Goal: Task Accomplishment & Management: Manage account settings

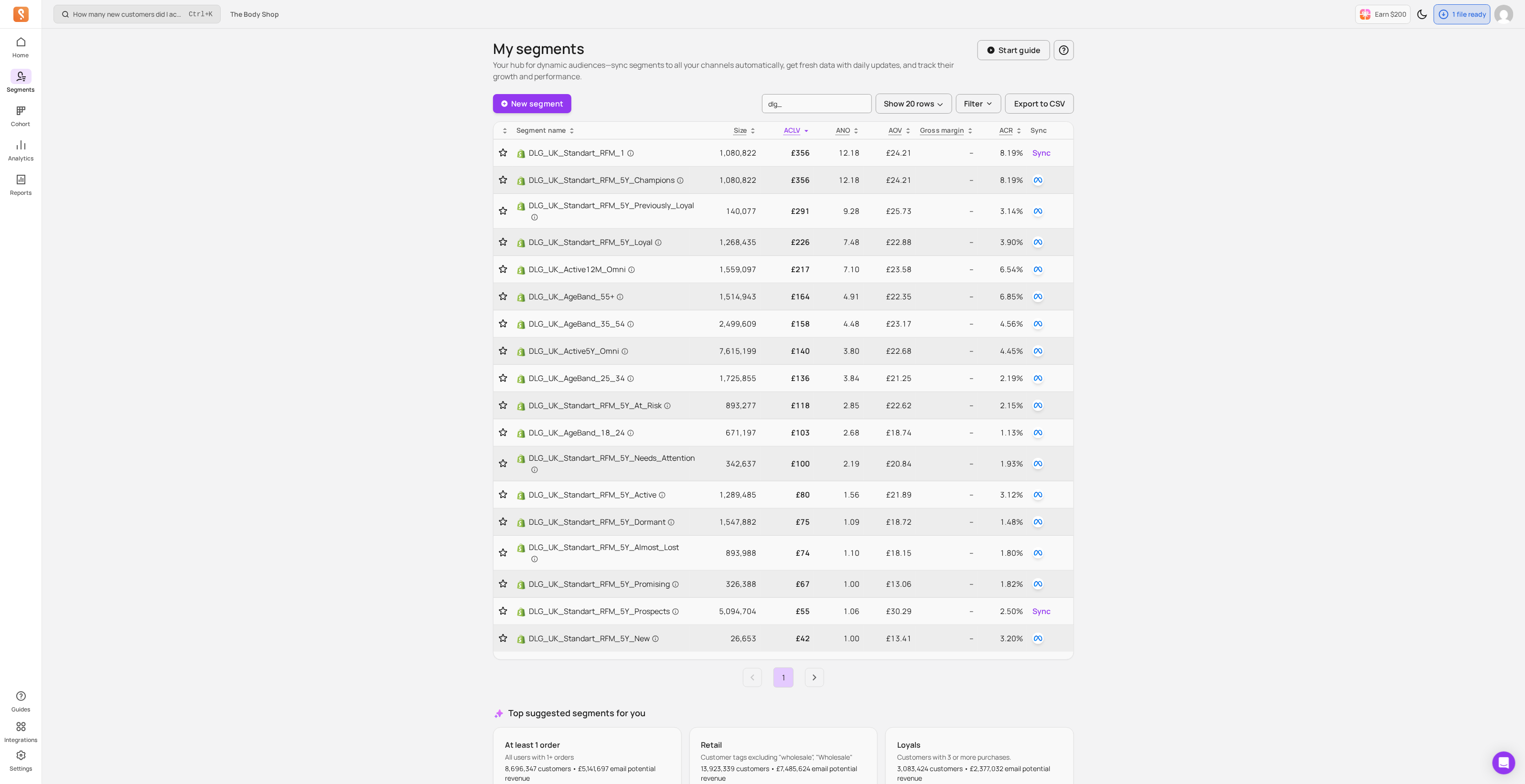
click at [20, 80] on icon at bounding box center [21, 77] width 11 height 11
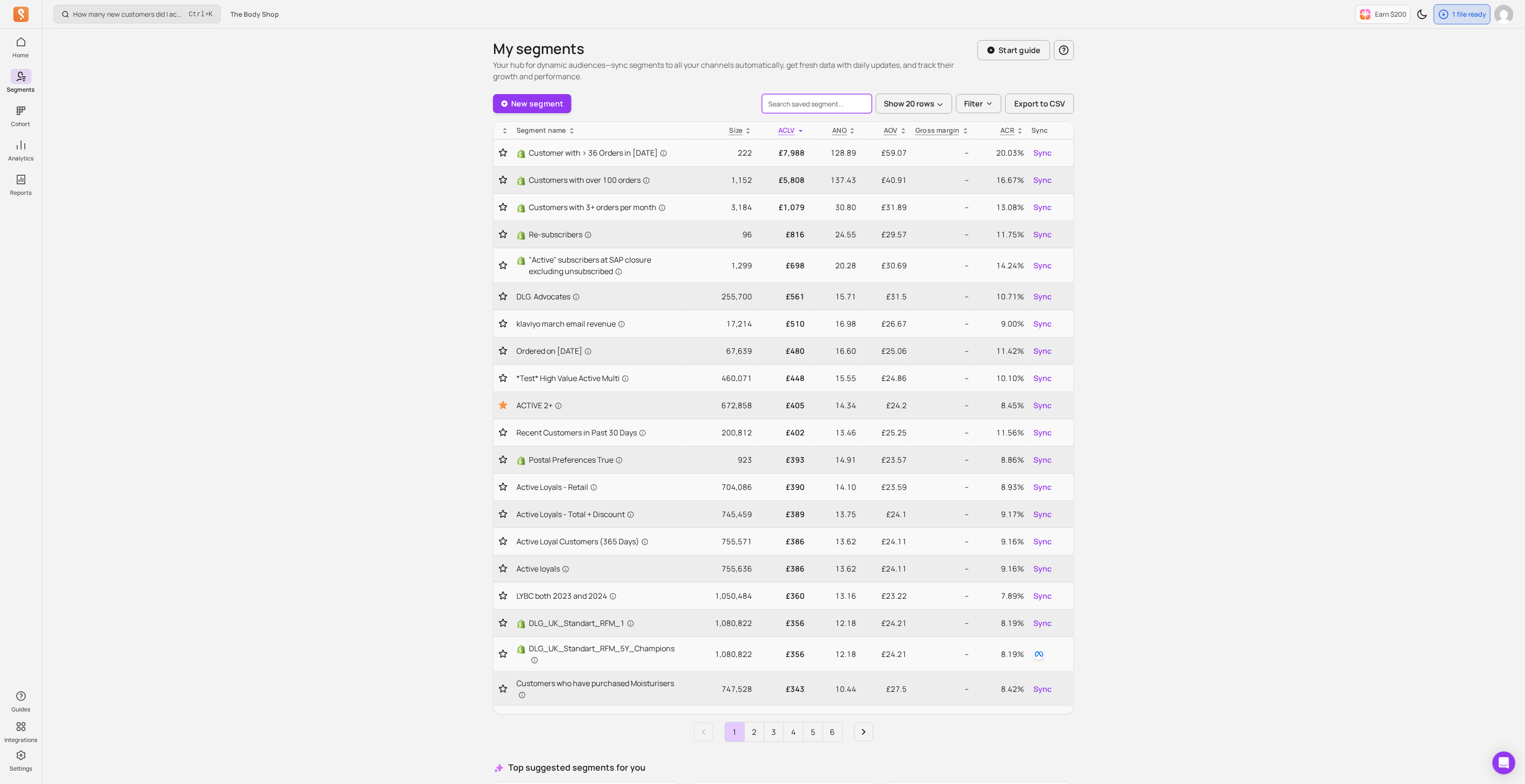
click at [833, 106] on input "search" at bounding box center [817, 103] width 110 height 19
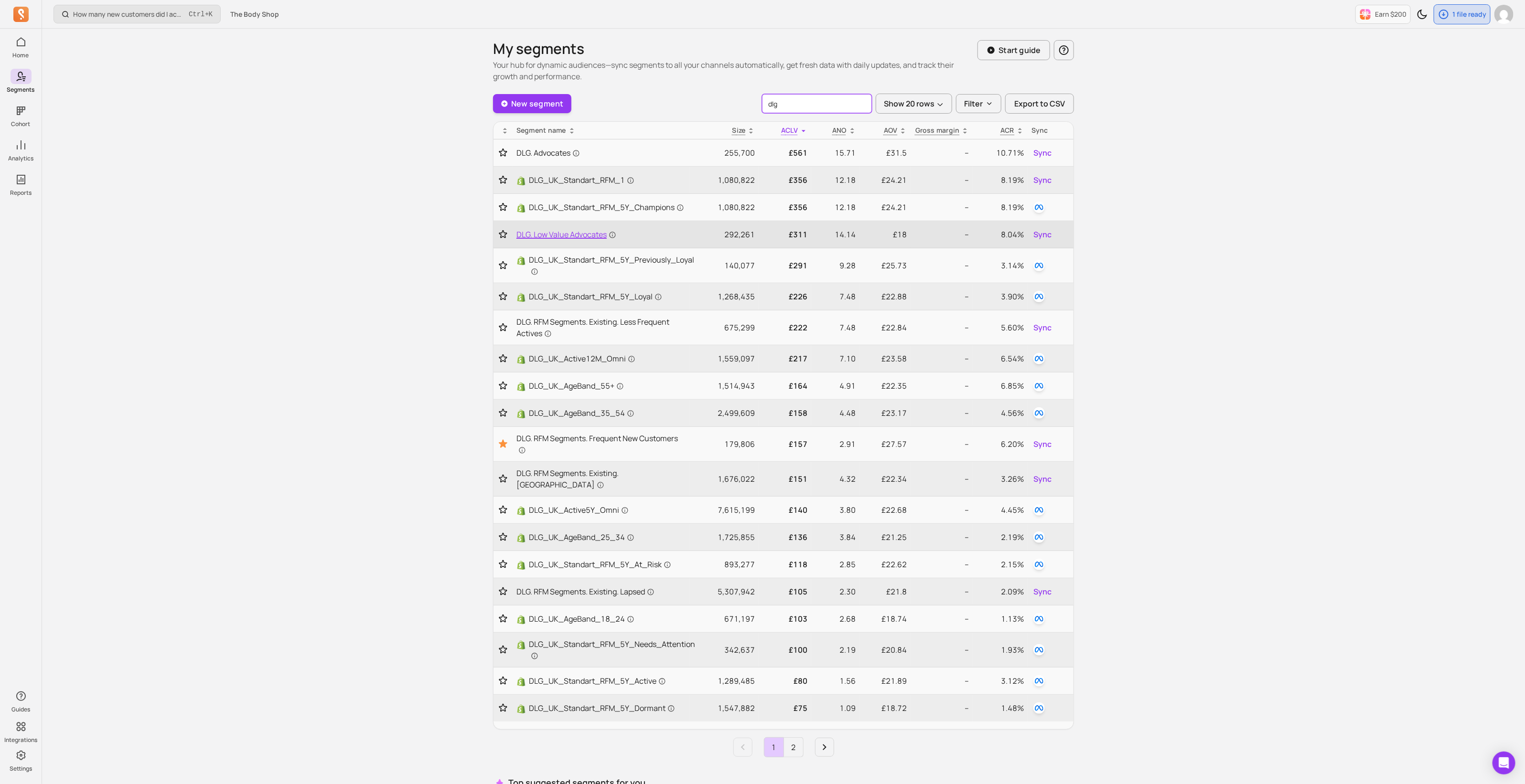
type input "dlg"
click at [600, 235] on span "DLG. Low Value Advocates" at bounding box center [567, 235] width 100 height 11
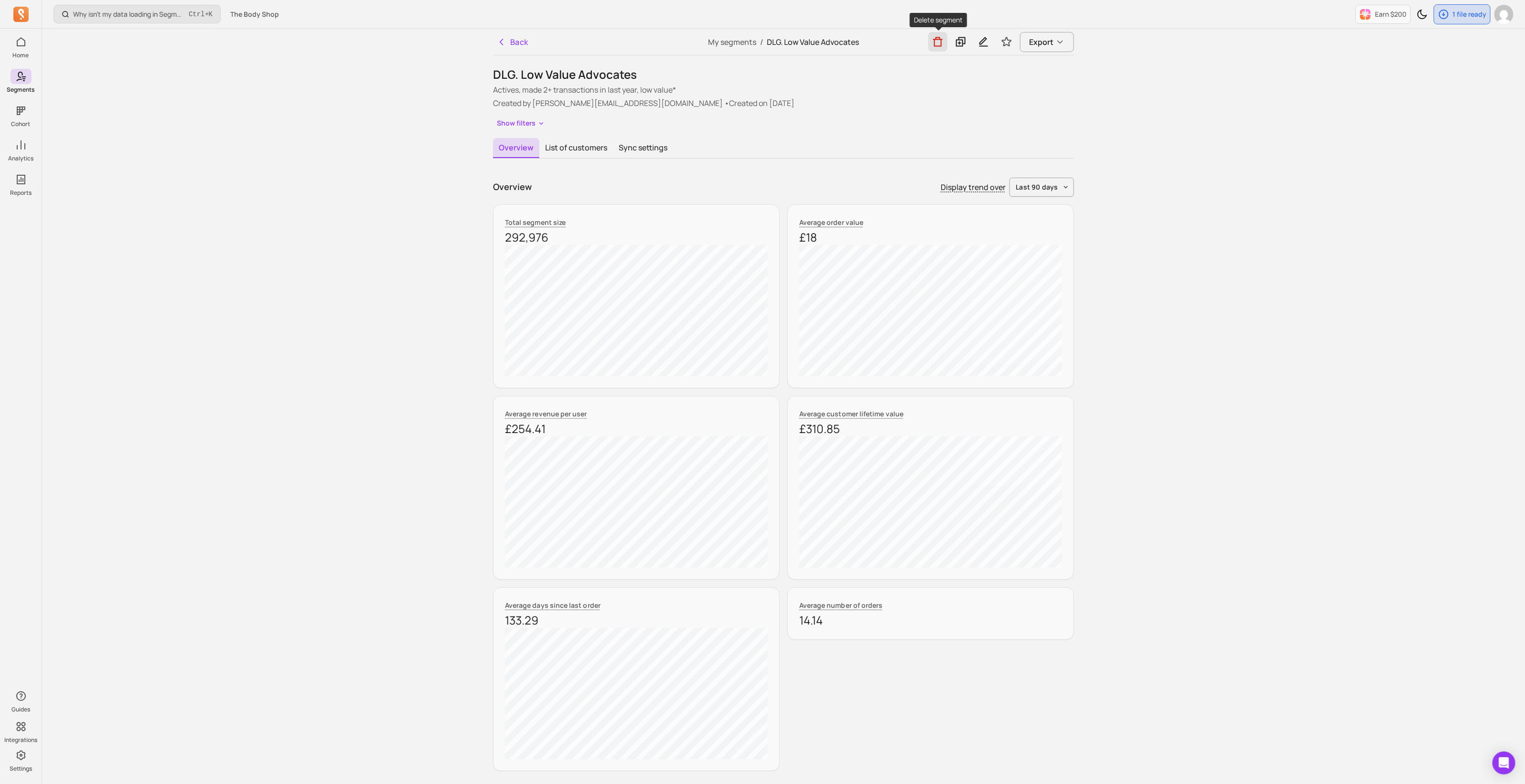
click at [938, 45] on icon "button" at bounding box center [938, 42] width 9 height 9
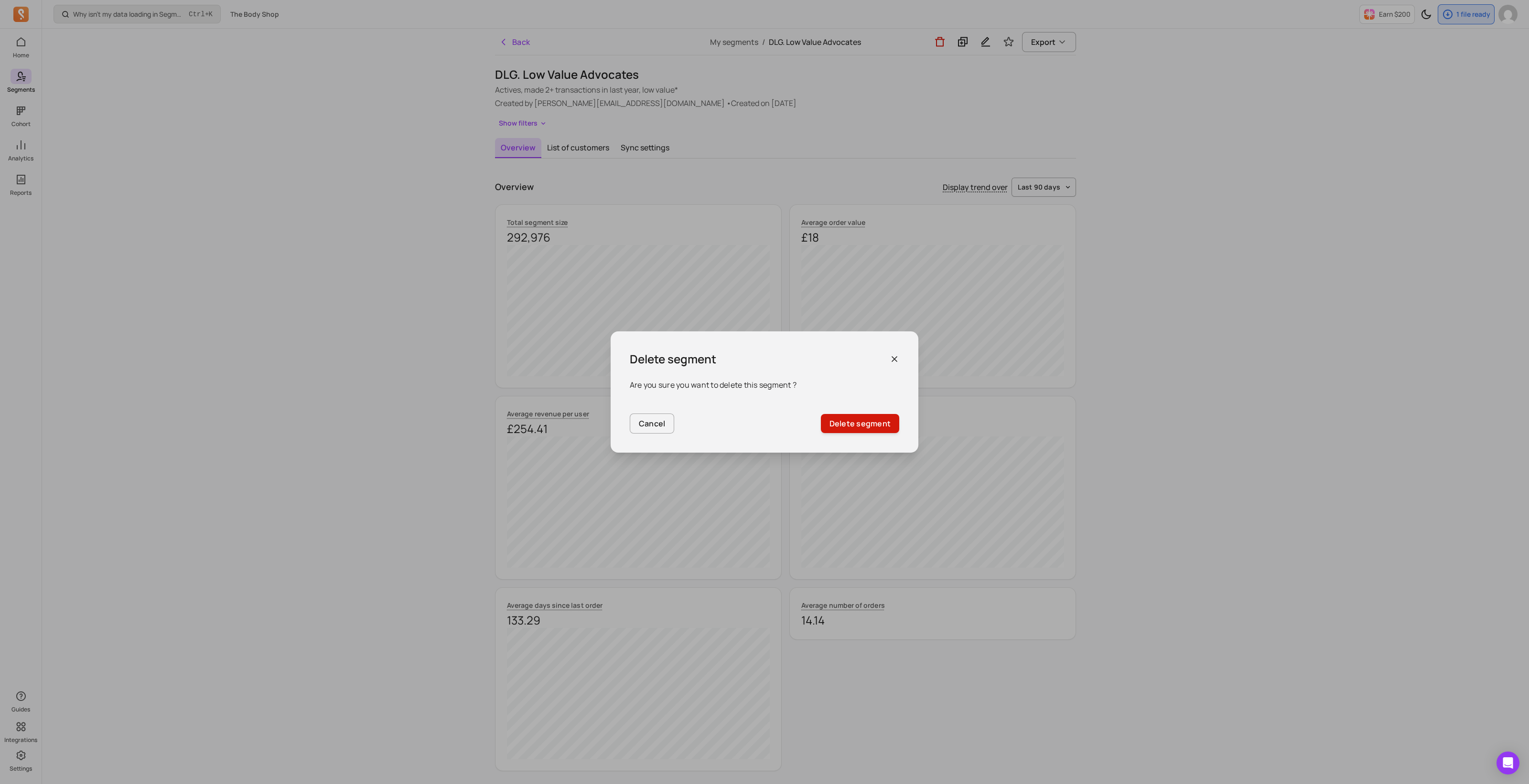
click at [878, 426] on button "Delete segment" at bounding box center [860, 424] width 79 height 19
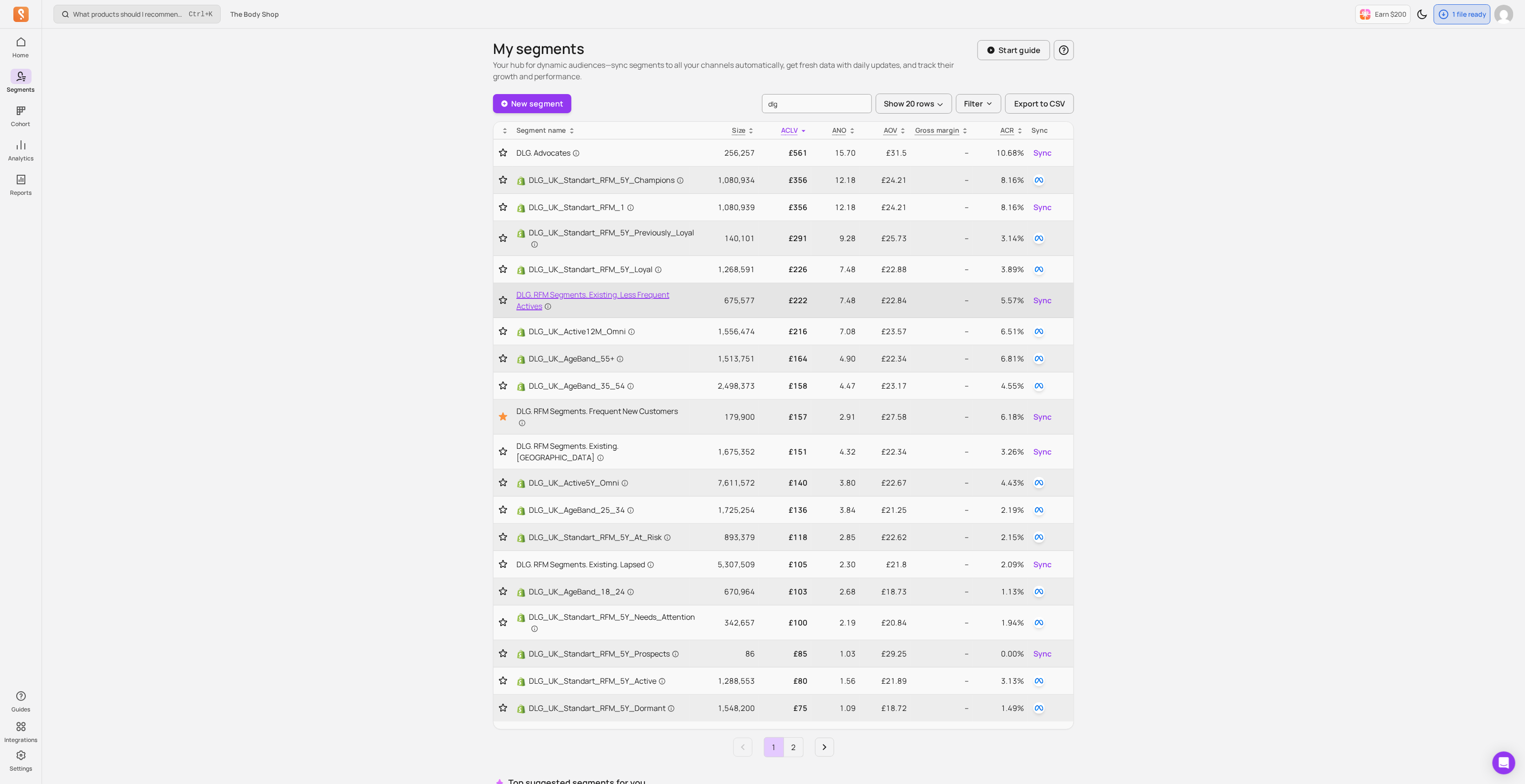
click at [585, 294] on span "DLG. RFM Segments. Existing. Less Frequent Actives" at bounding box center [601, 301] width 169 height 23
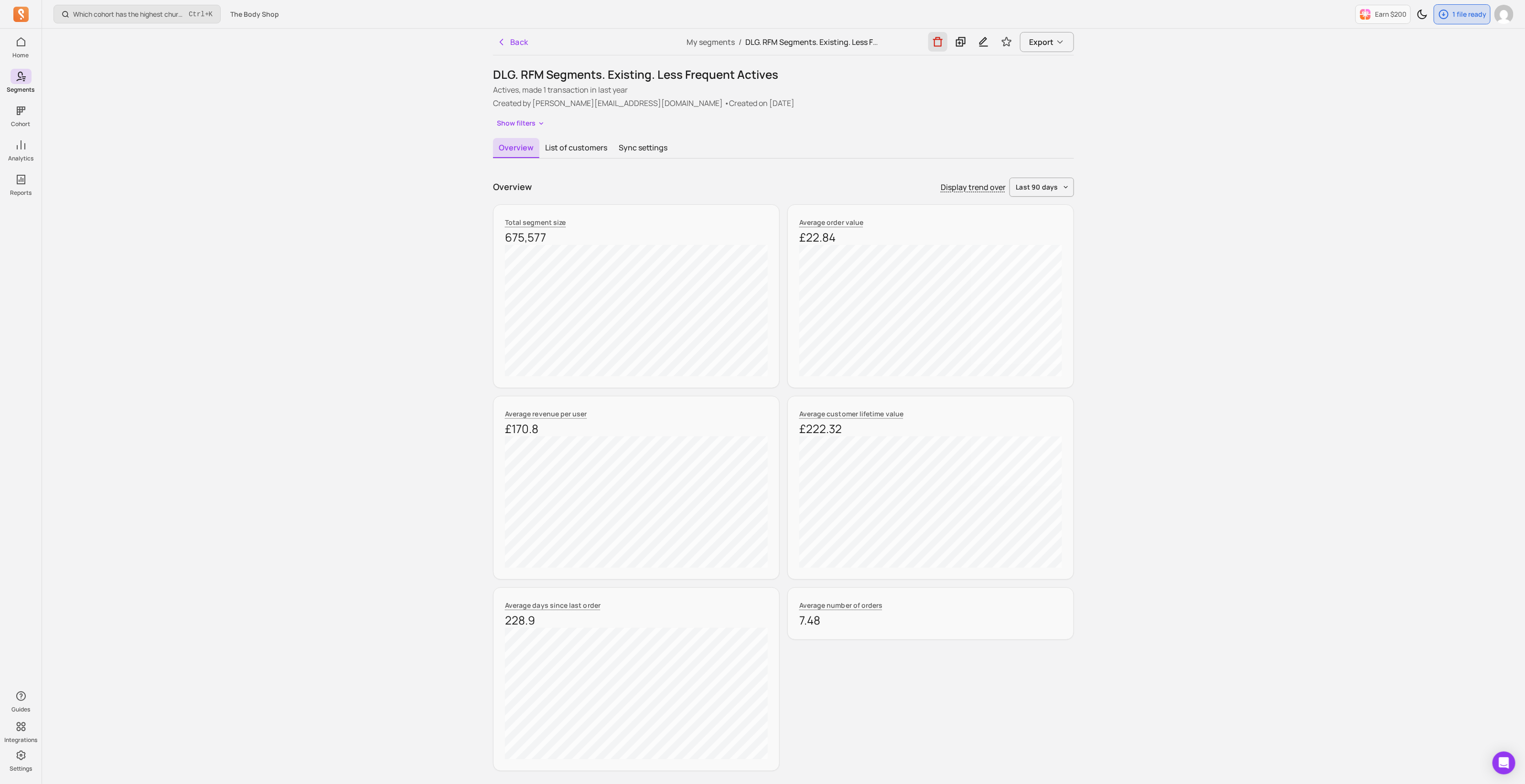
click at [941, 42] on icon "button" at bounding box center [938, 42] width 9 height 9
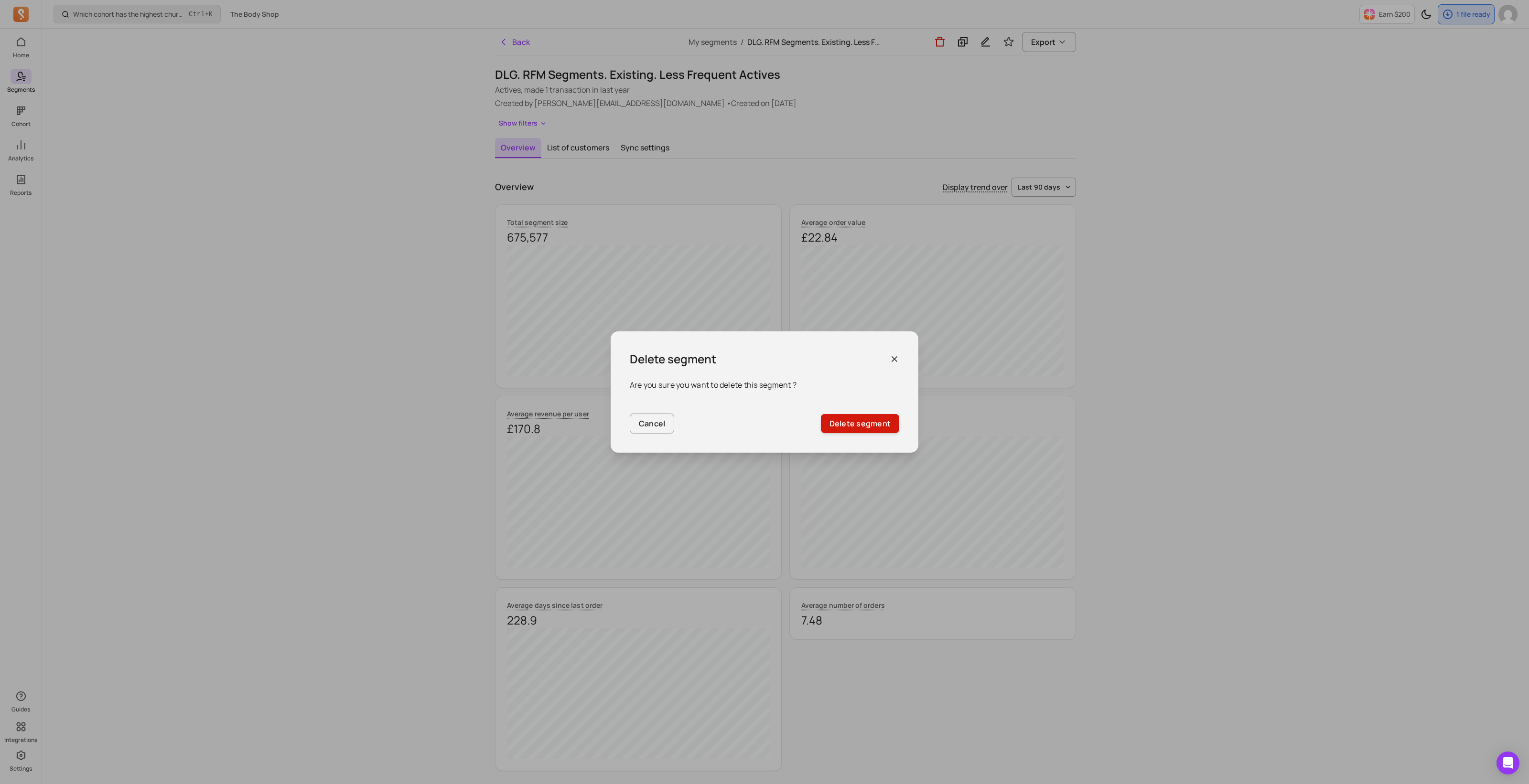
click at [878, 419] on button "Delete segment" at bounding box center [860, 424] width 79 height 19
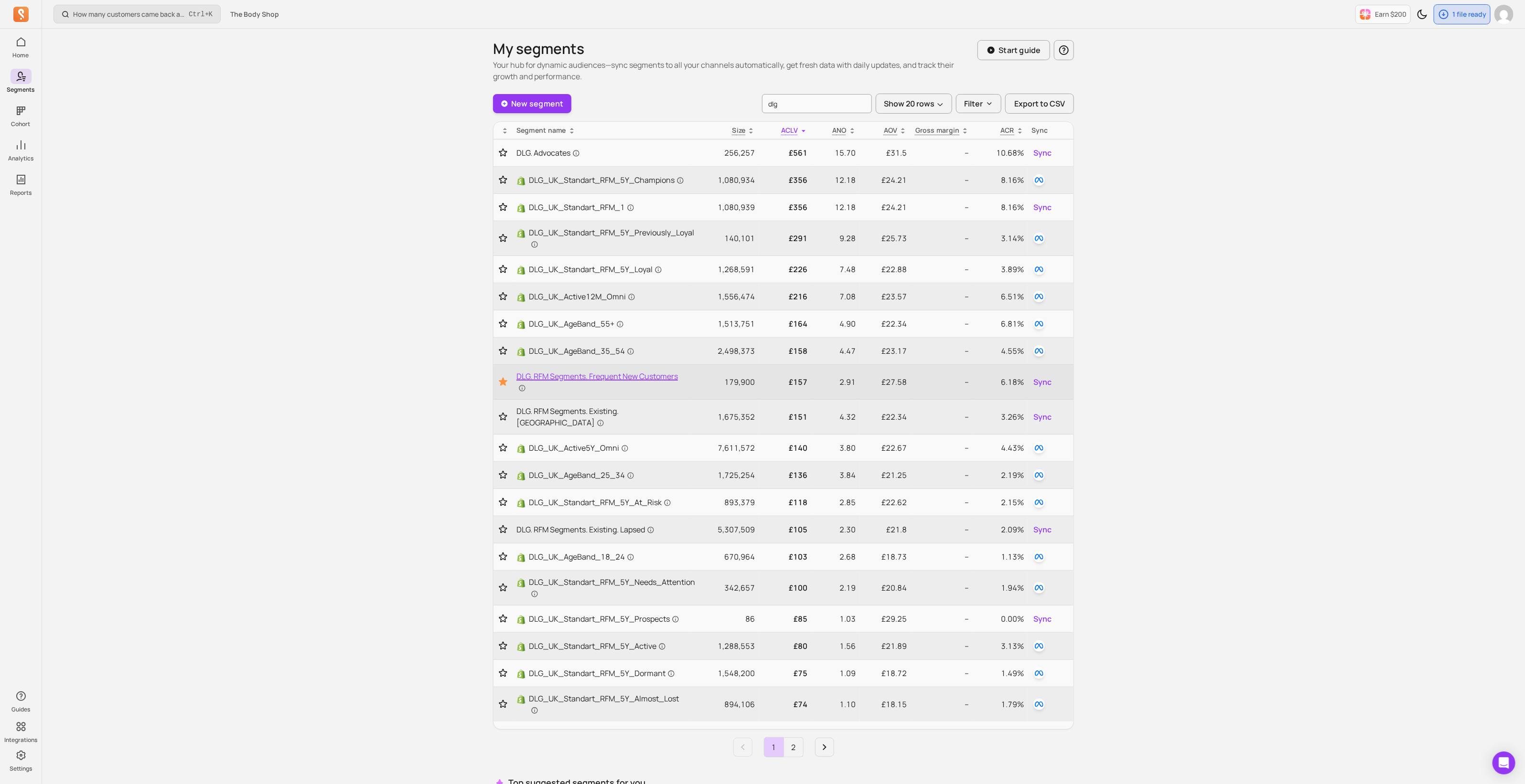
click at [633, 375] on span "DLG. RFM Segments. Frequent New Customers" at bounding box center [601, 382] width 169 height 23
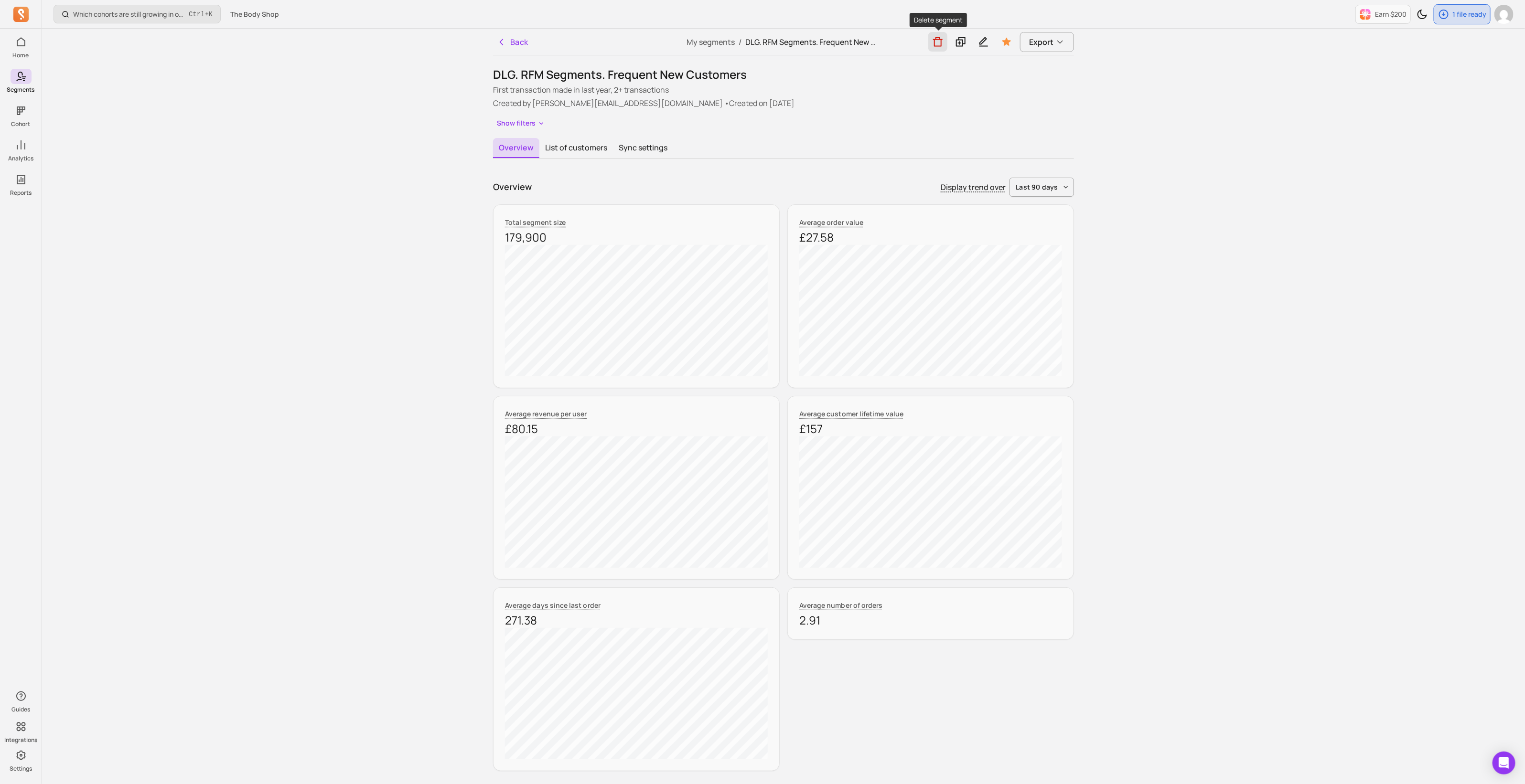
click at [941, 46] on icon "button" at bounding box center [938, 42] width 11 height 12
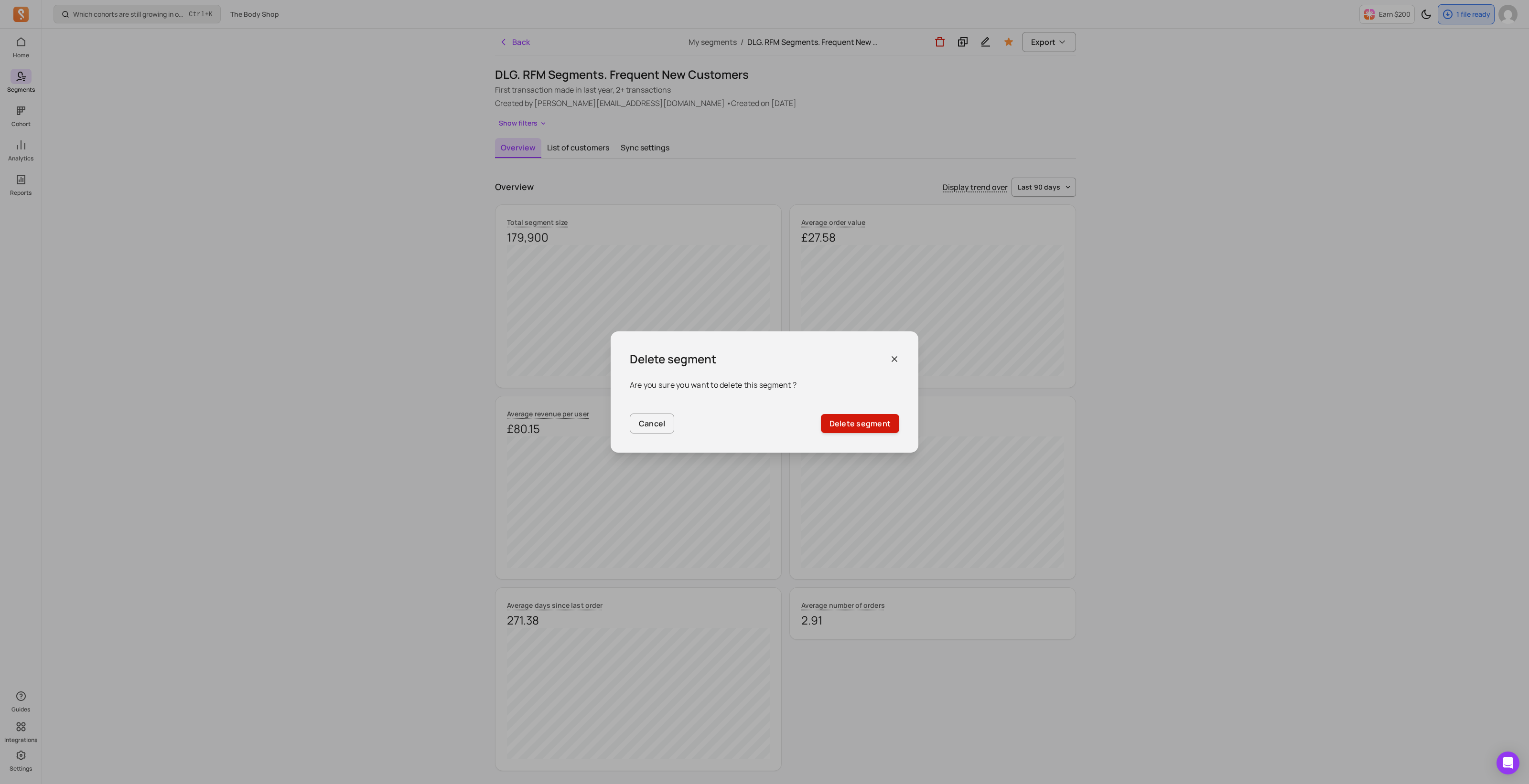
click at [867, 424] on button "Delete segment" at bounding box center [860, 424] width 79 height 19
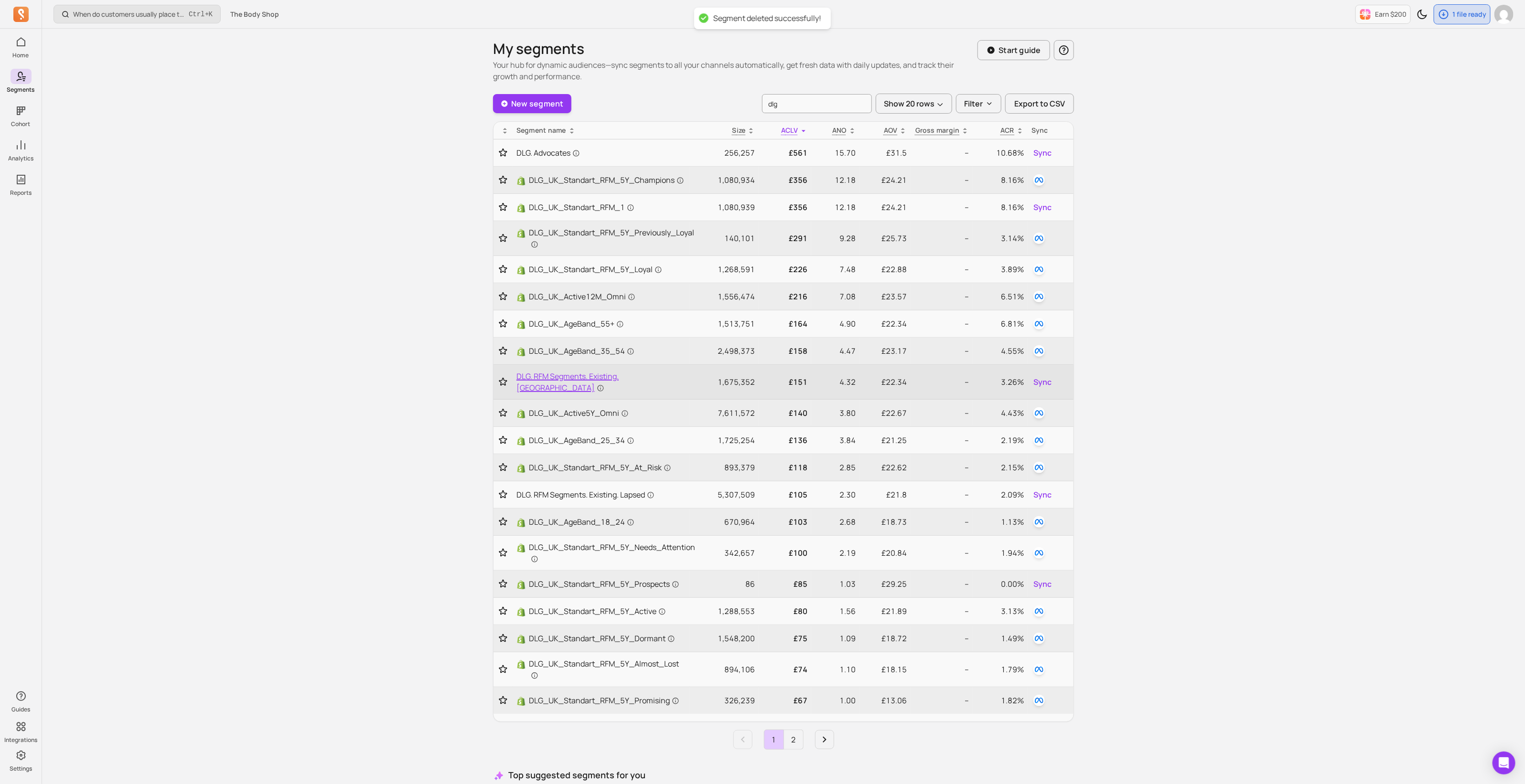
click at [602, 376] on span "DLG. RFM Segments. Existing. Lapsing" at bounding box center [601, 382] width 169 height 23
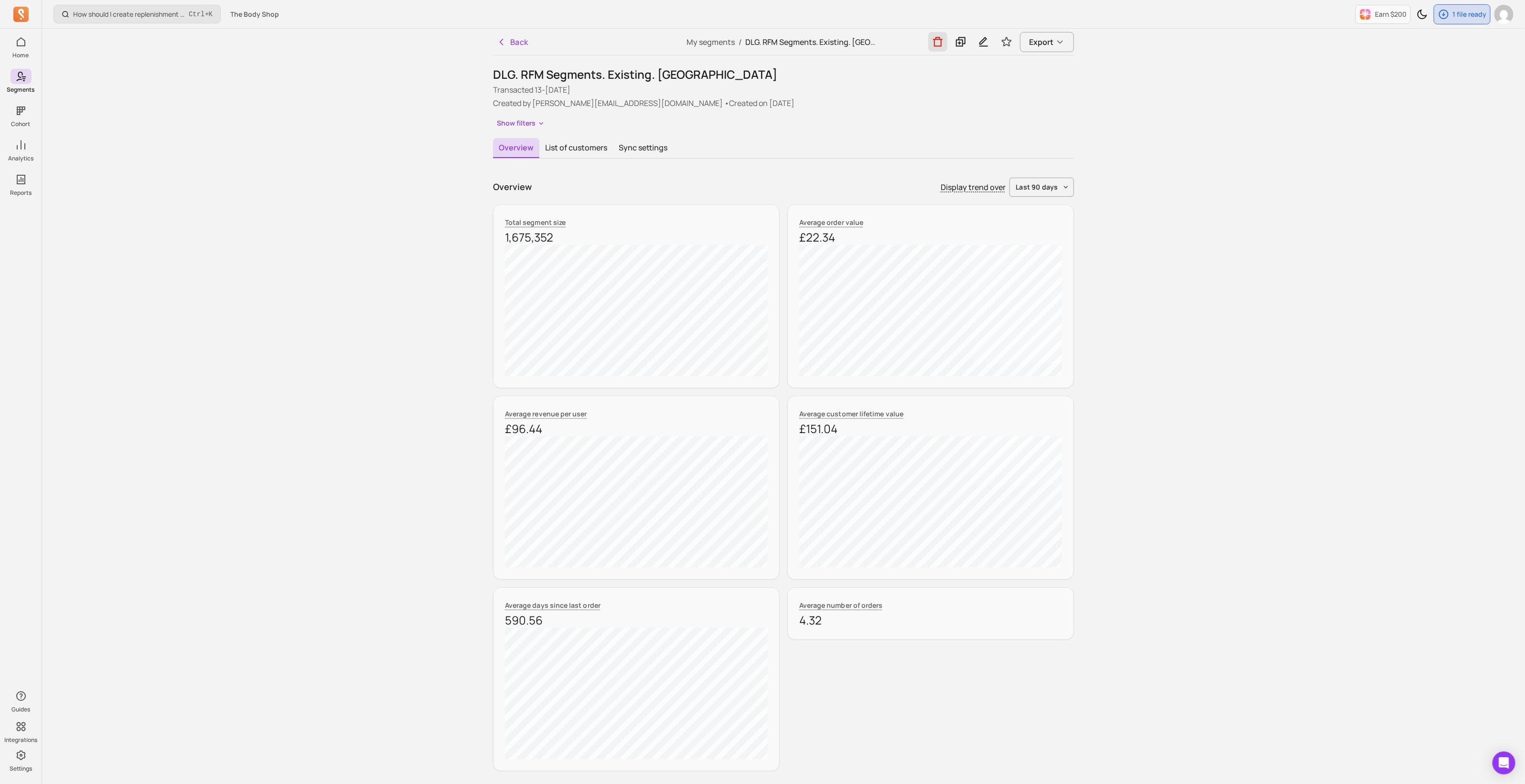
click at [940, 44] on icon "button" at bounding box center [938, 42] width 11 height 12
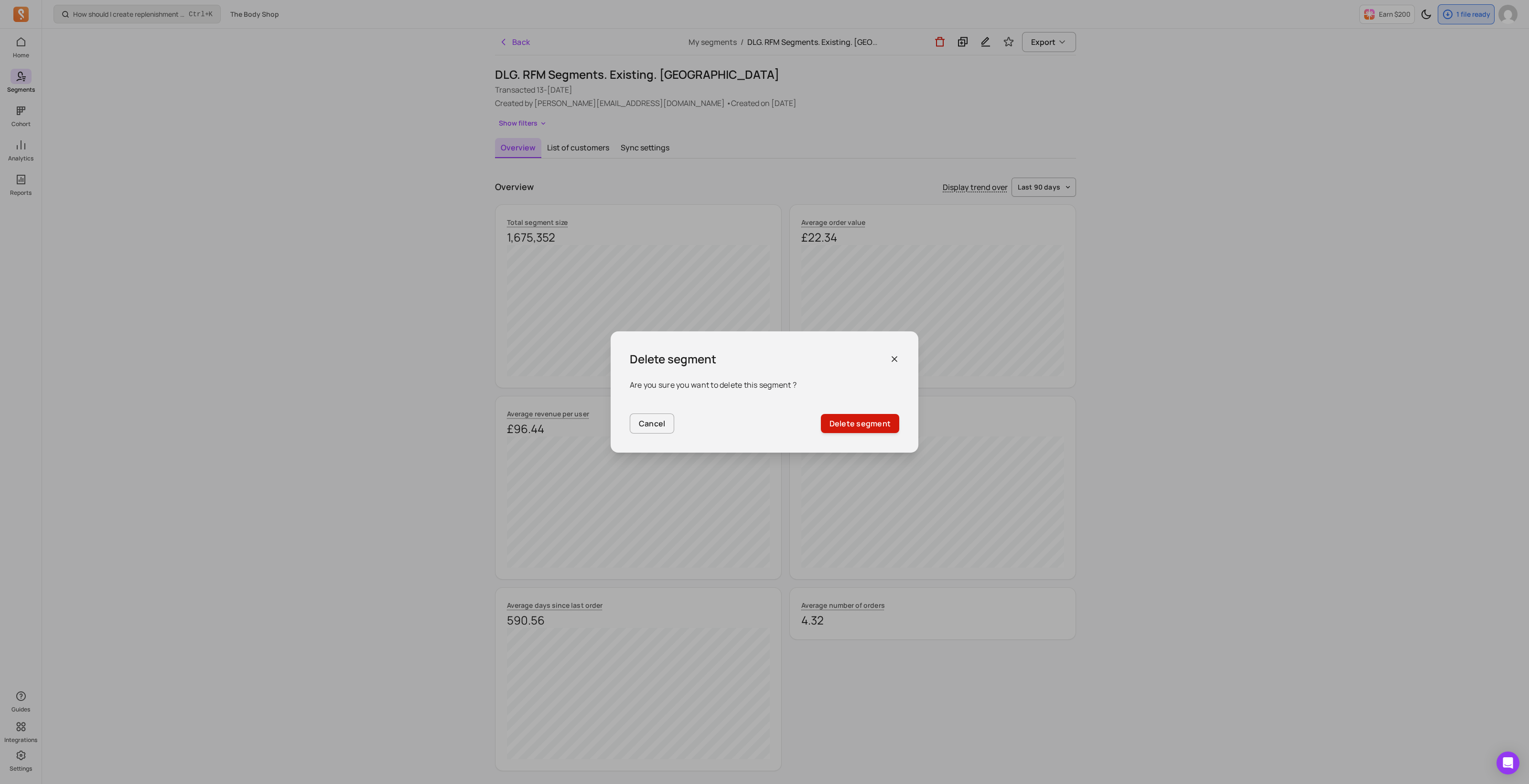
click at [872, 426] on button "Delete segment" at bounding box center [860, 424] width 79 height 19
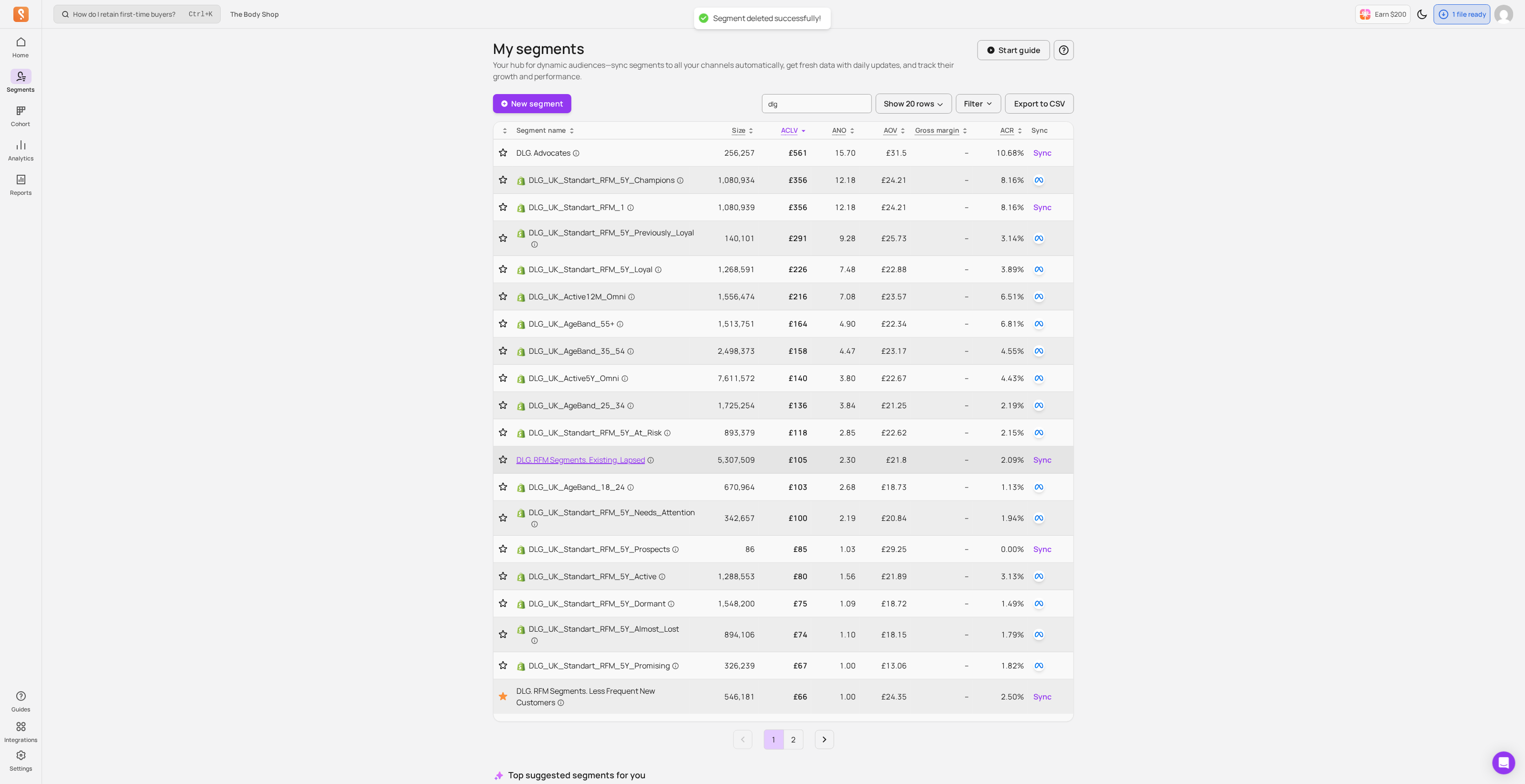
click at [534, 458] on span "DLG. RFM Segments. Existing. Lapsed" at bounding box center [586, 460] width 138 height 11
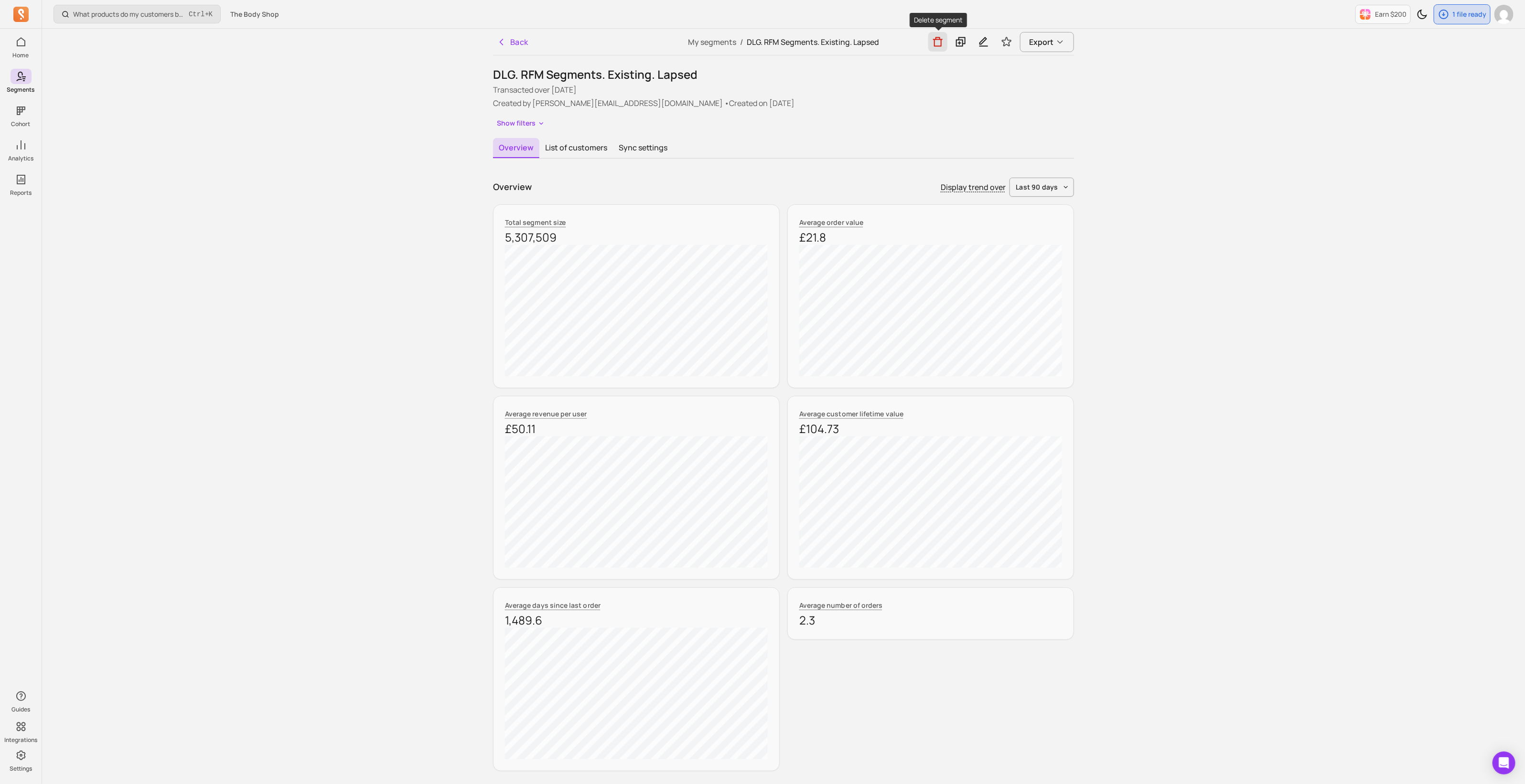
click at [938, 46] on icon "button" at bounding box center [938, 42] width 9 height 9
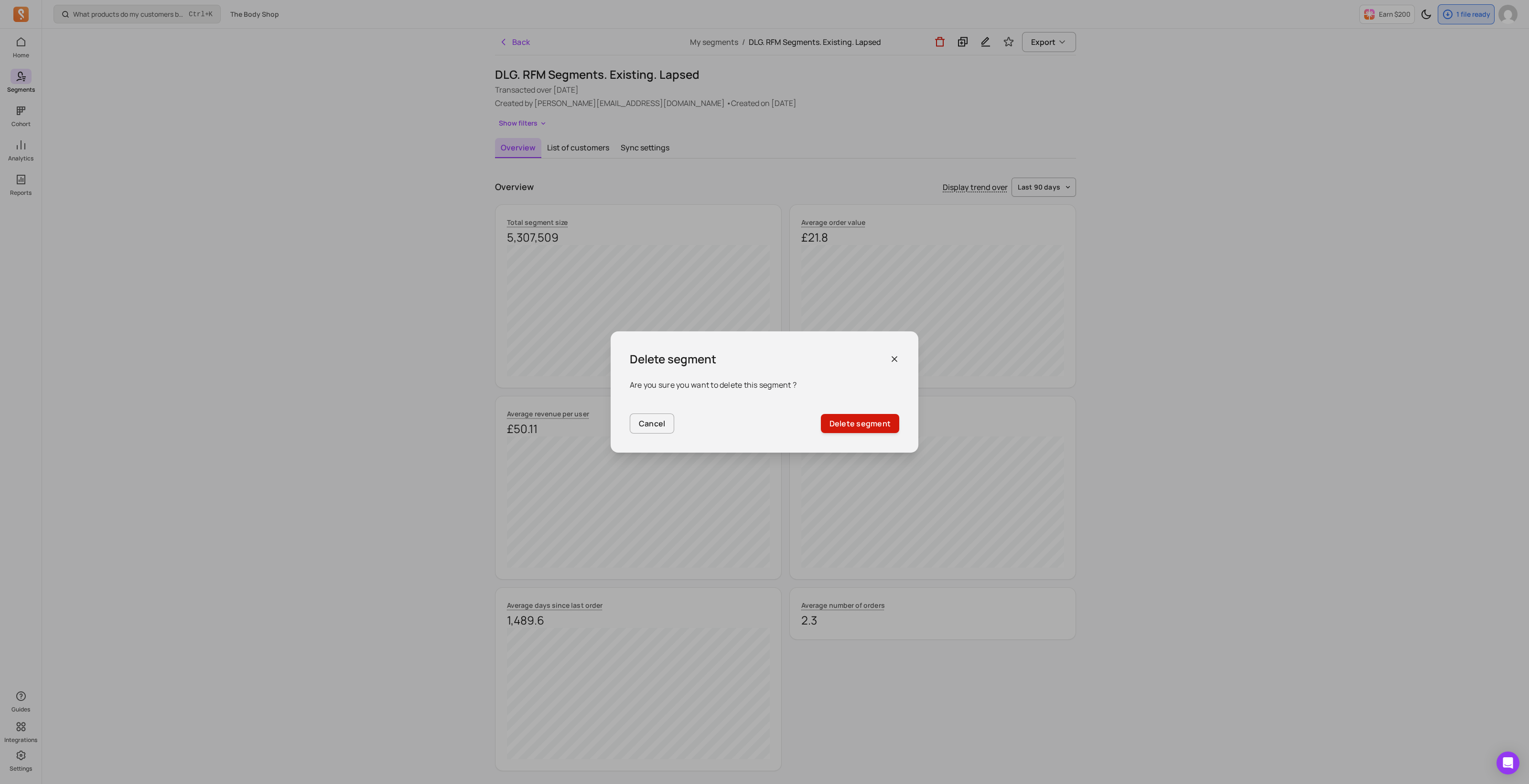
click at [845, 427] on button "Delete segment" at bounding box center [860, 424] width 79 height 19
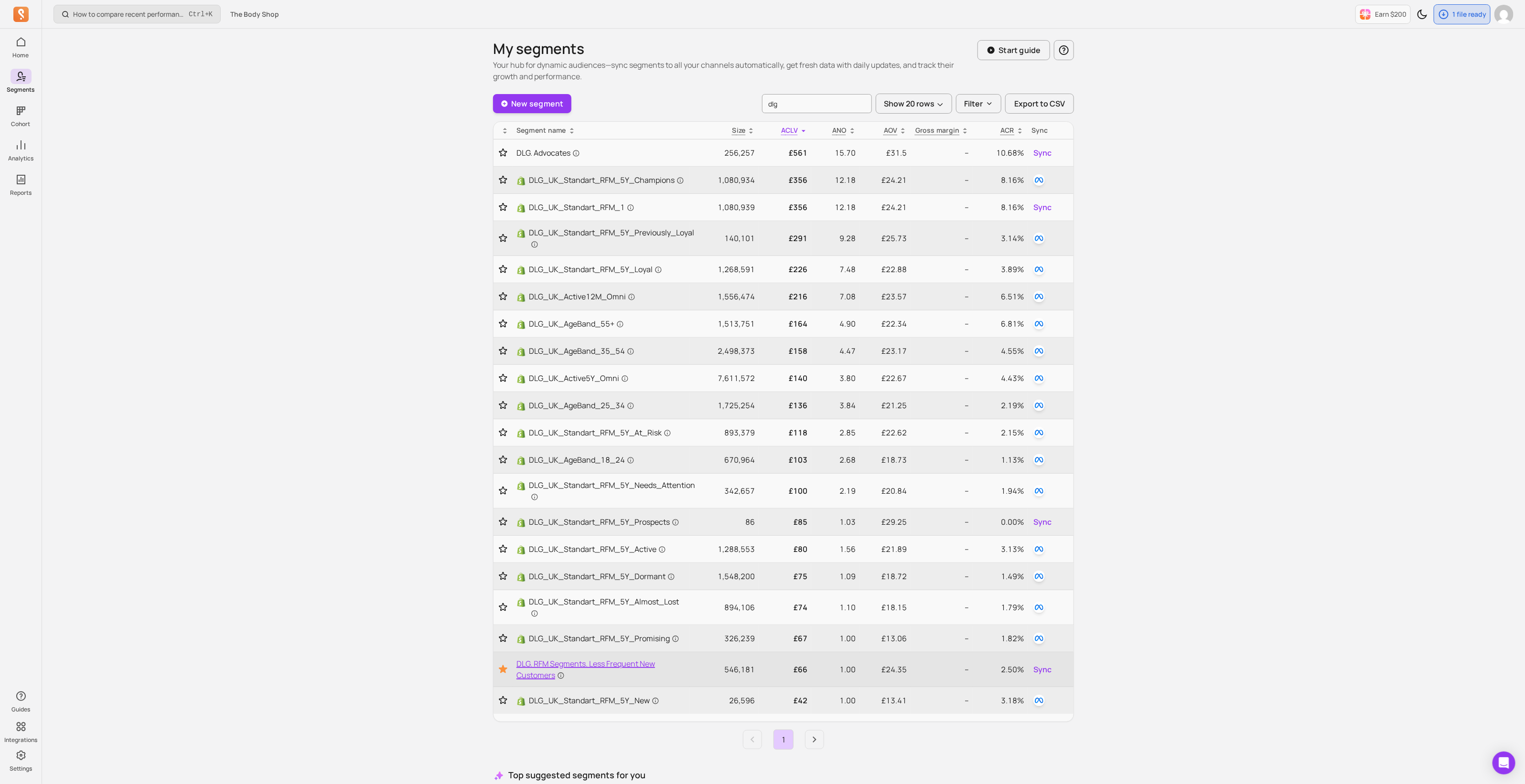
click at [630, 662] on span "DLG. RFM Segments. Less Frequent New Customers" at bounding box center [601, 670] width 169 height 23
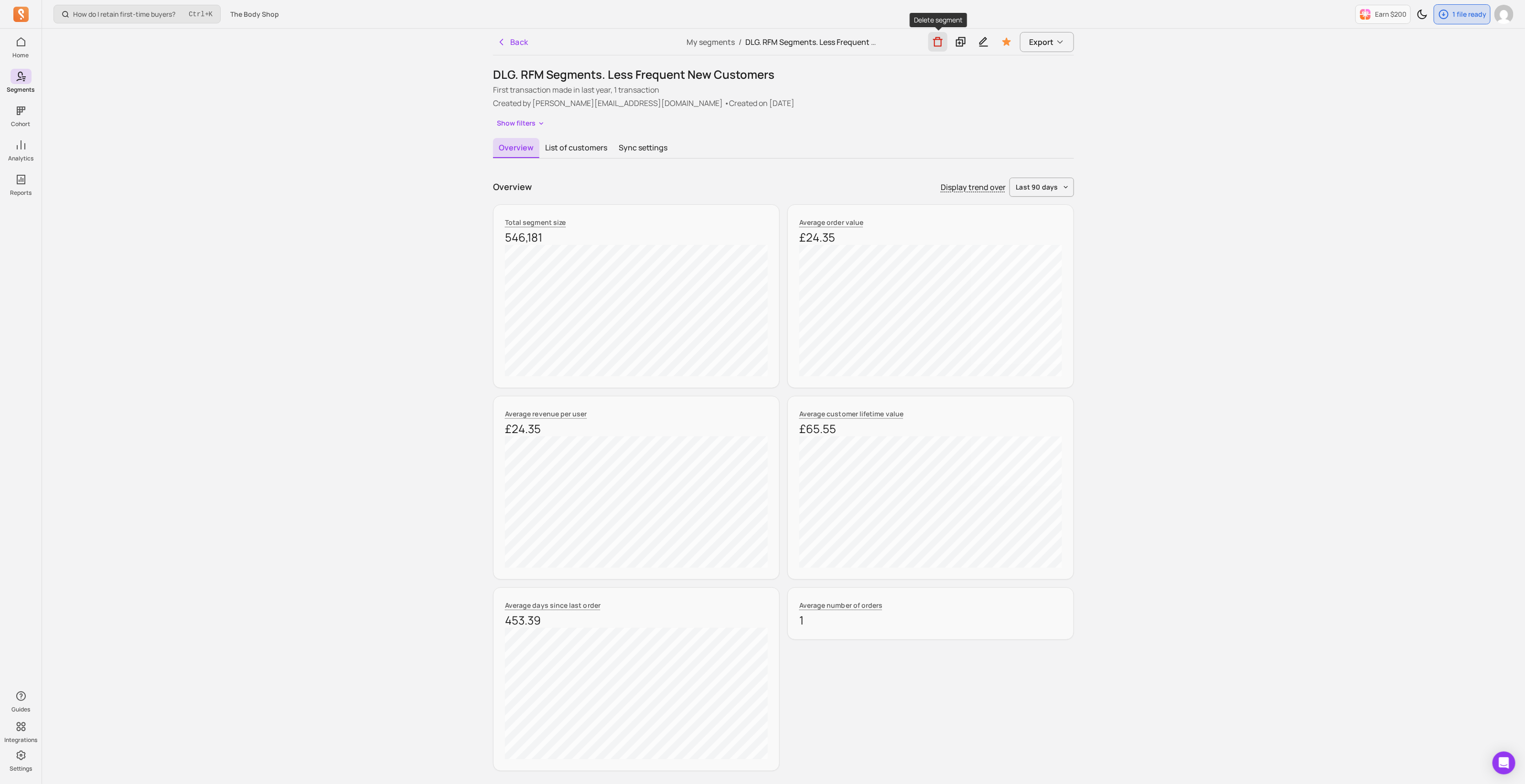
click at [938, 41] on icon "button" at bounding box center [938, 42] width 11 height 12
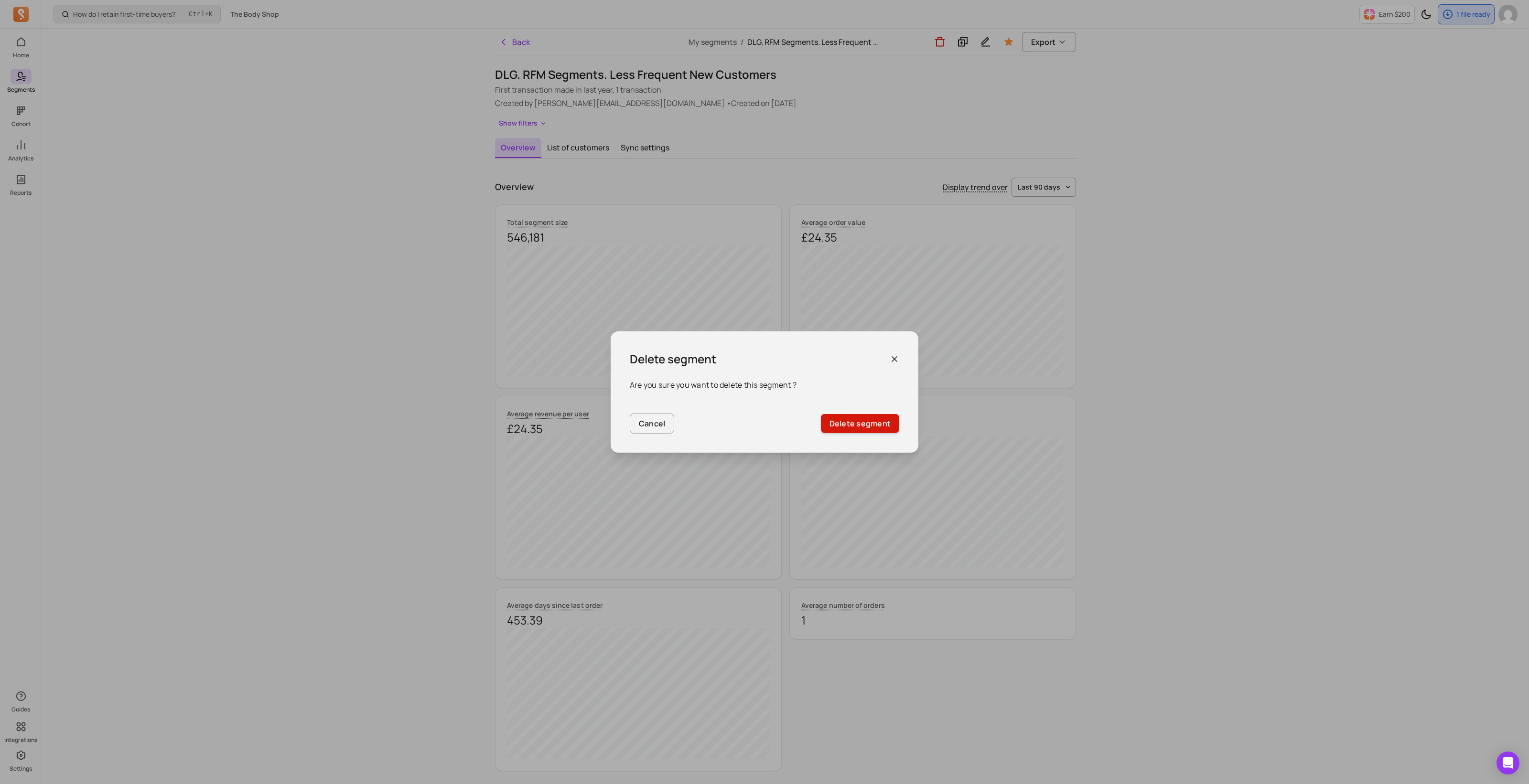
click at [848, 416] on button "Delete segment" at bounding box center [860, 424] width 79 height 19
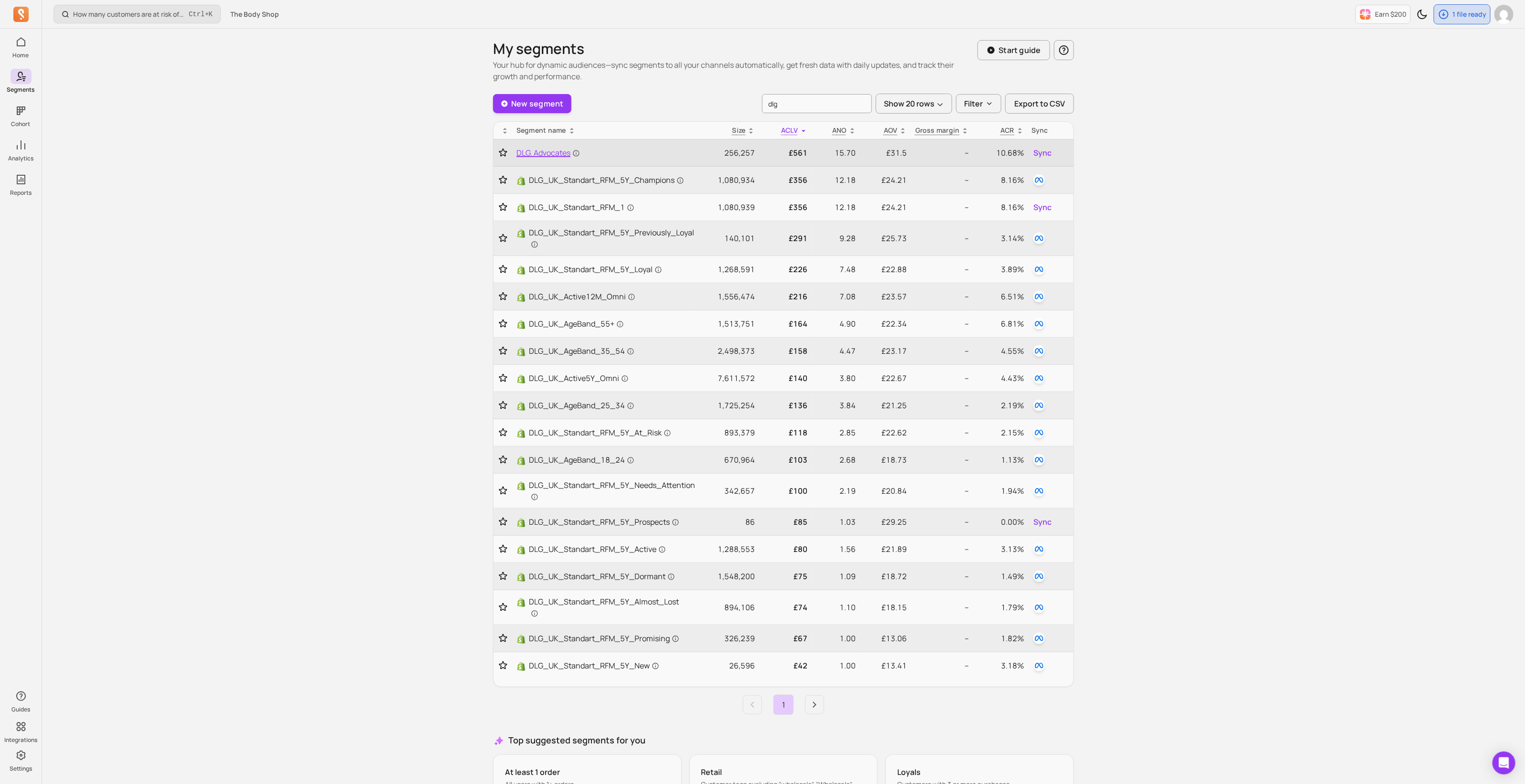
click at [555, 151] on span "DLG. Advocates" at bounding box center [548, 153] width 63 height 11
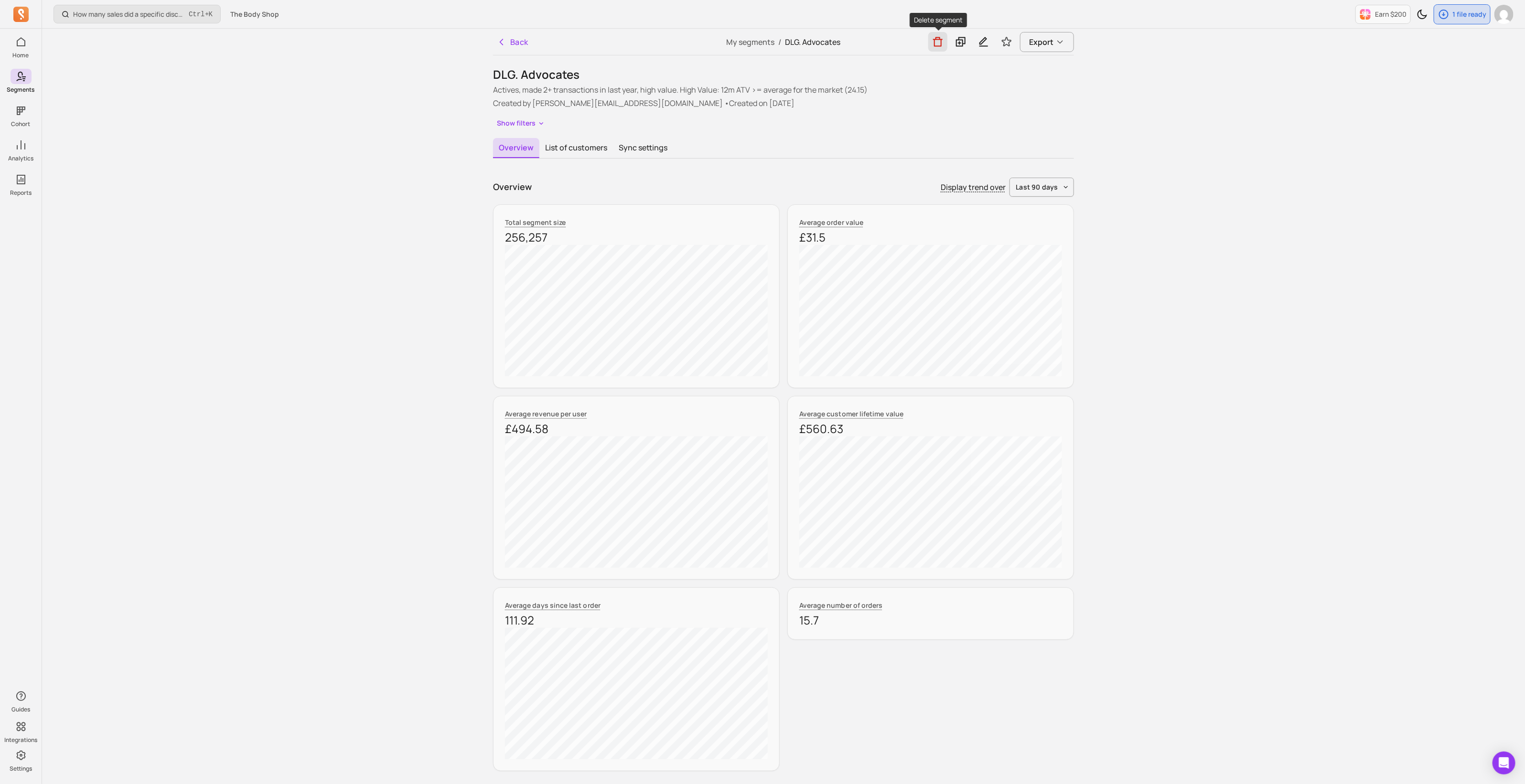
click at [942, 43] on icon "button" at bounding box center [938, 42] width 11 height 12
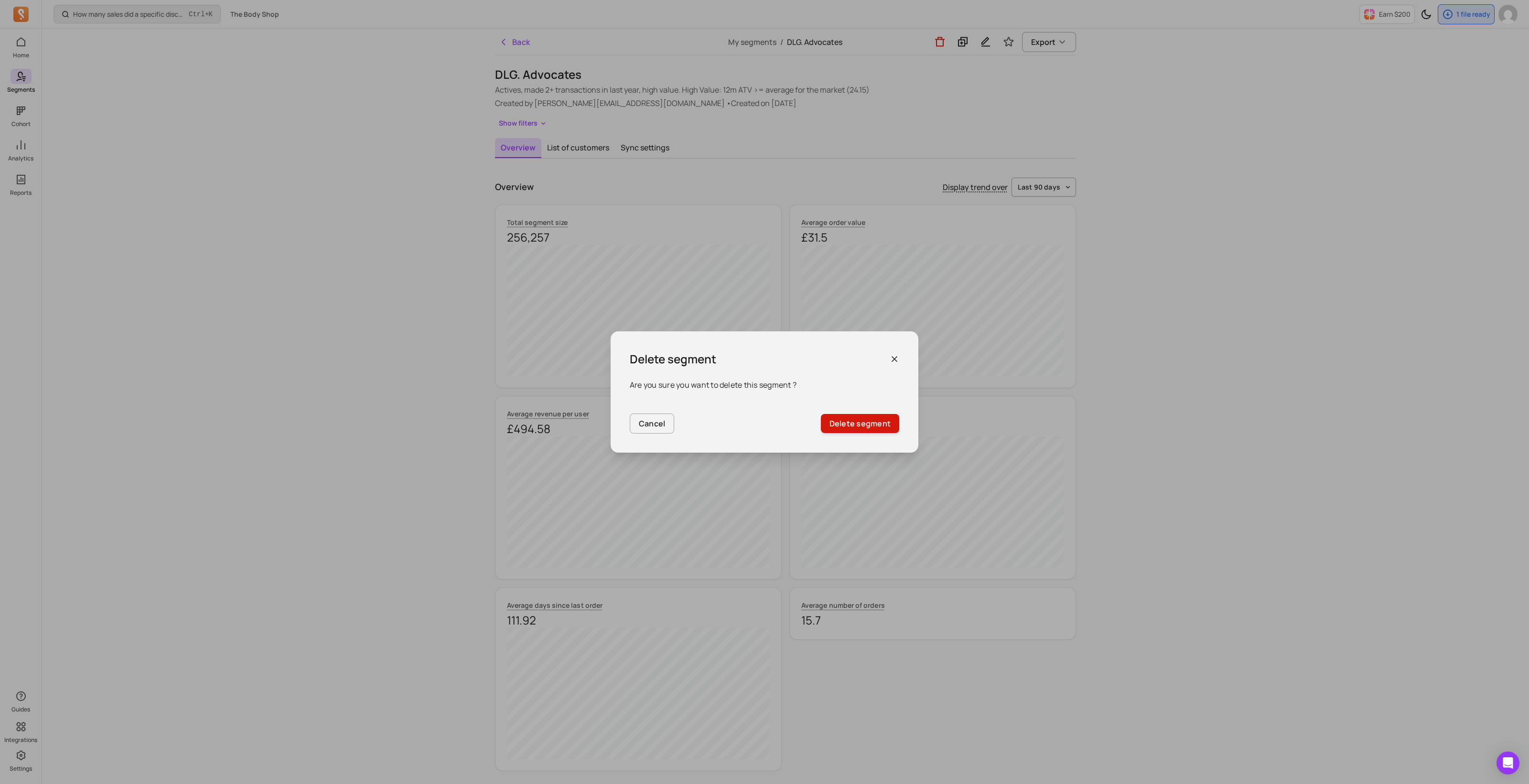
click at [887, 421] on button "Delete segment" at bounding box center [860, 424] width 79 height 19
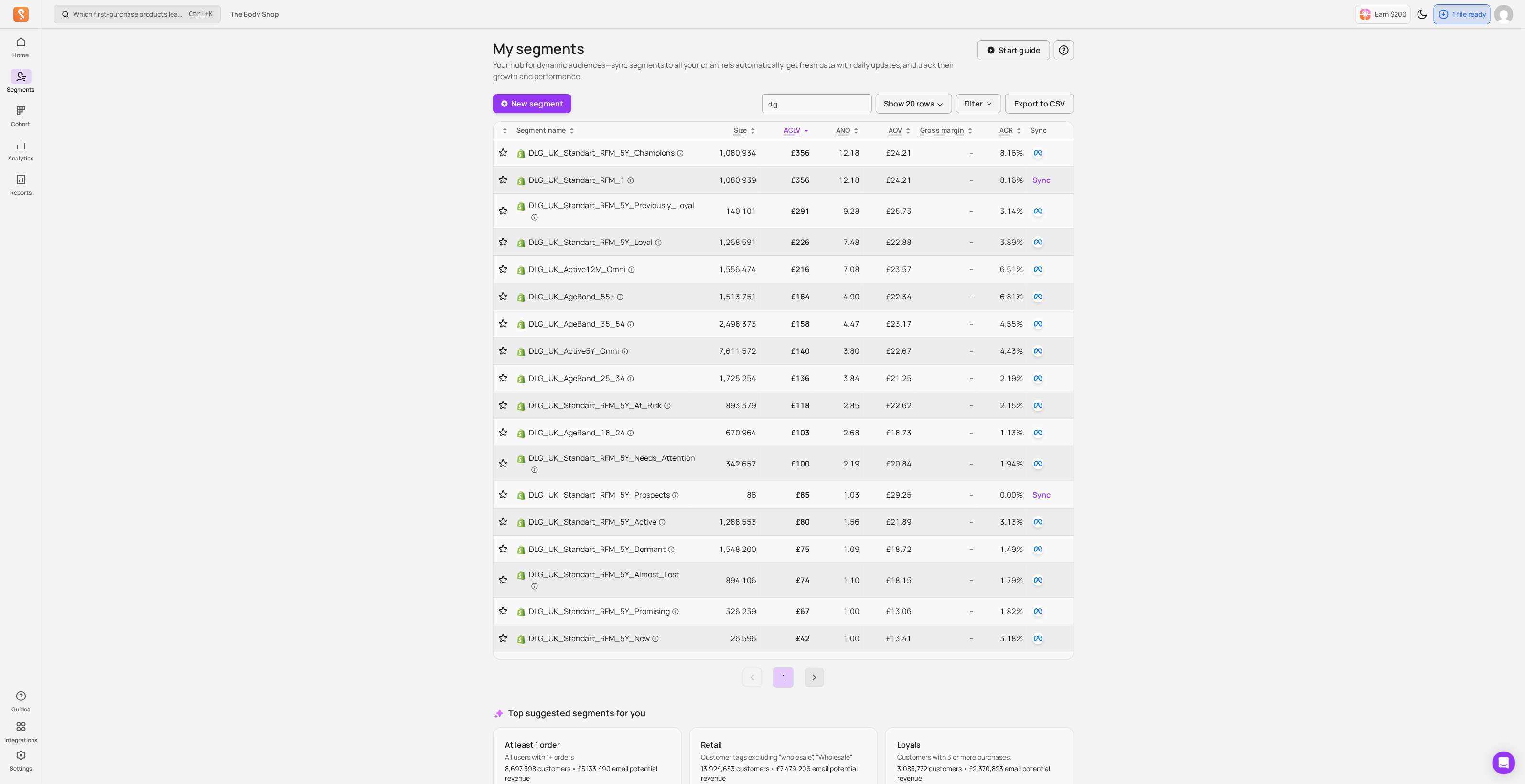
click at [814, 681] on icon "Next page" at bounding box center [815, 678] width 11 height 11
click at [1350, 472] on div "Which first-purchase products lead to the highest revenue per customer over tim…" at bounding box center [783, 441] width 1483 height 882
click at [566, 151] on span "DLG_UK_Standart_RFM_5Y_Champions" at bounding box center [606, 153] width 155 height 11
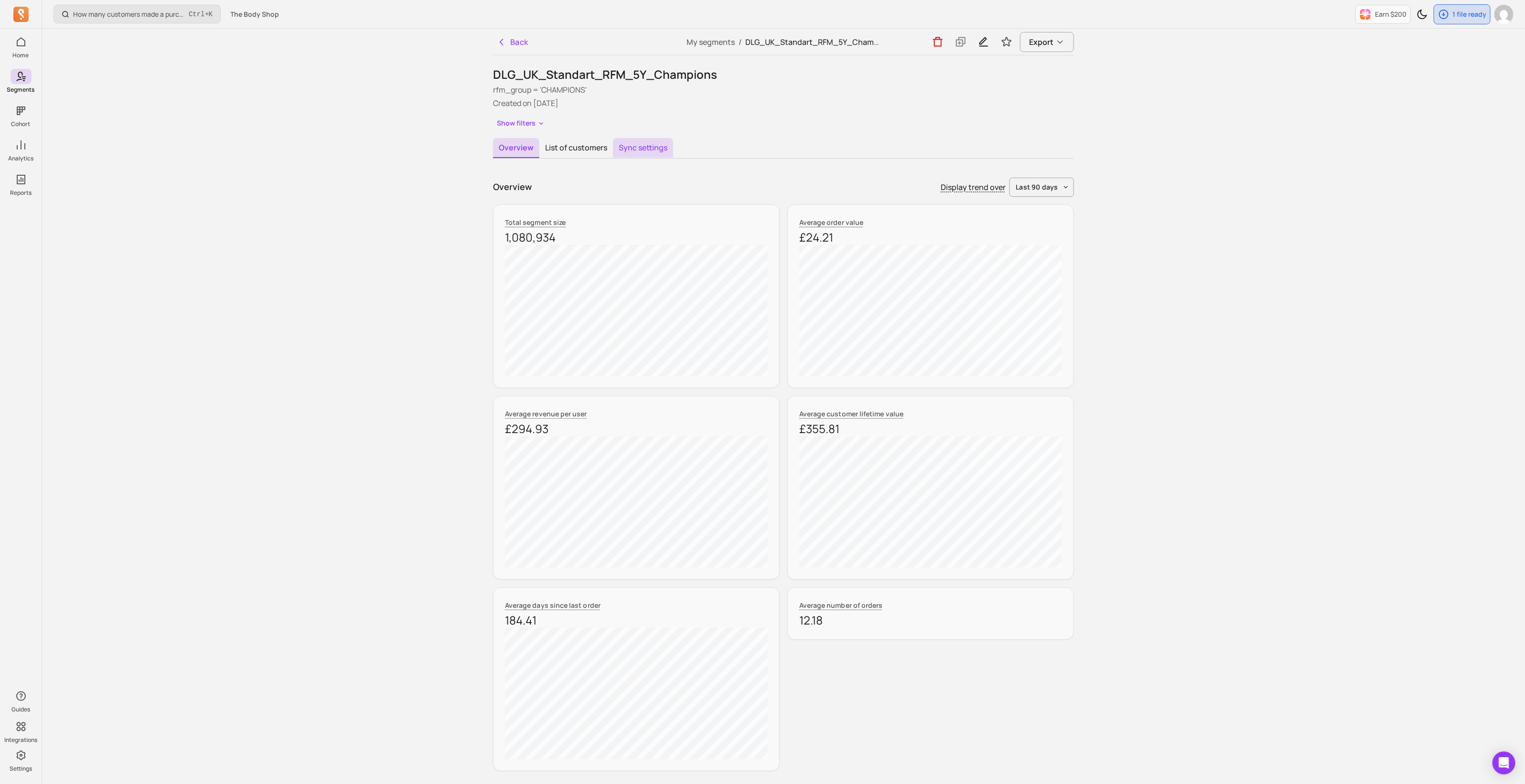
click at [648, 146] on button "Sync settings" at bounding box center [643, 148] width 61 height 20
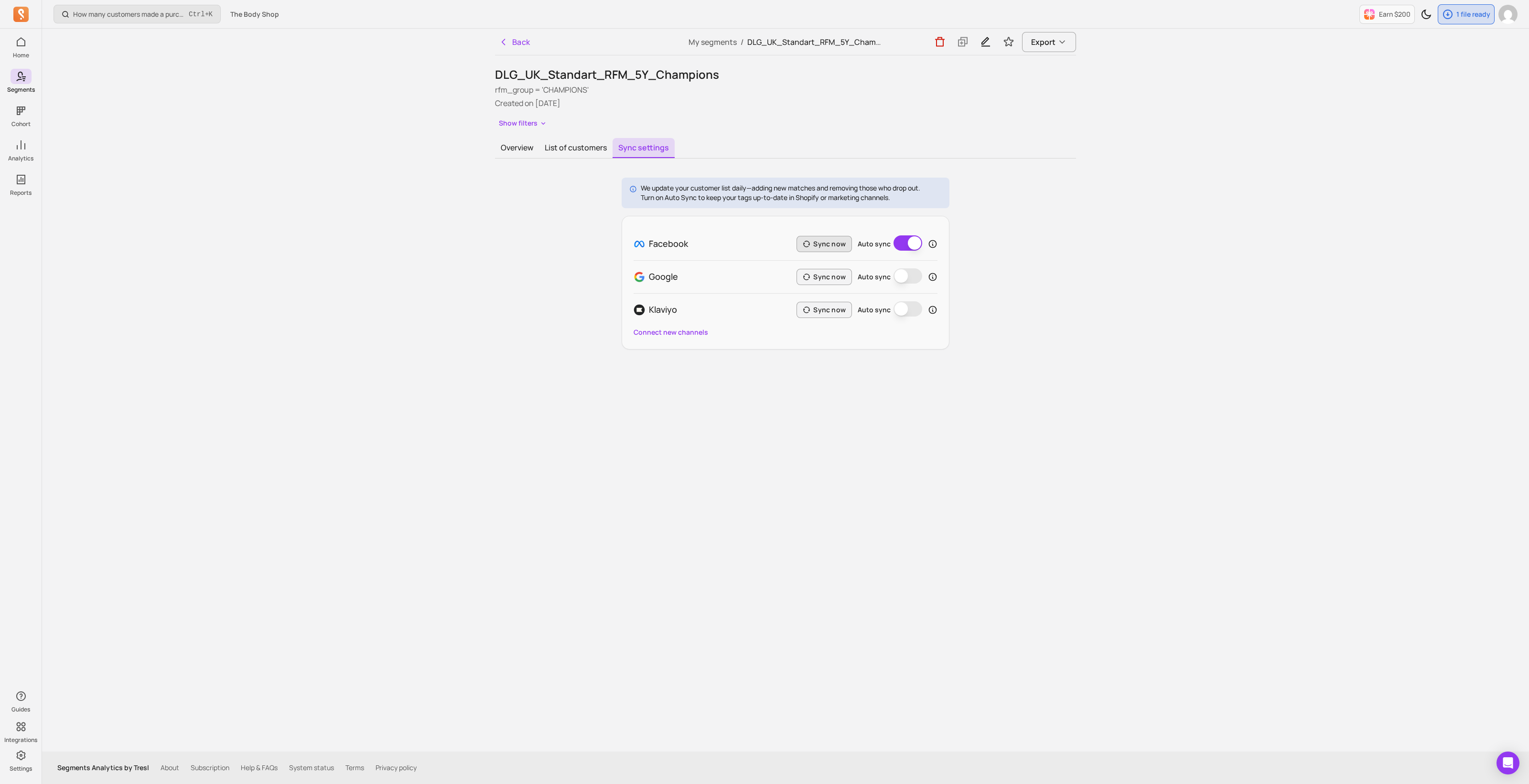
click at [825, 240] on button "Sync now" at bounding box center [824, 243] width 56 height 16
click at [505, 41] on icon "button" at bounding box center [503, 42] width 9 height 9
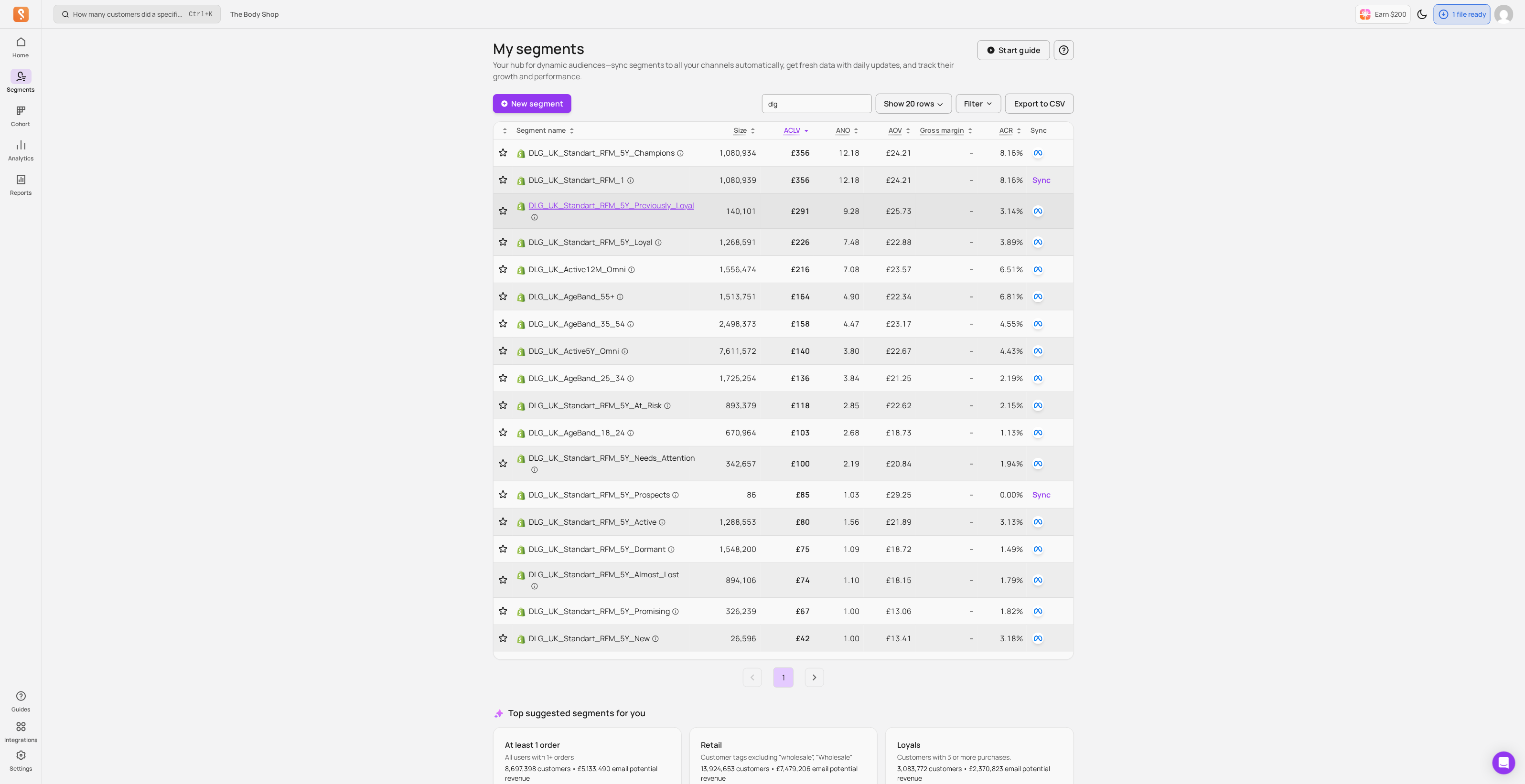
click at [587, 204] on span "DLG_UK_Standart_RFM_5Y_Previously_Loyal" at bounding box center [611, 211] width 166 height 23
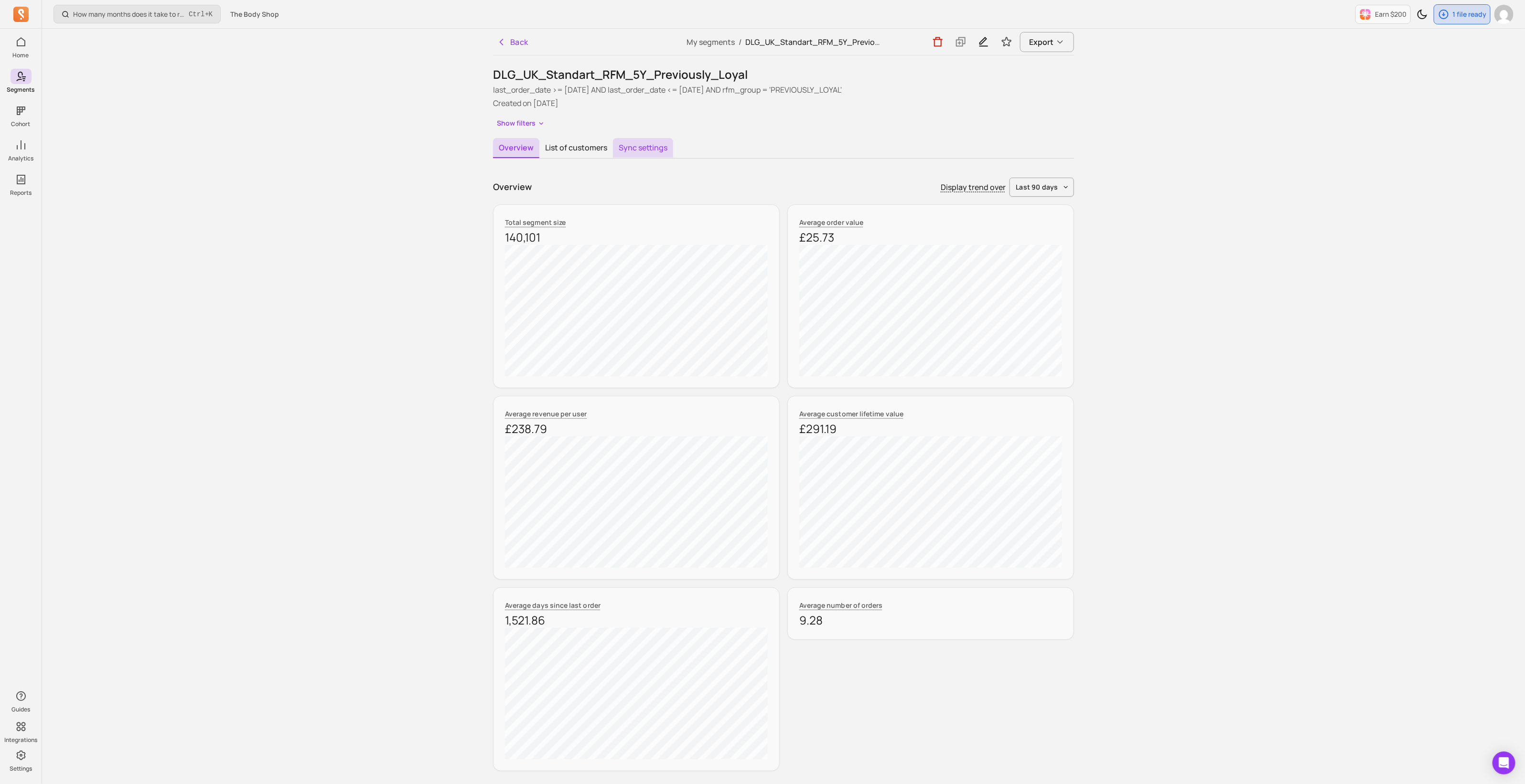
click at [653, 145] on button "Sync settings" at bounding box center [643, 148] width 61 height 20
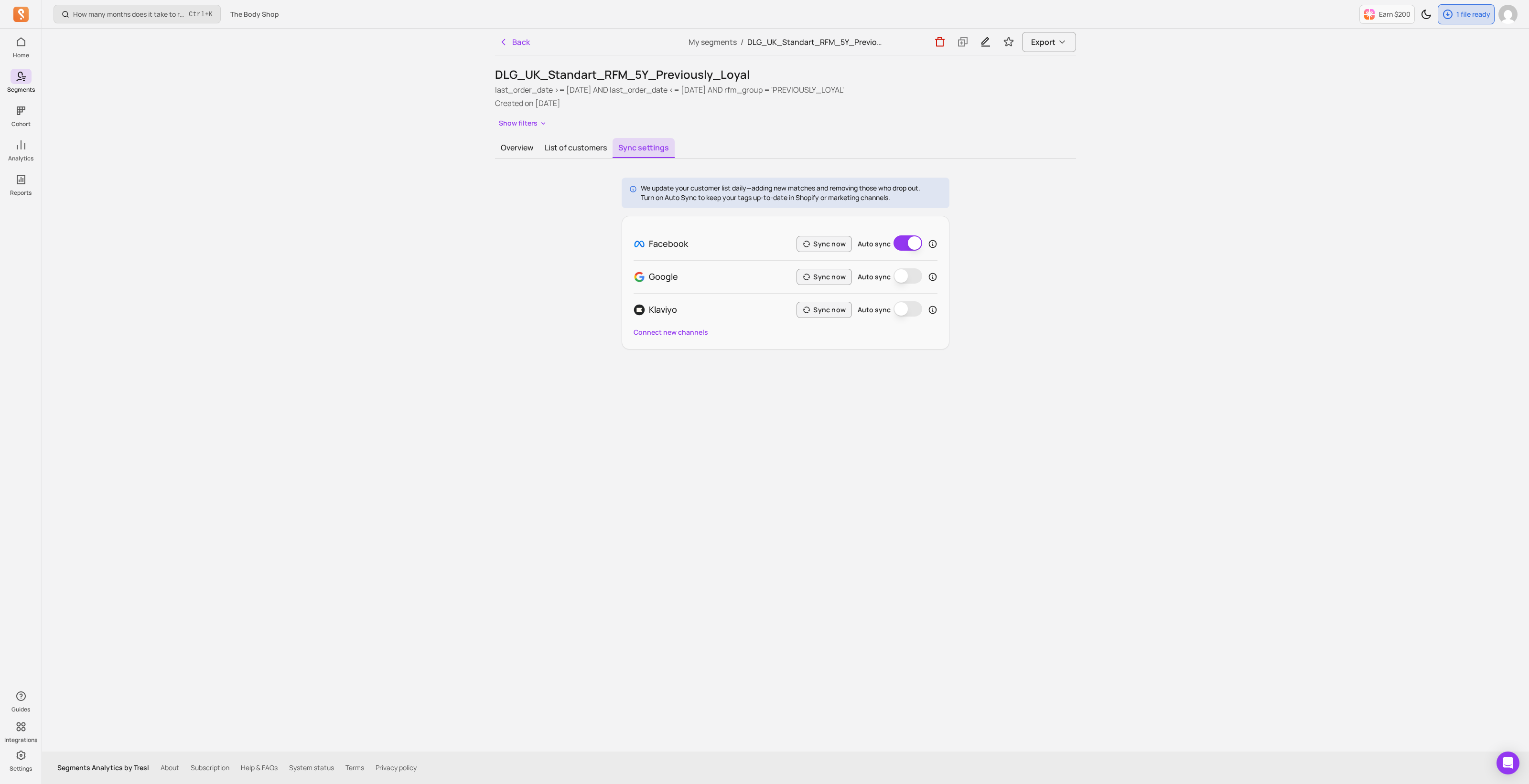
drag, startPoint x: 830, startPoint y: 248, endPoint x: 905, endPoint y: 229, distance: 77.4
click at [829, 248] on button "Sync now" at bounding box center [824, 243] width 56 height 16
click at [501, 43] on icon "button" at bounding box center [503, 42] width 9 height 9
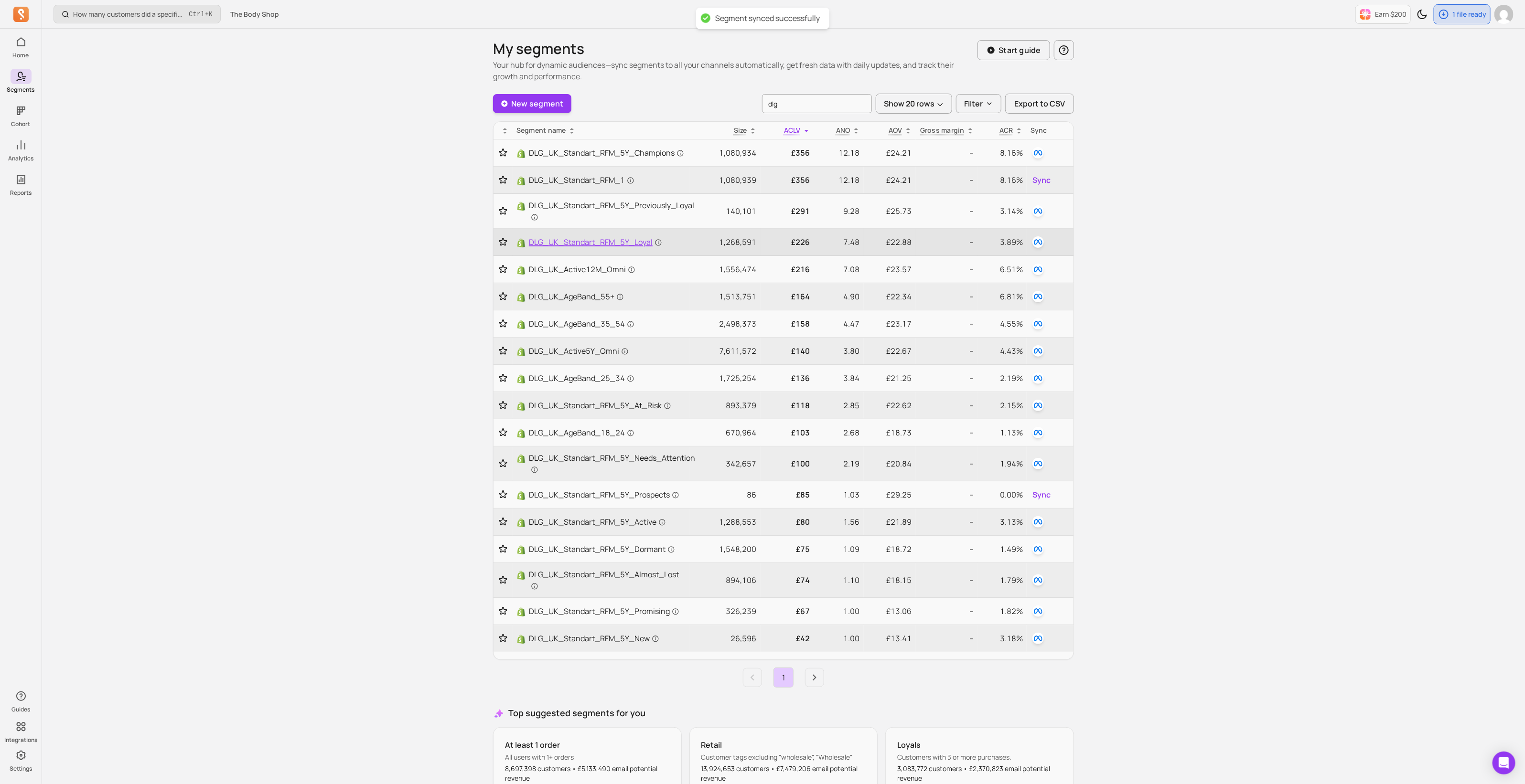
click at [598, 244] on span "DLG_UK_Standart_RFM_5Y_Loyal" at bounding box center [595, 242] width 133 height 11
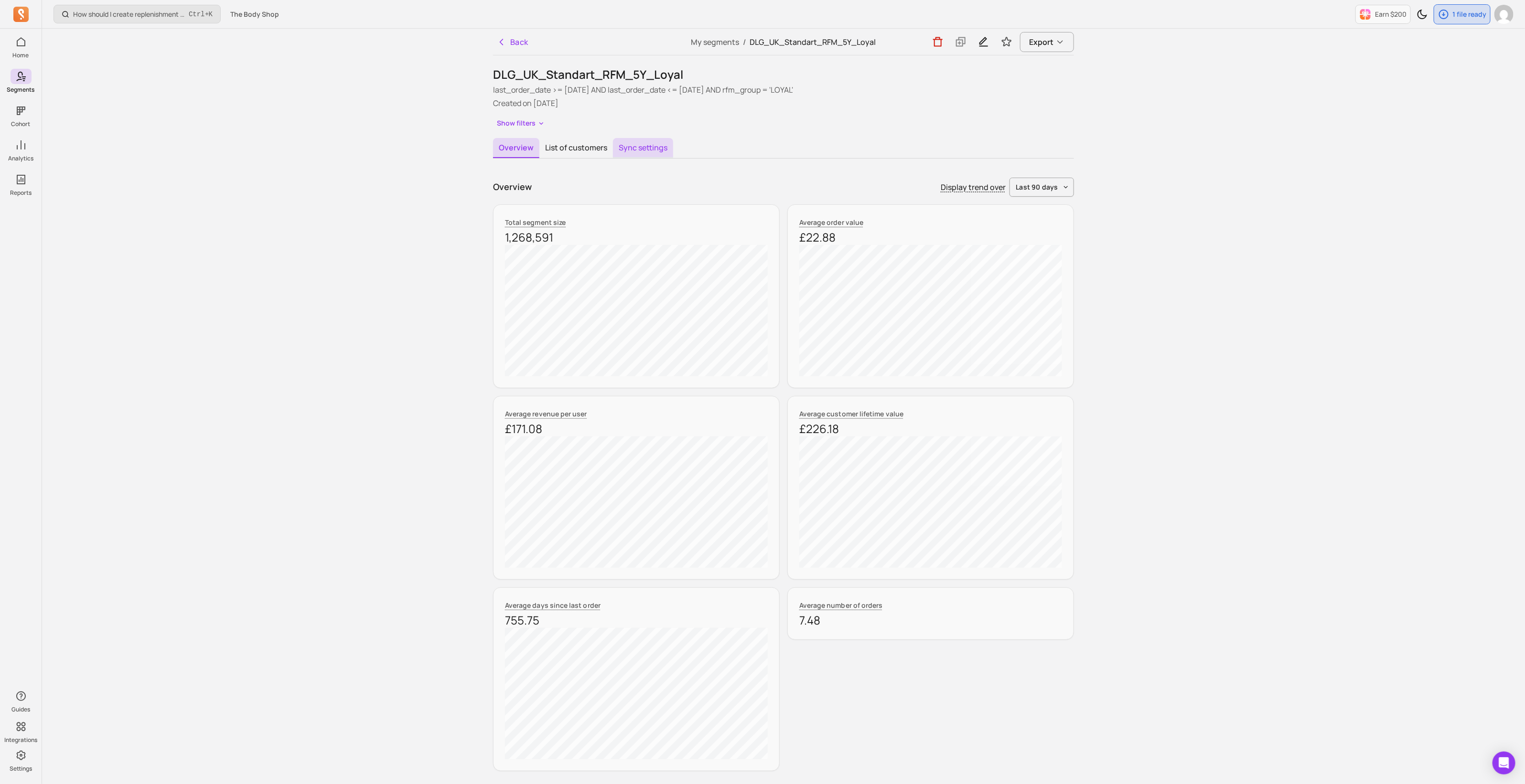
click at [627, 142] on button "Sync settings" at bounding box center [643, 148] width 61 height 20
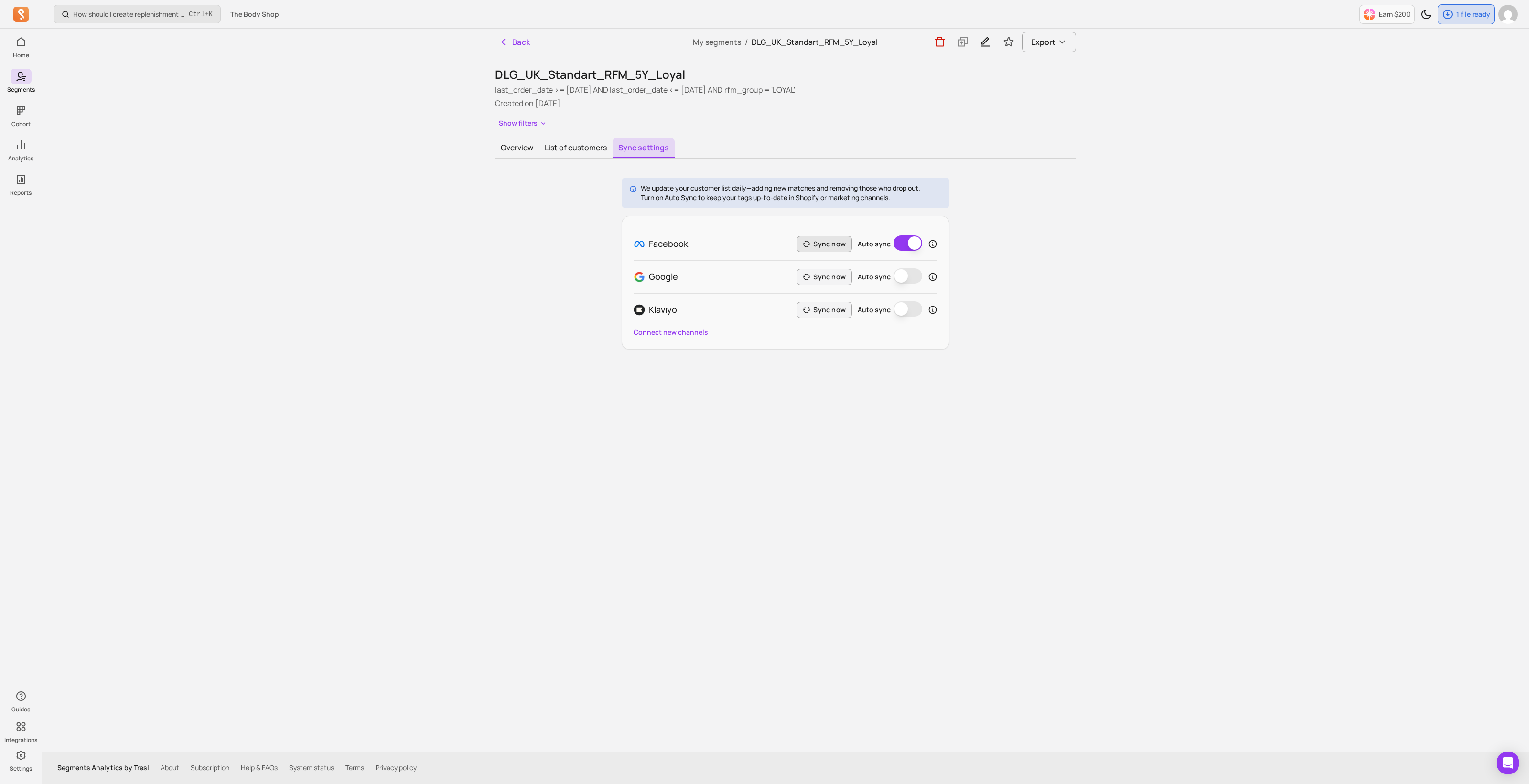
click at [834, 242] on button "Sync now" at bounding box center [824, 243] width 56 height 16
click at [499, 39] on icon "button" at bounding box center [503, 42] width 9 height 9
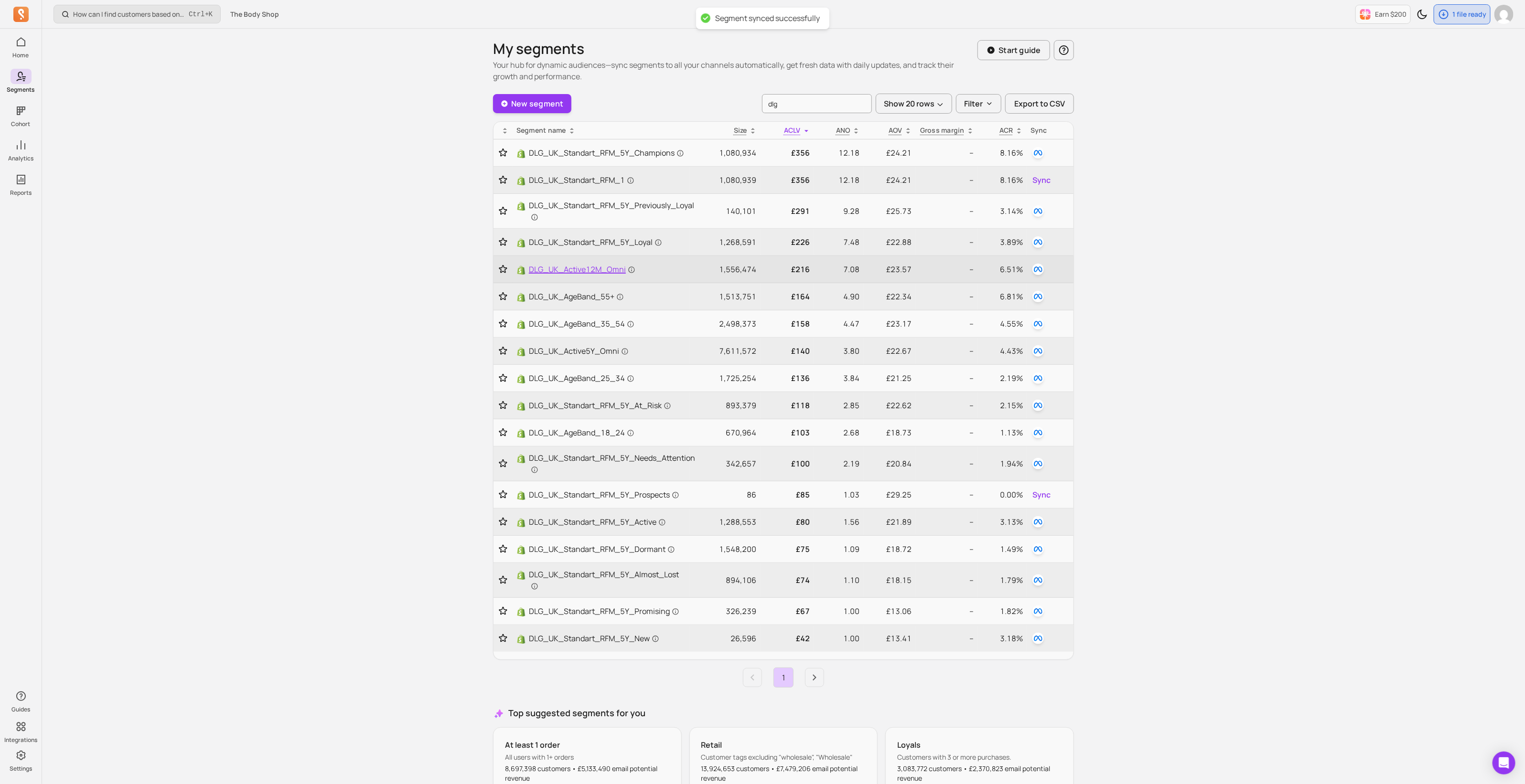
click at [605, 270] on span "DLG_UK_Active12M_Omni" at bounding box center [582, 270] width 107 height 11
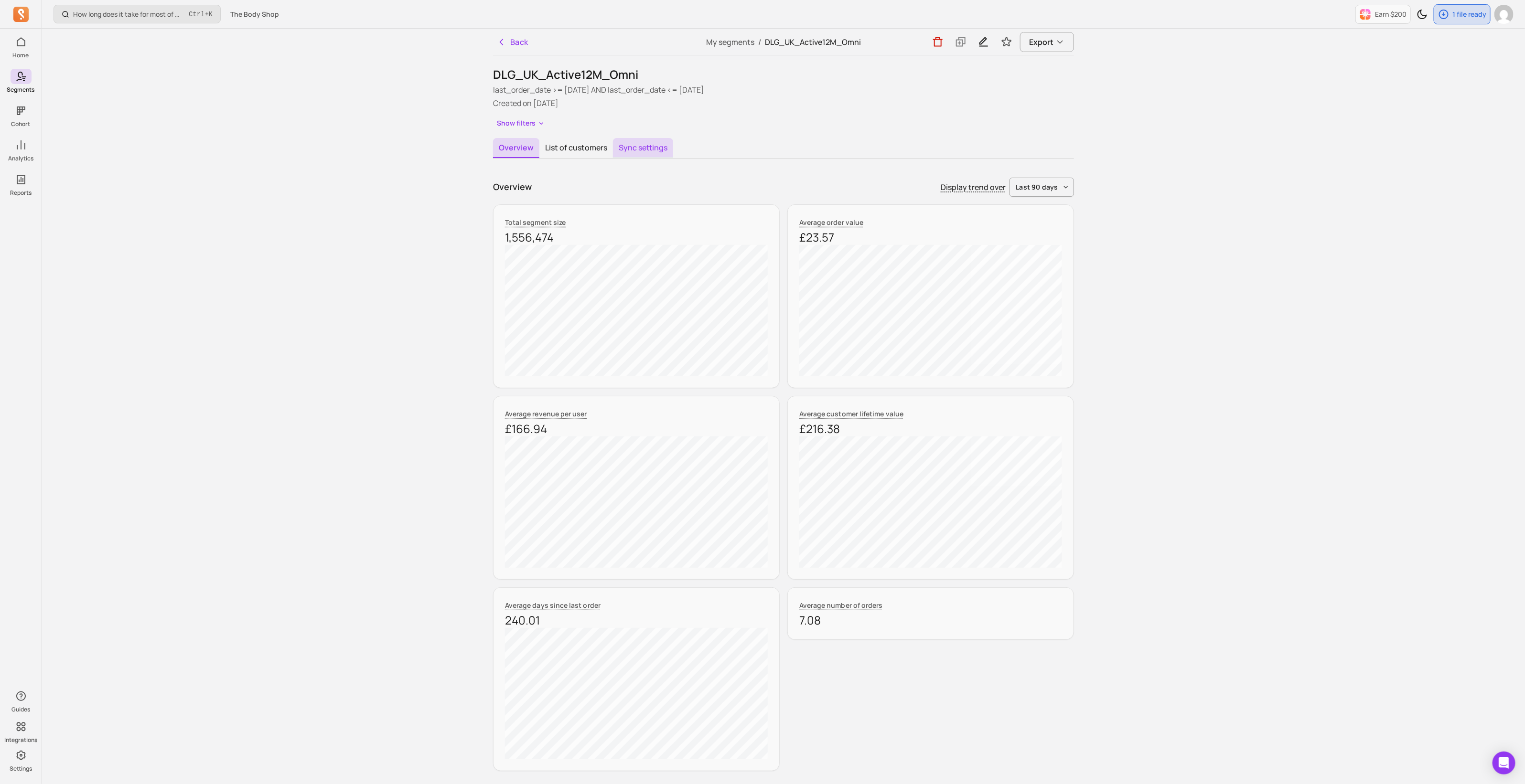
click at [657, 147] on button "Sync settings" at bounding box center [643, 148] width 61 height 20
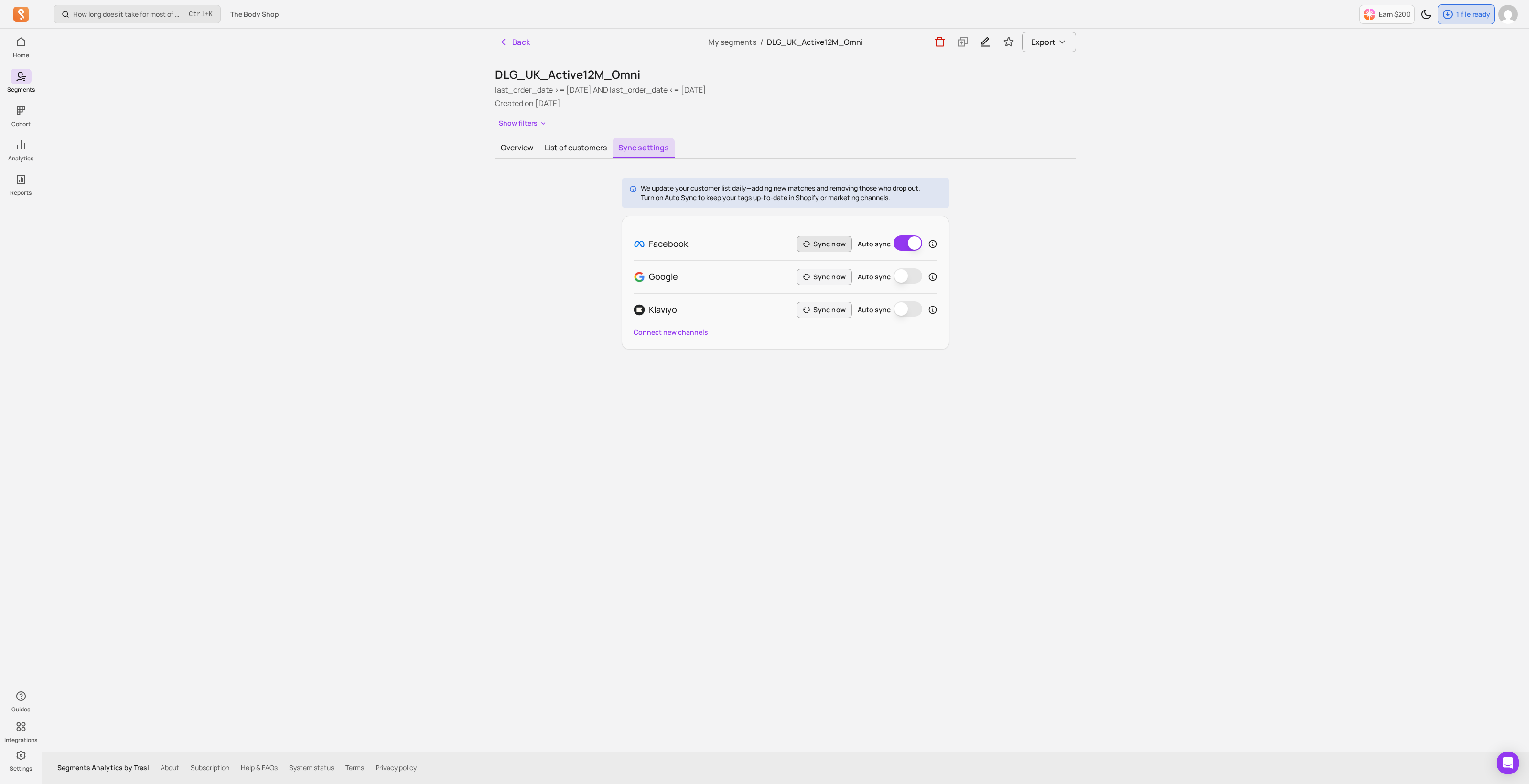
click at [813, 240] on button "Sync now" at bounding box center [824, 243] width 56 height 16
click at [511, 44] on button "Back" at bounding box center [514, 42] width 39 height 19
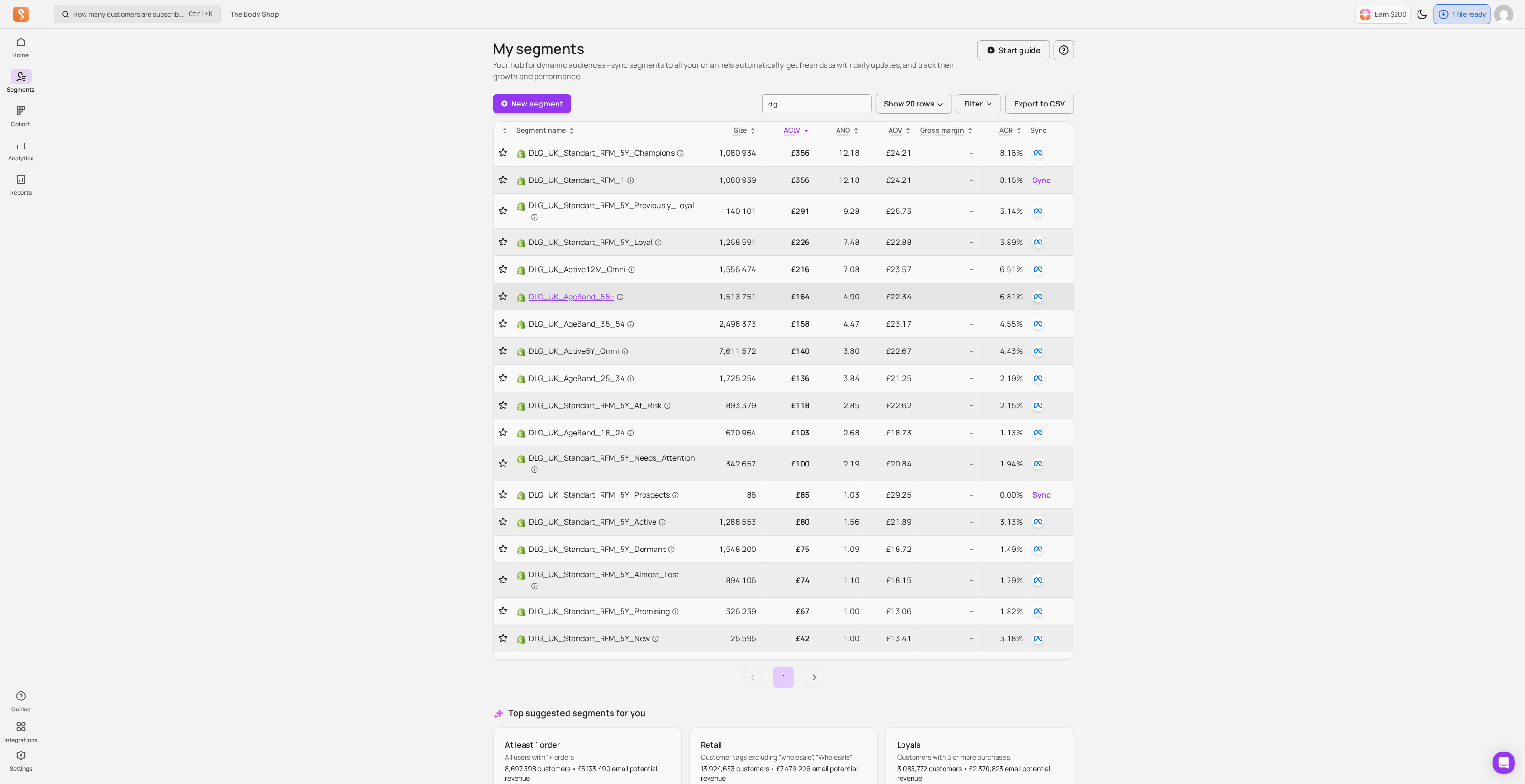
click at [585, 297] on span "DLG_UK_AgeBand_55+" at bounding box center [576, 297] width 96 height 11
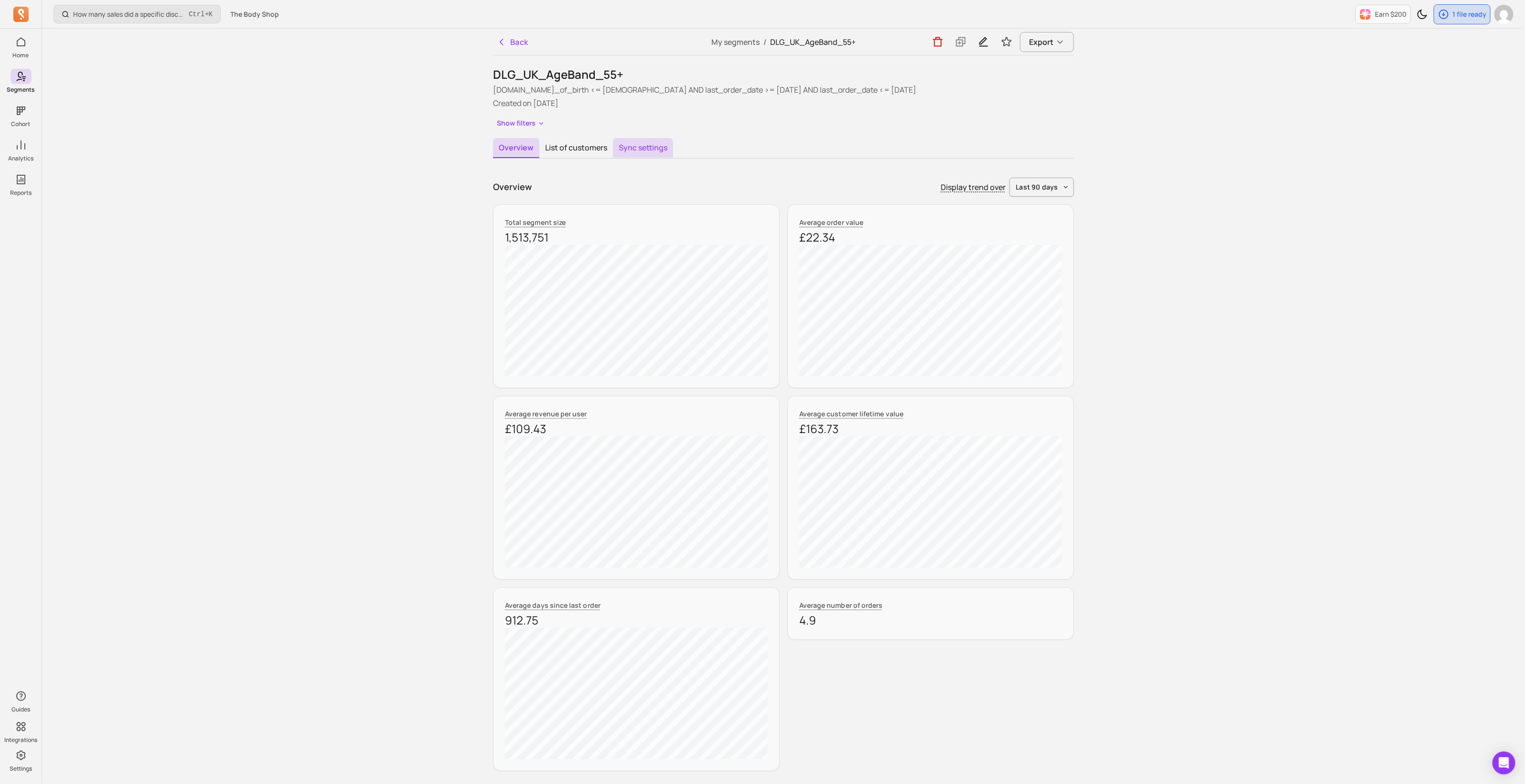
click at [661, 149] on button "Sync settings" at bounding box center [643, 148] width 61 height 20
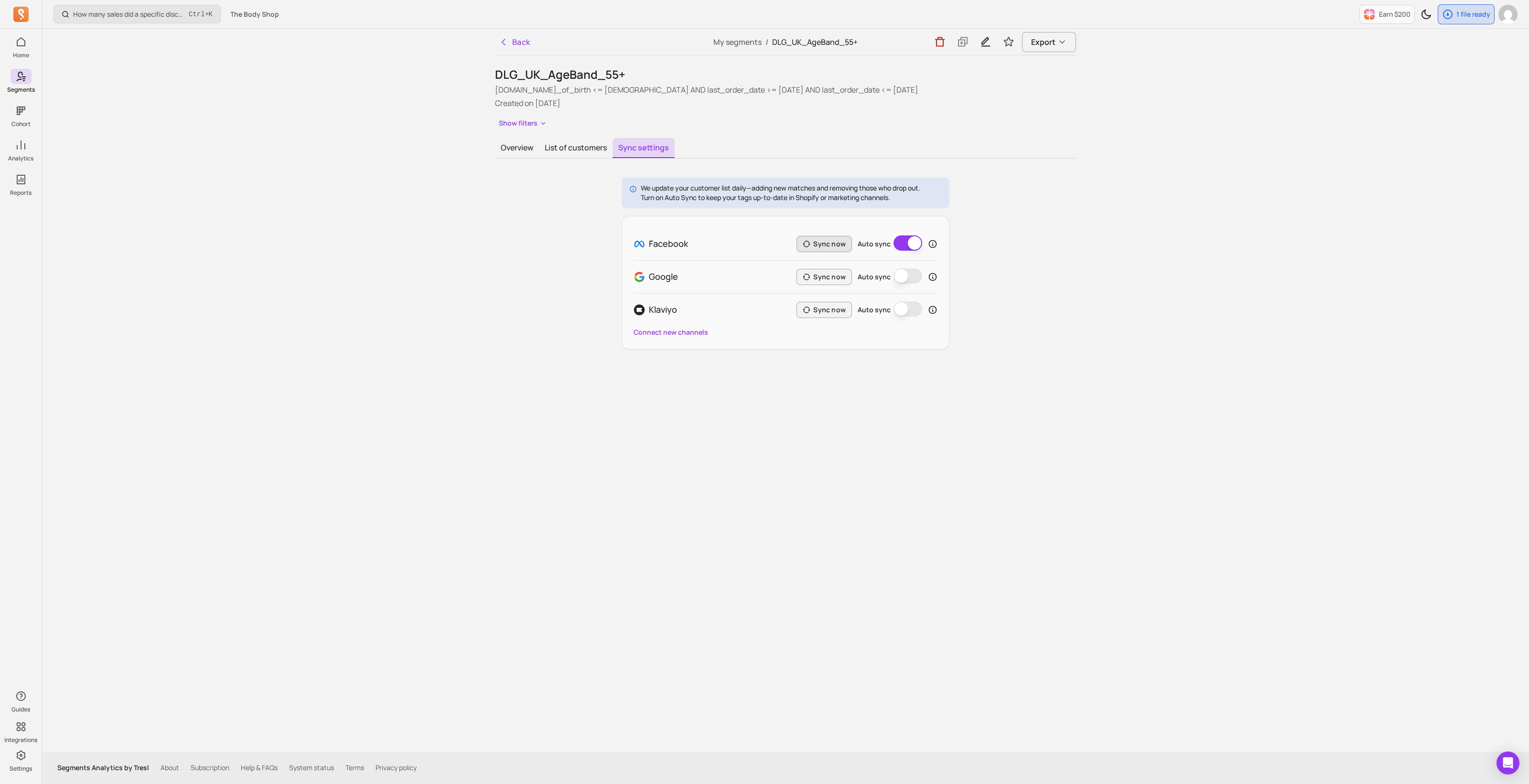
click at [841, 242] on button "Sync now" at bounding box center [824, 243] width 56 height 16
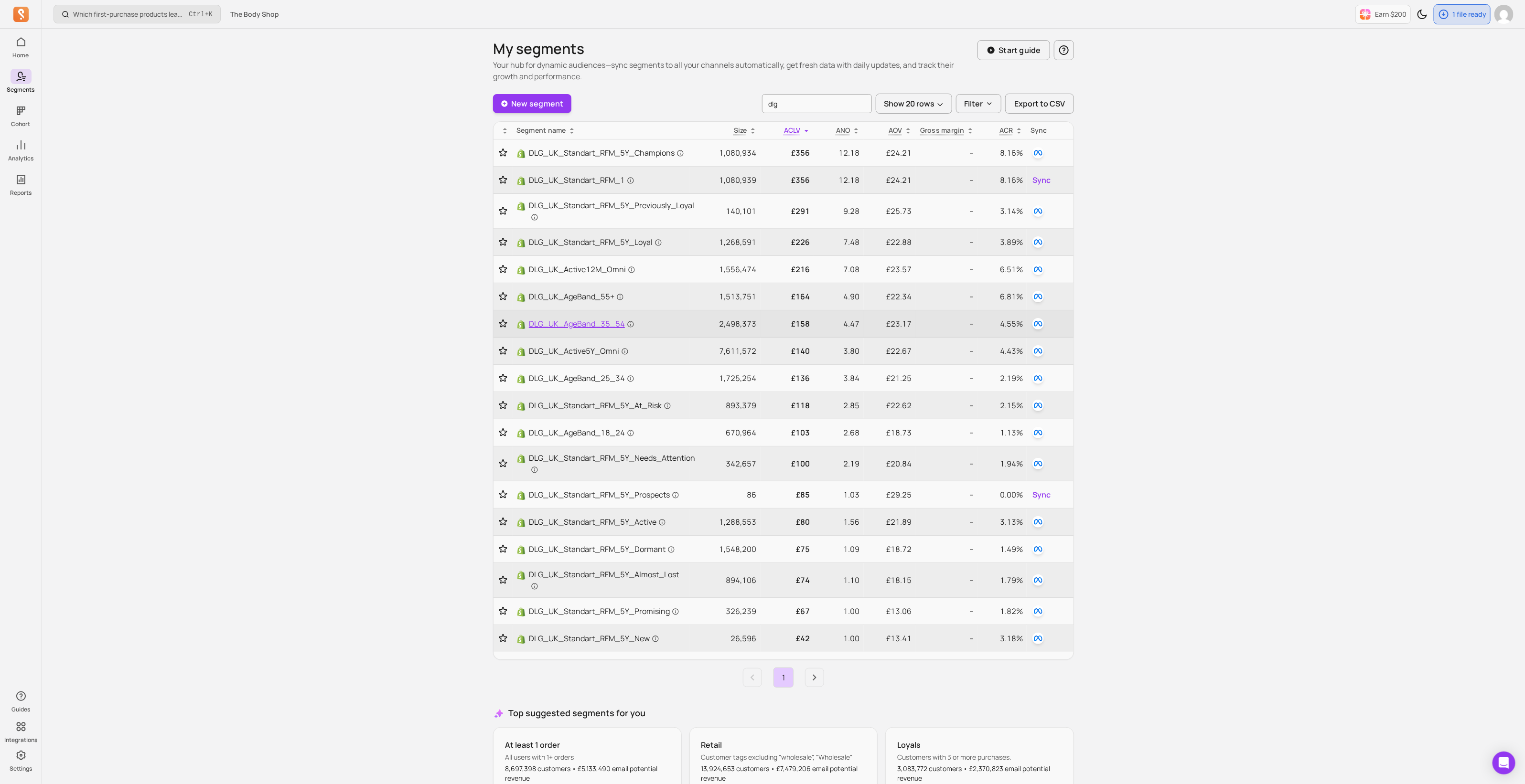
click at [595, 319] on span "DLG_UK_AgeBand_35_54" at bounding box center [582, 323] width 106 height 11
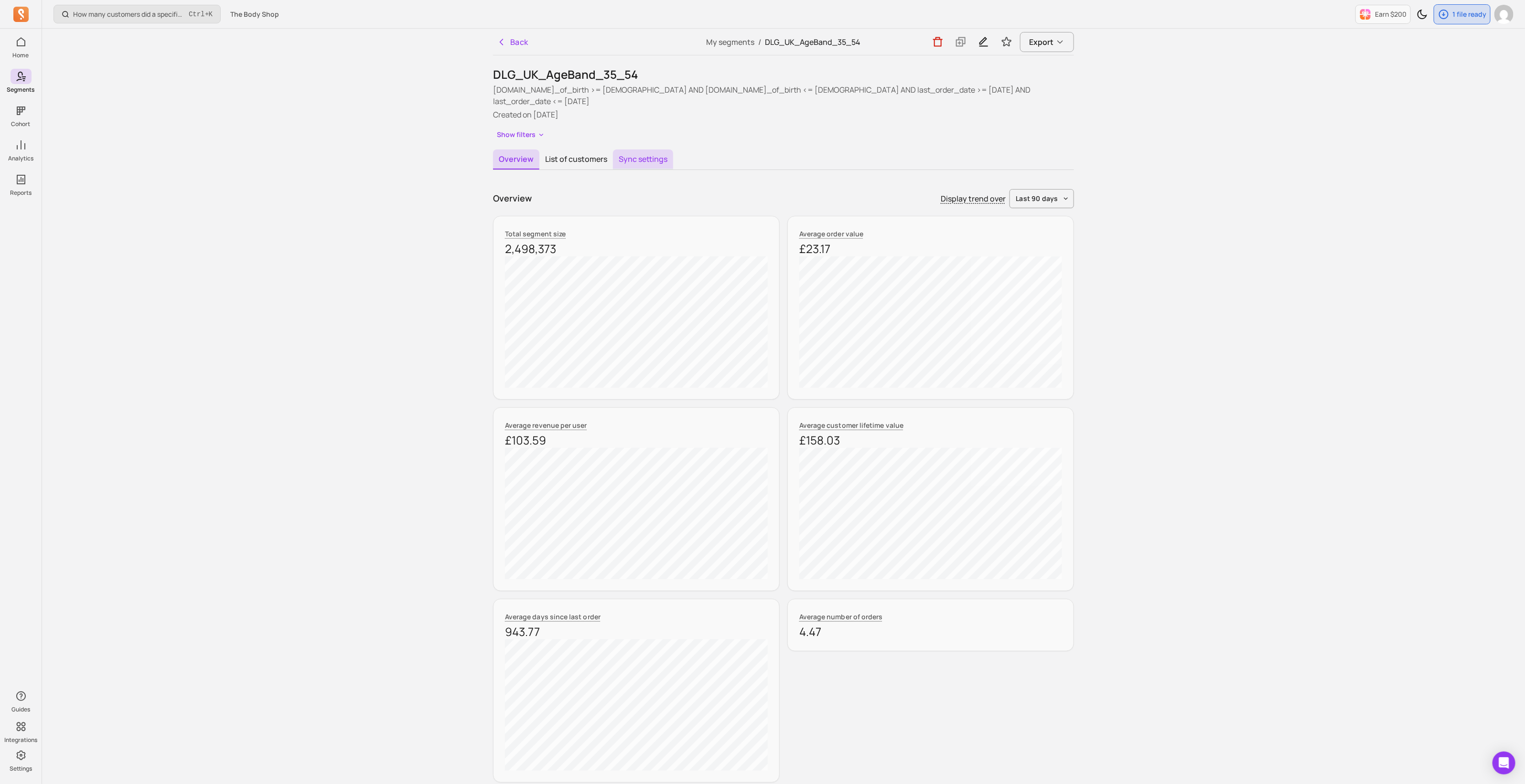
click at [635, 154] on button "Sync settings" at bounding box center [643, 159] width 61 height 20
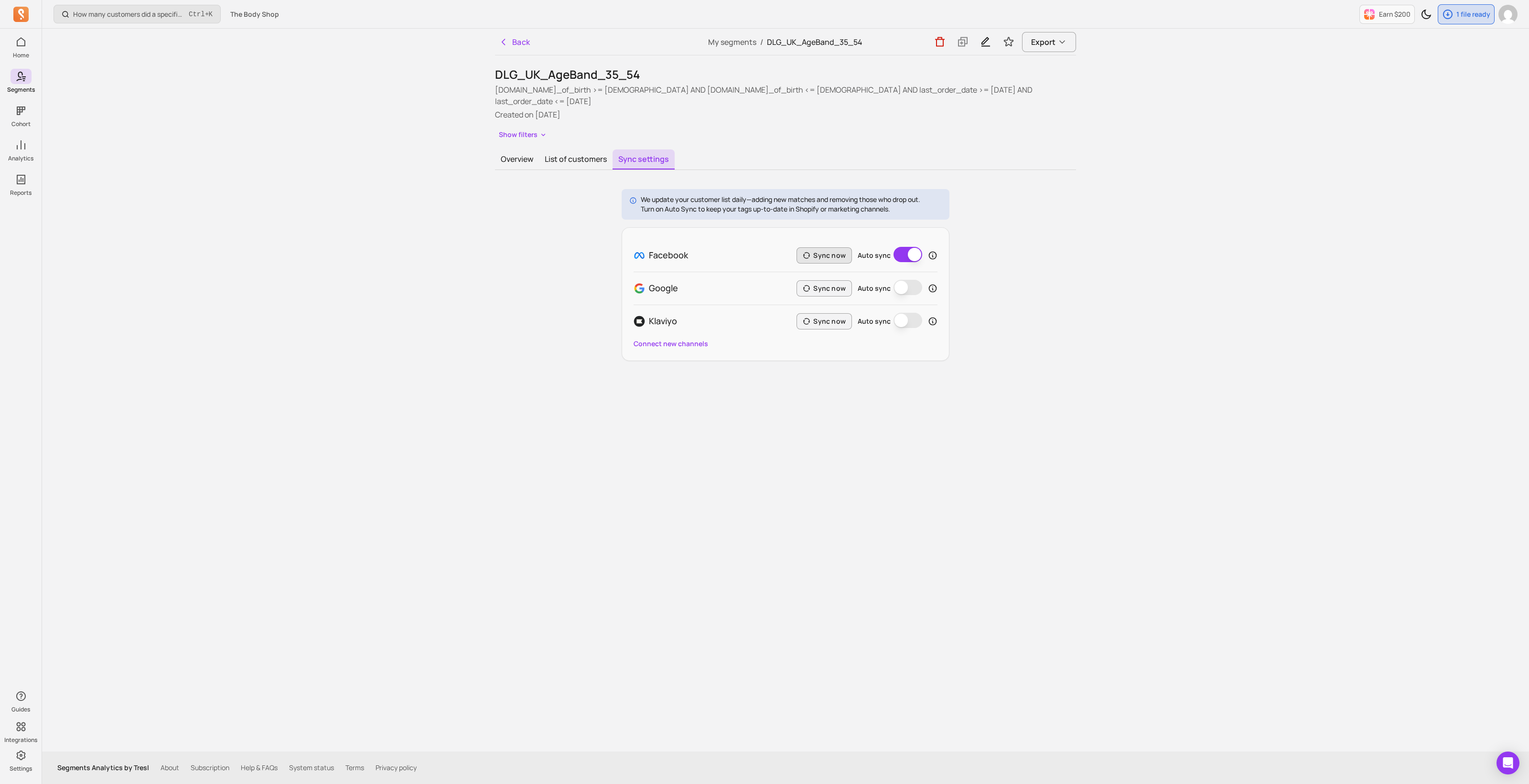
click at [809, 253] on icon "button" at bounding box center [806, 255] width 8 height 8
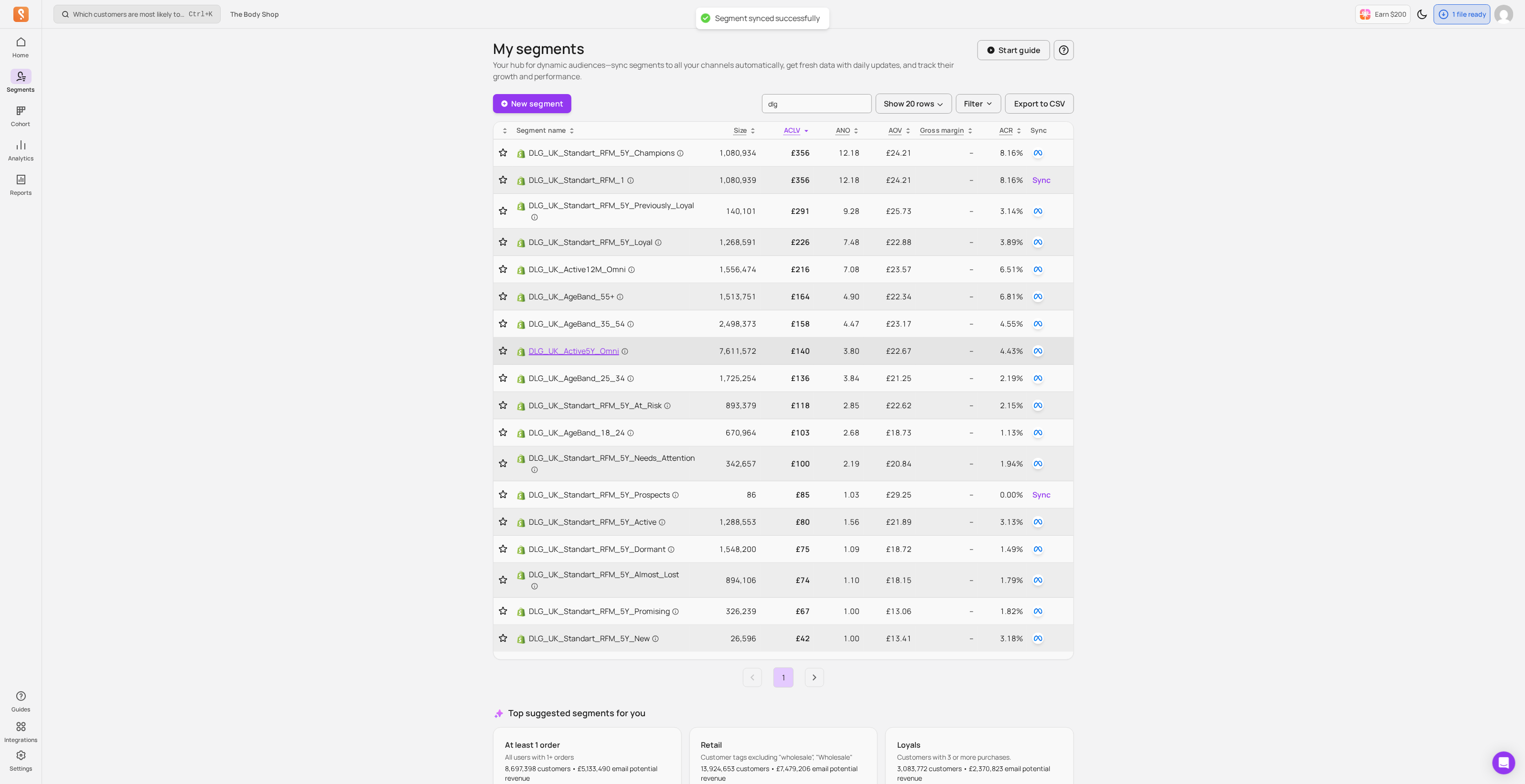
click at [611, 345] on span "DLG_UK_Active5Y_Omni" at bounding box center [579, 351] width 100 height 11
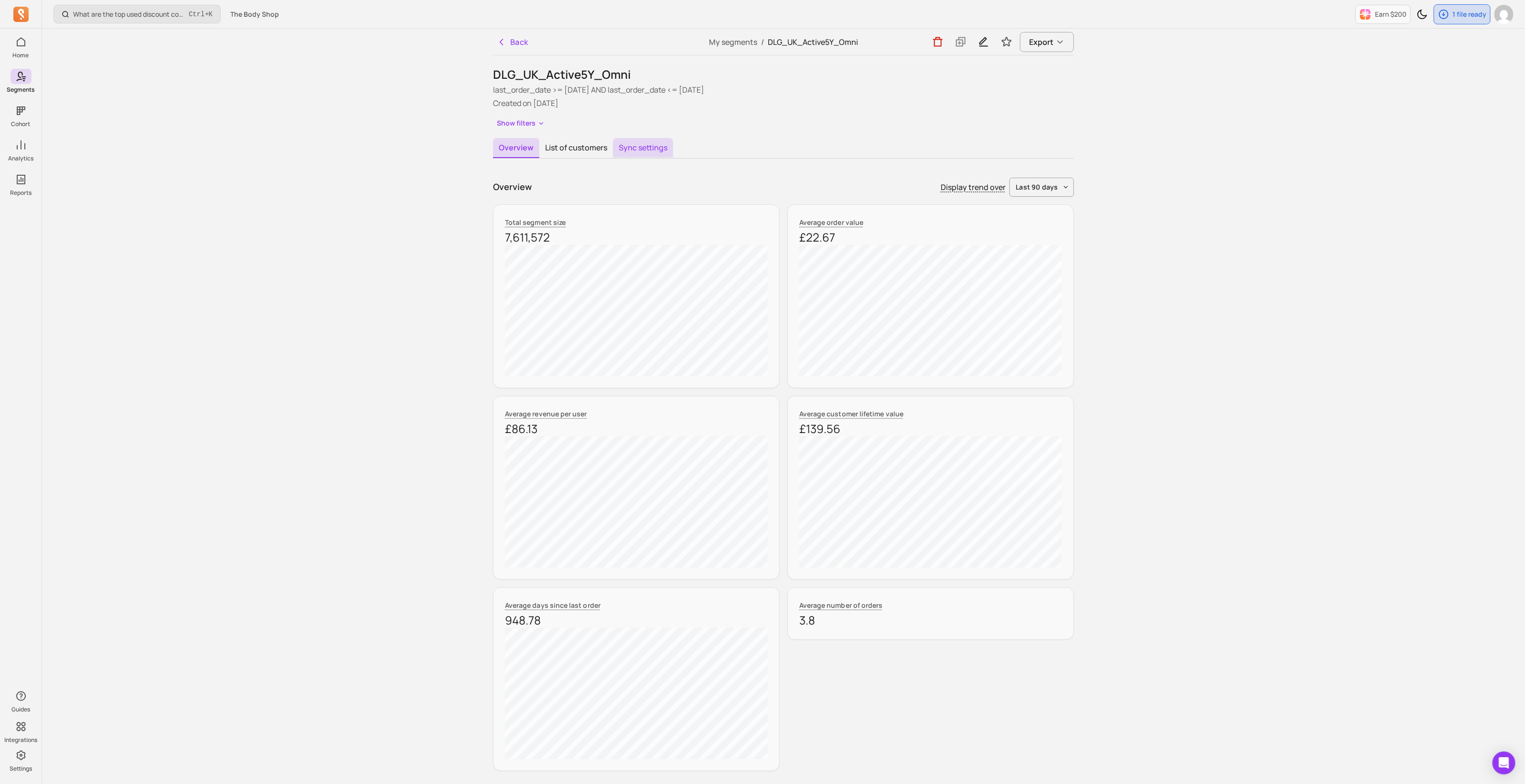
click at [657, 154] on button "Sync settings" at bounding box center [643, 148] width 61 height 20
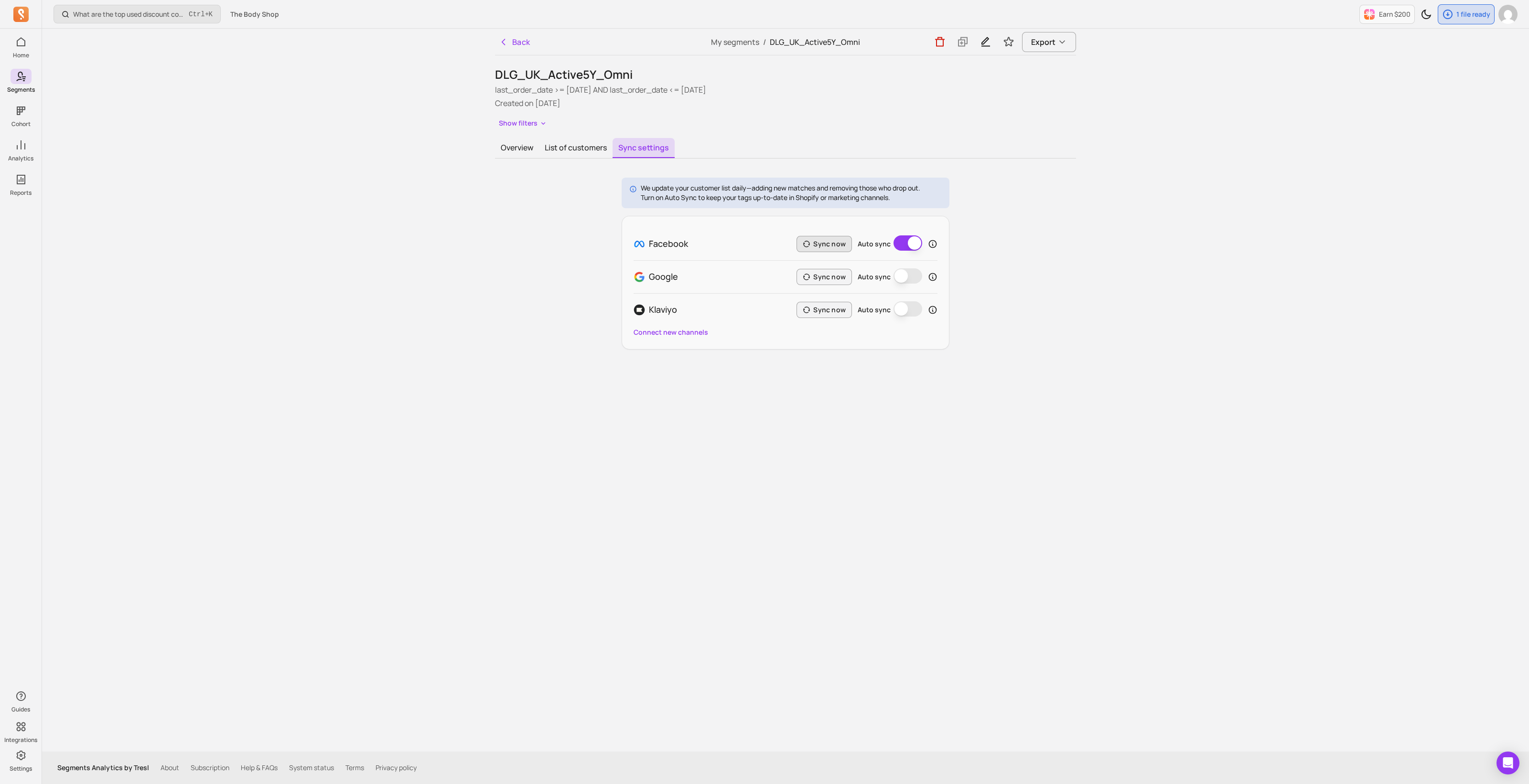
click at [832, 245] on button "Sync now" at bounding box center [824, 243] width 56 height 16
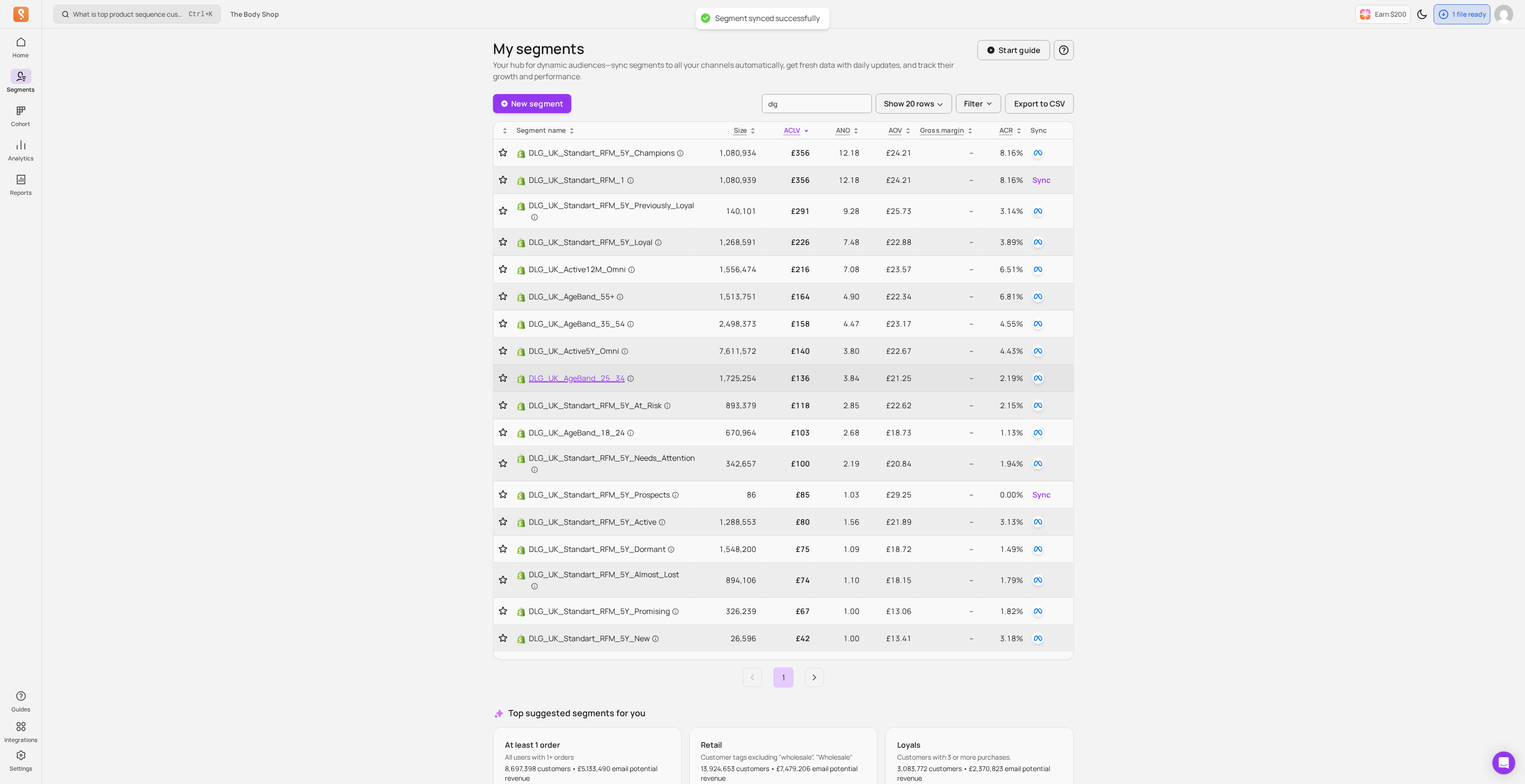
click at [588, 374] on span "DLG_UK_AgeBand_25_34" at bounding box center [582, 378] width 106 height 11
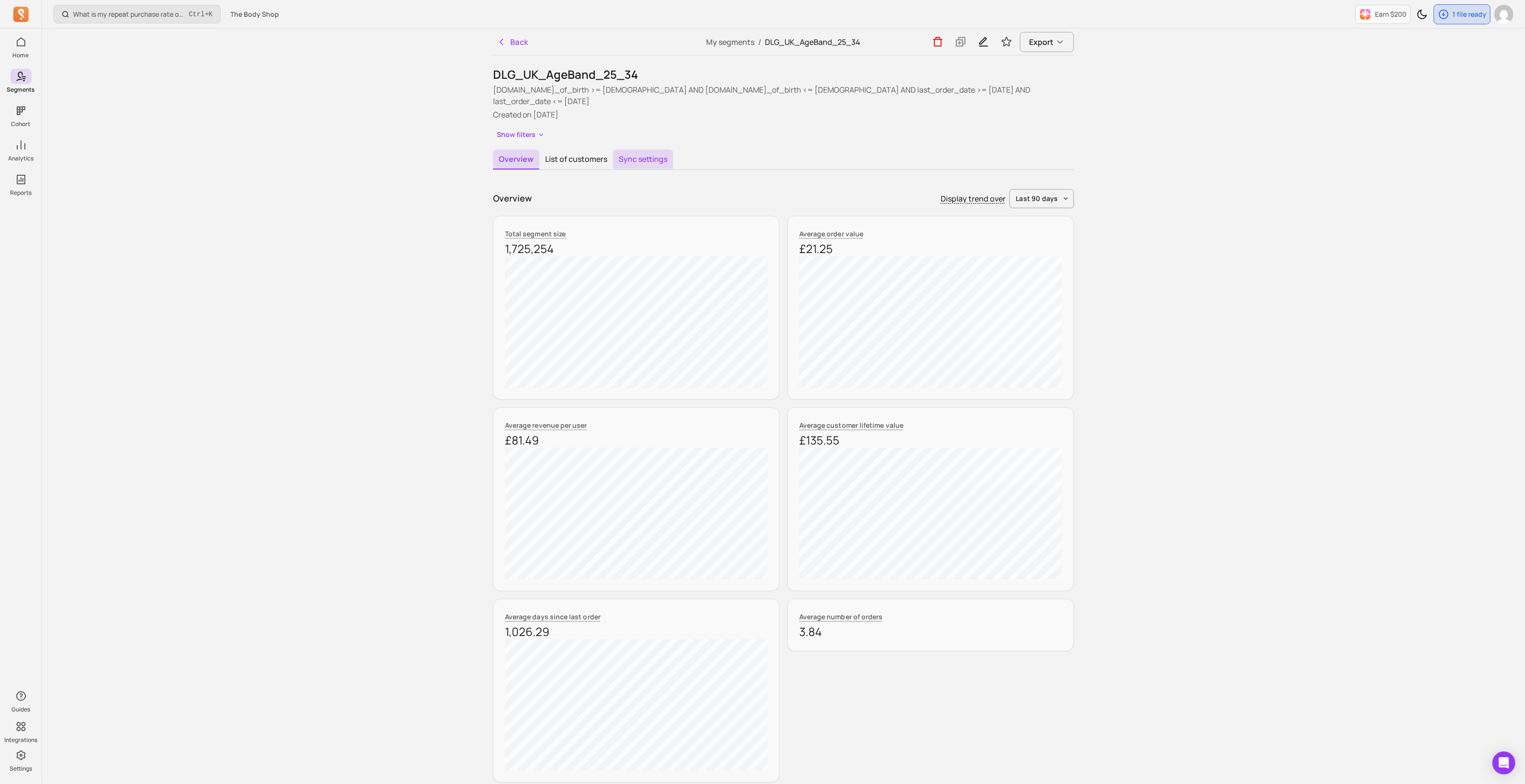
click at [659, 159] on button "Sync settings" at bounding box center [643, 159] width 61 height 20
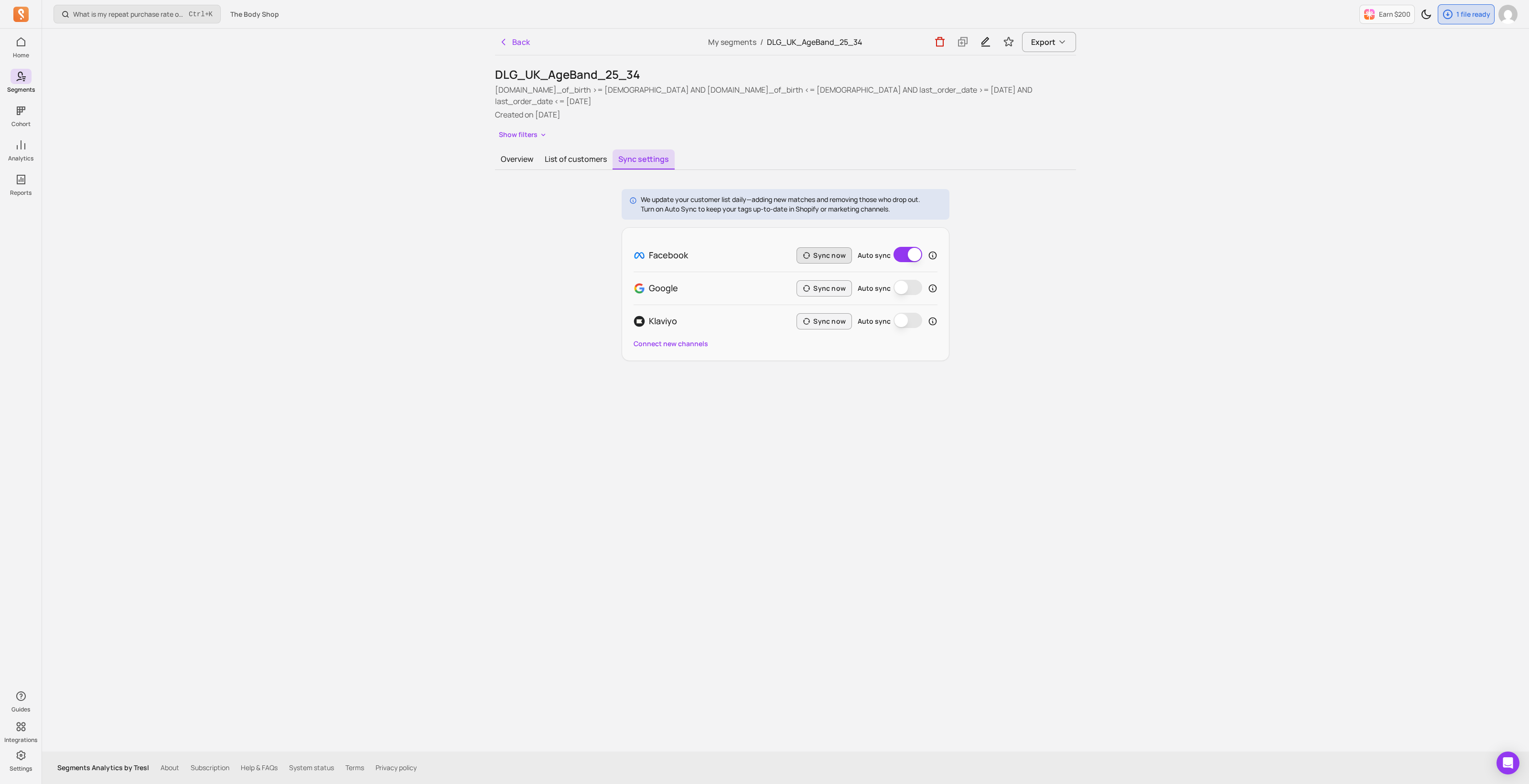
click at [830, 260] on button "Sync now" at bounding box center [824, 255] width 56 height 16
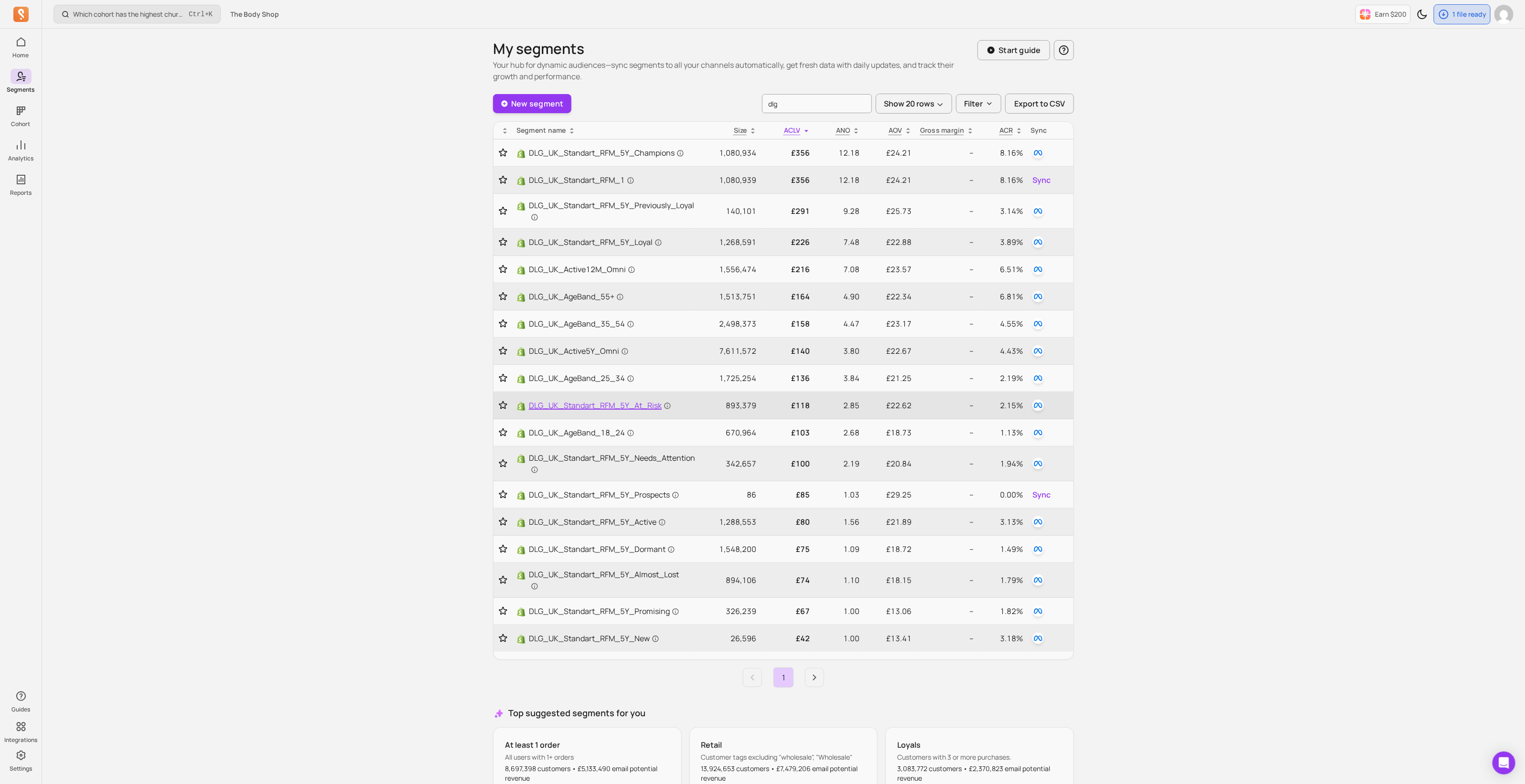
click at [631, 403] on span "DLG_UK_Standart_RFM_5Y_At_Risk" at bounding box center [600, 406] width 142 height 11
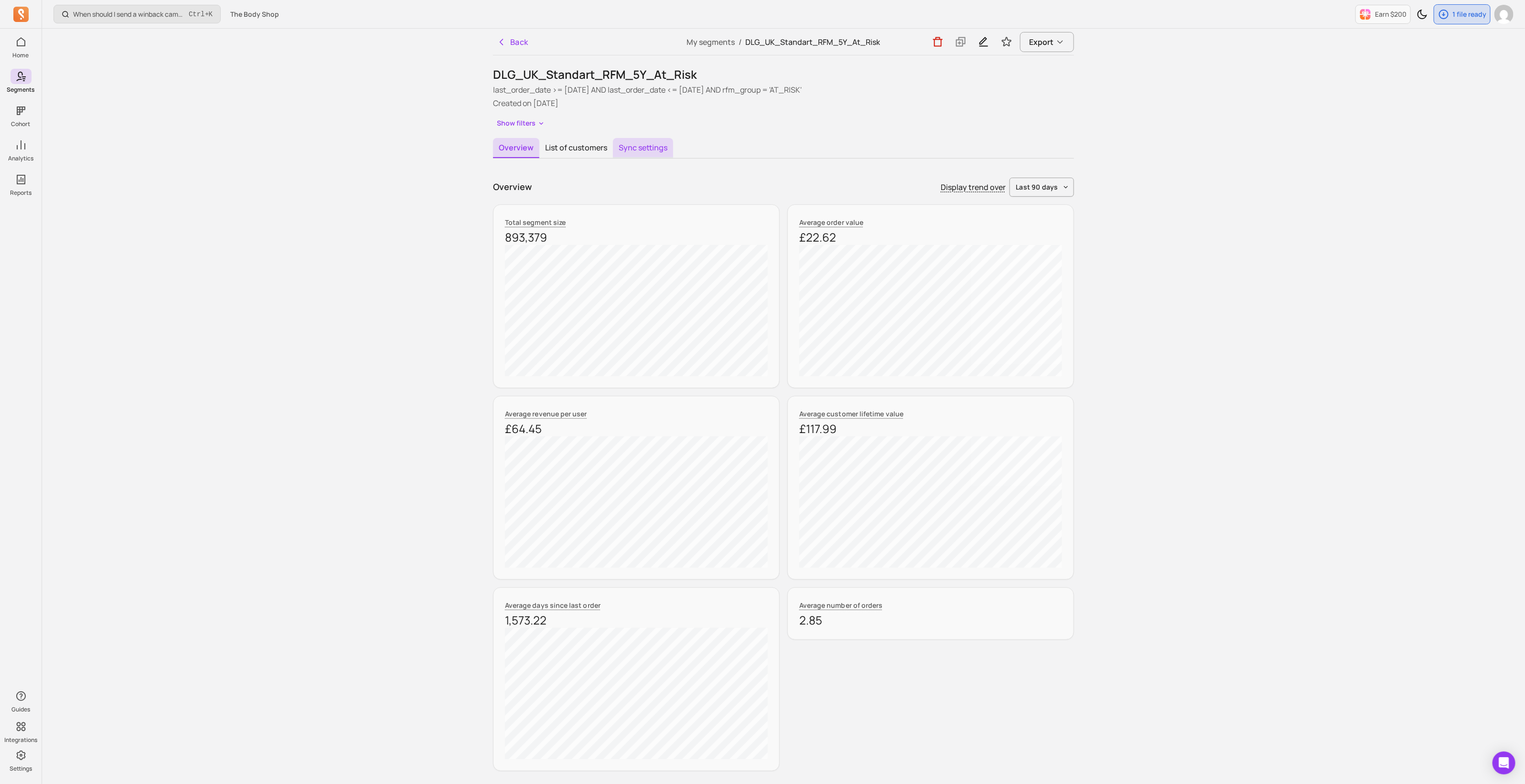
click at [639, 151] on button "Sync settings" at bounding box center [643, 148] width 61 height 20
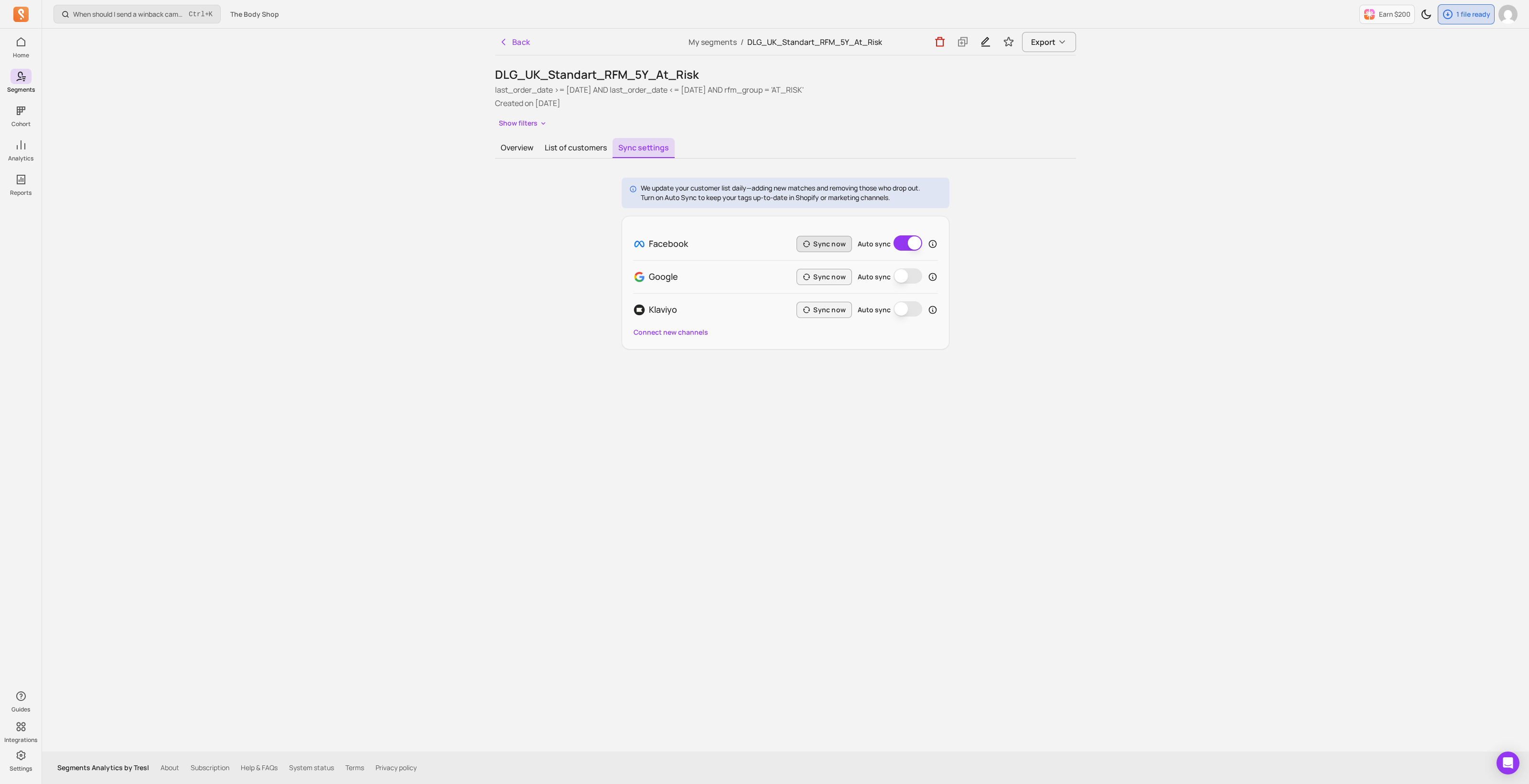
click at [824, 244] on button "Sync now" at bounding box center [824, 243] width 56 height 16
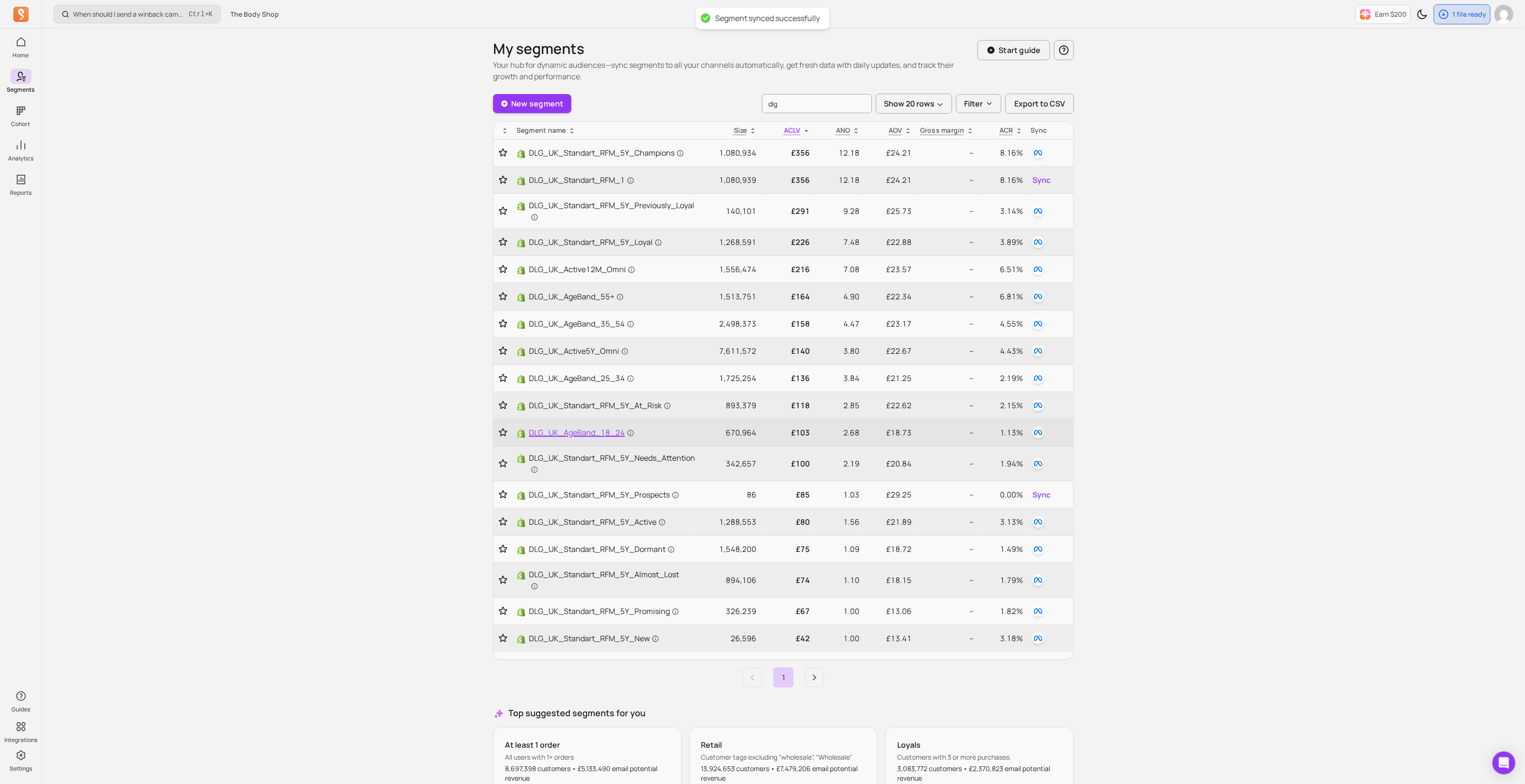
click at [586, 432] on span "DLG_UK_AgeBand_18_24" at bounding box center [582, 432] width 106 height 11
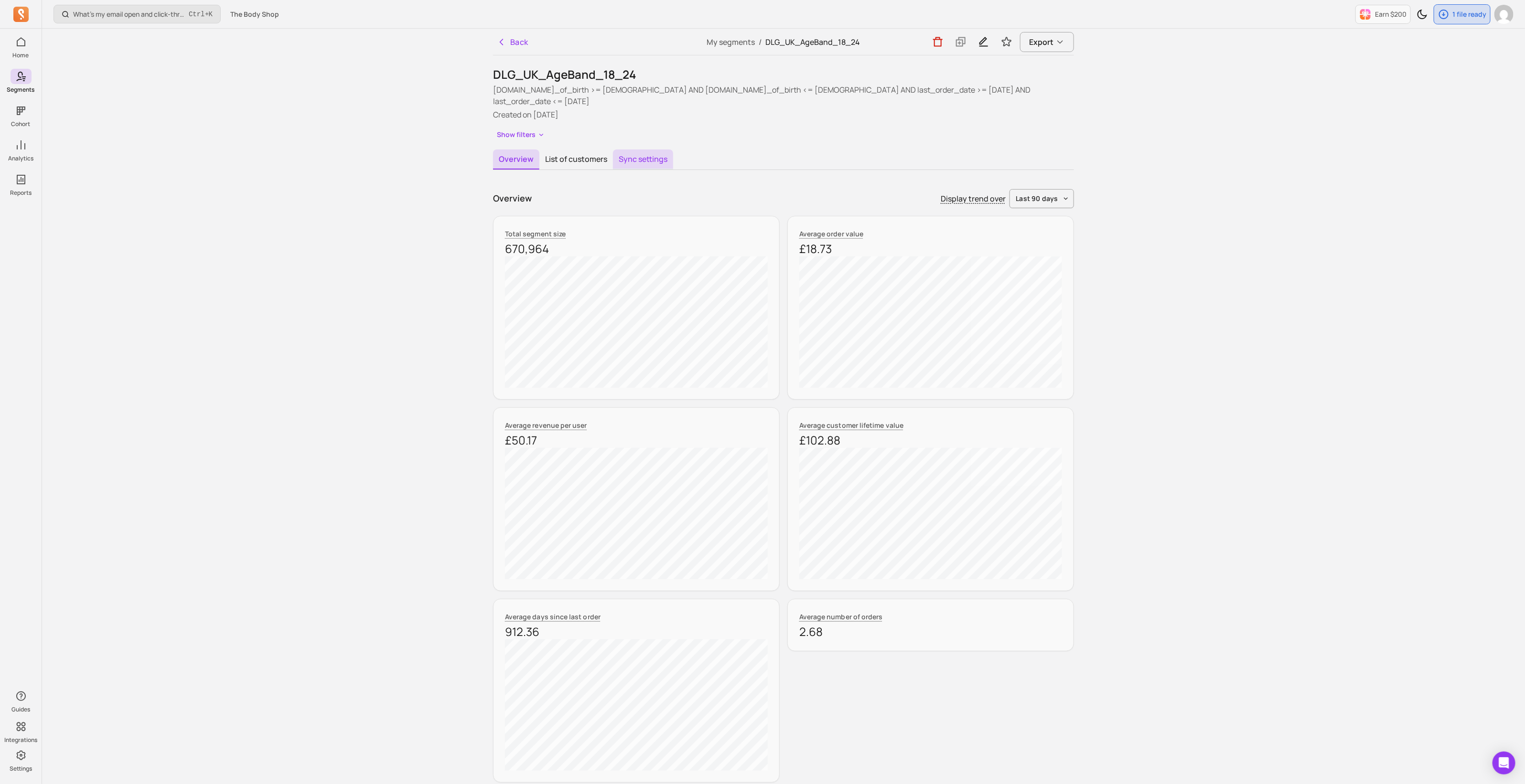
click at [631, 164] on button "Sync settings" at bounding box center [643, 159] width 61 height 20
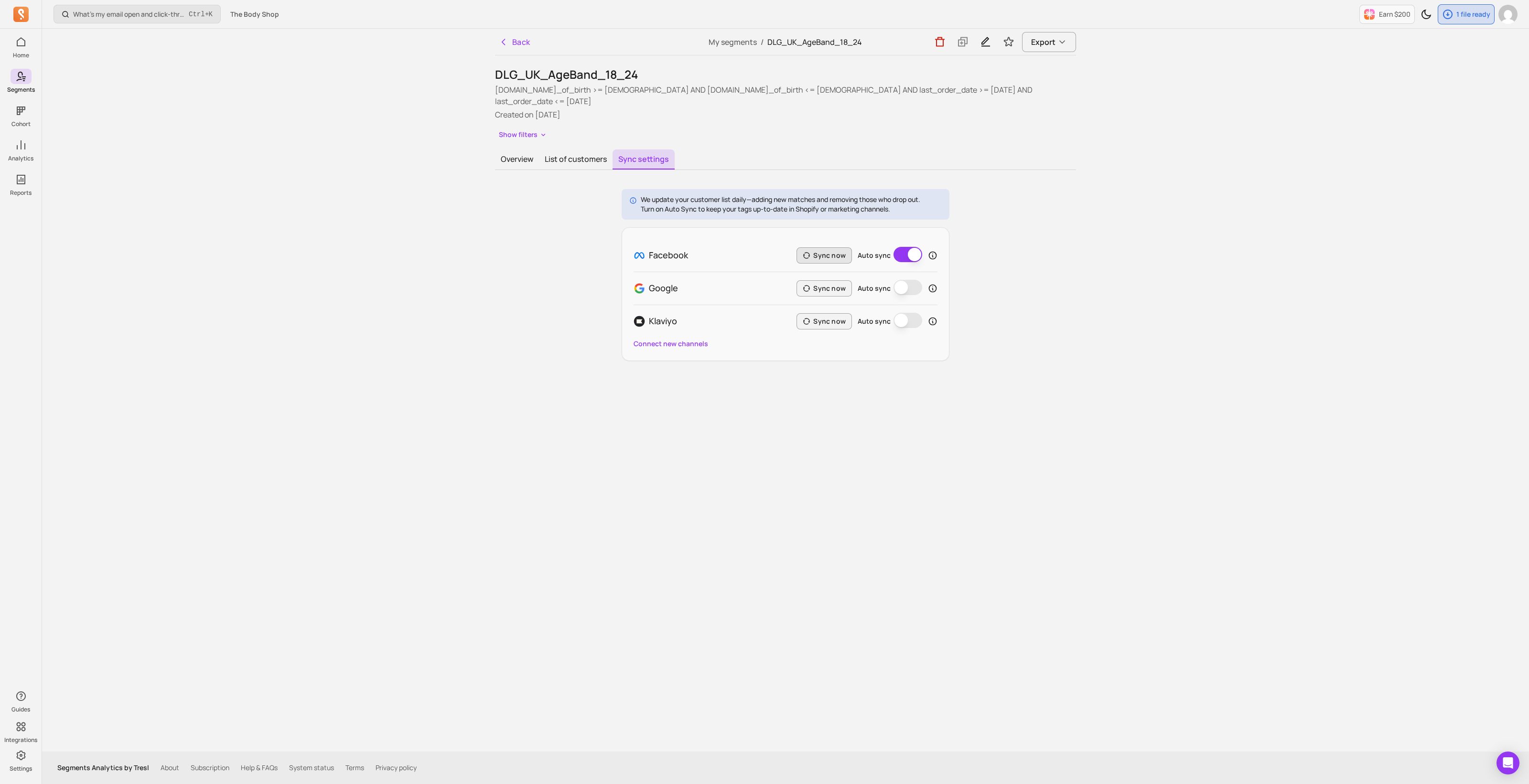
click at [822, 256] on button "Sync now" at bounding box center [824, 255] width 56 height 16
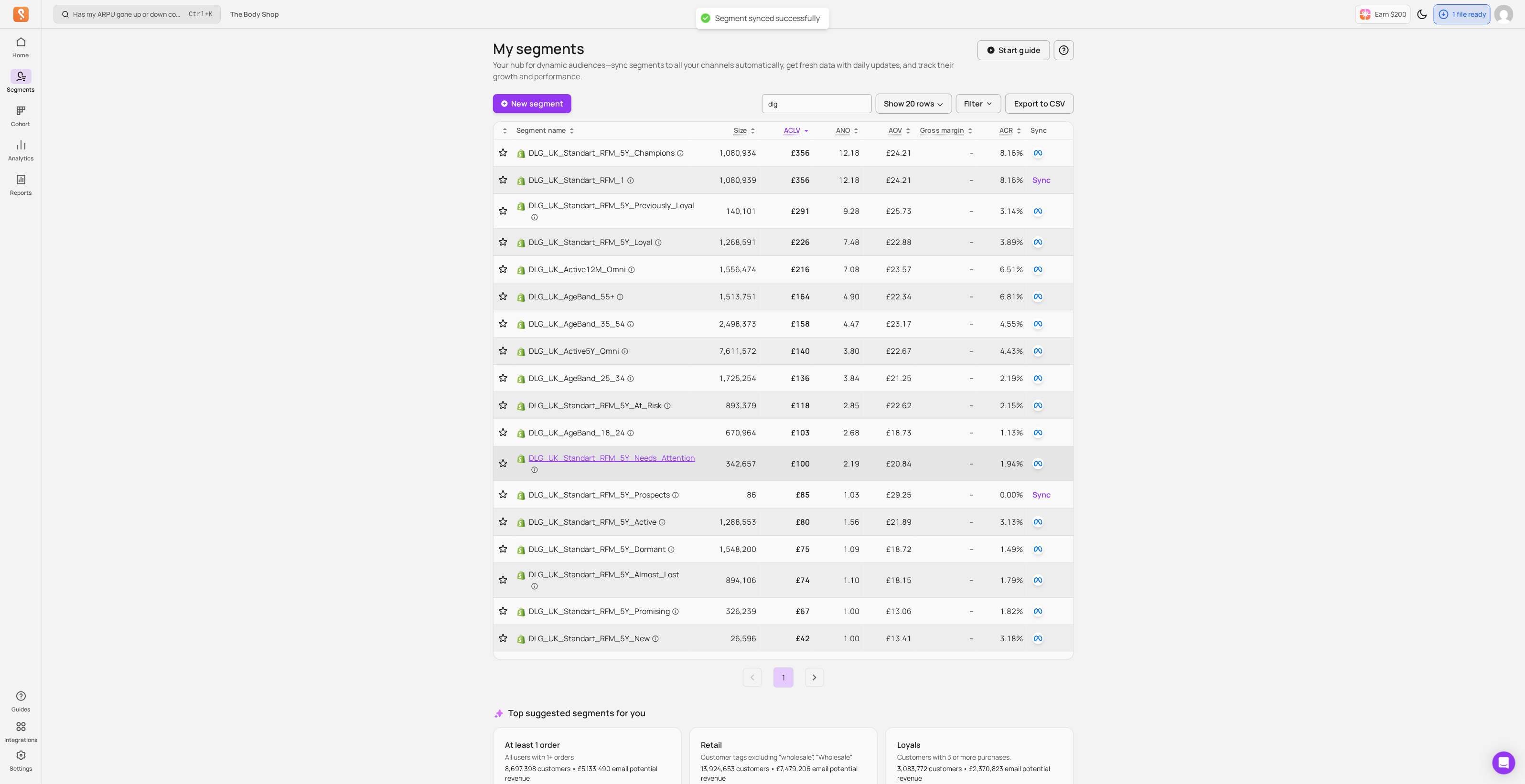
click at [636, 454] on span "DLG_UK_Standart_RFM_5Y_Needs_Attention" at bounding box center [612, 463] width 167 height 23
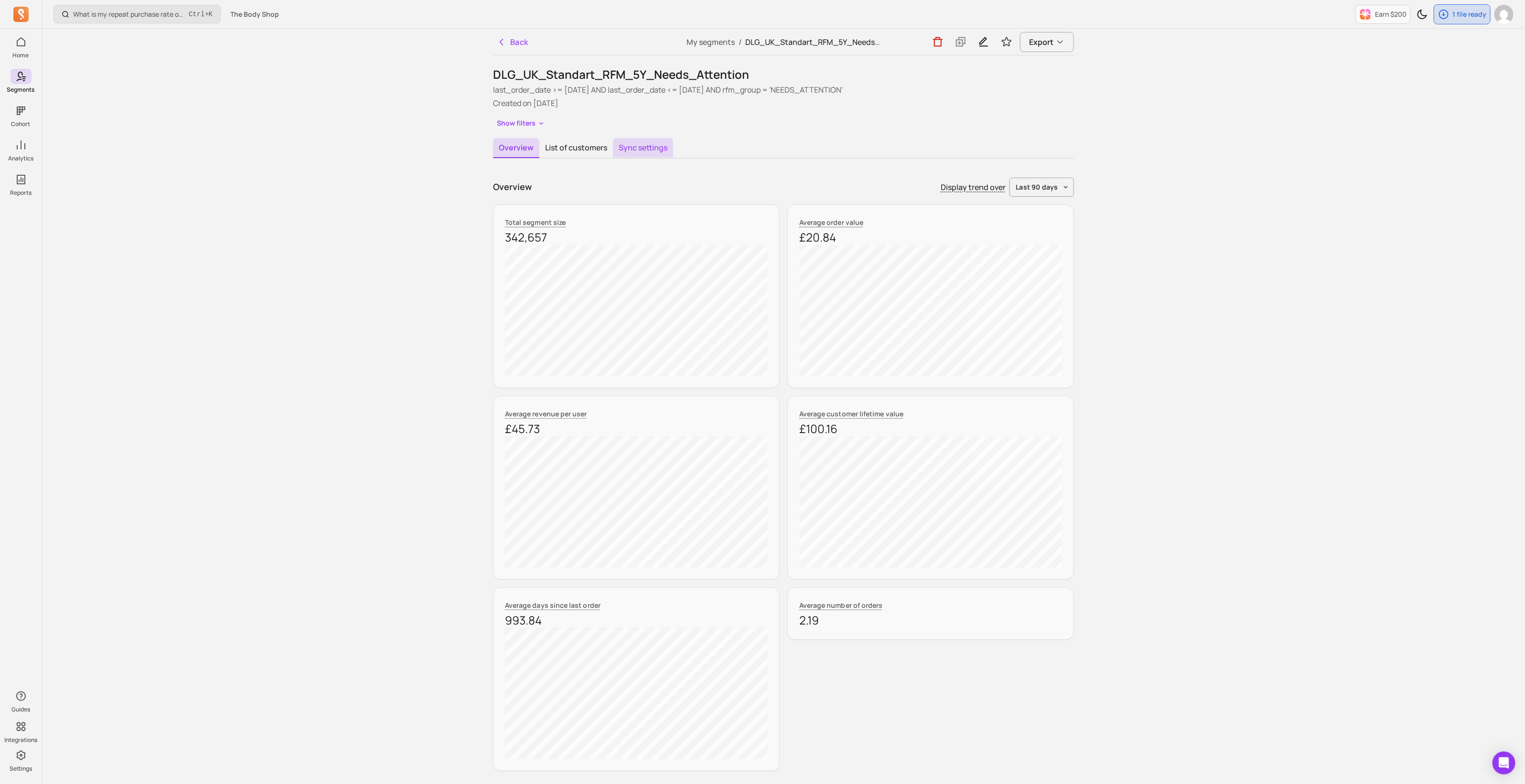
click at [645, 148] on button "Sync settings" at bounding box center [643, 148] width 61 height 20
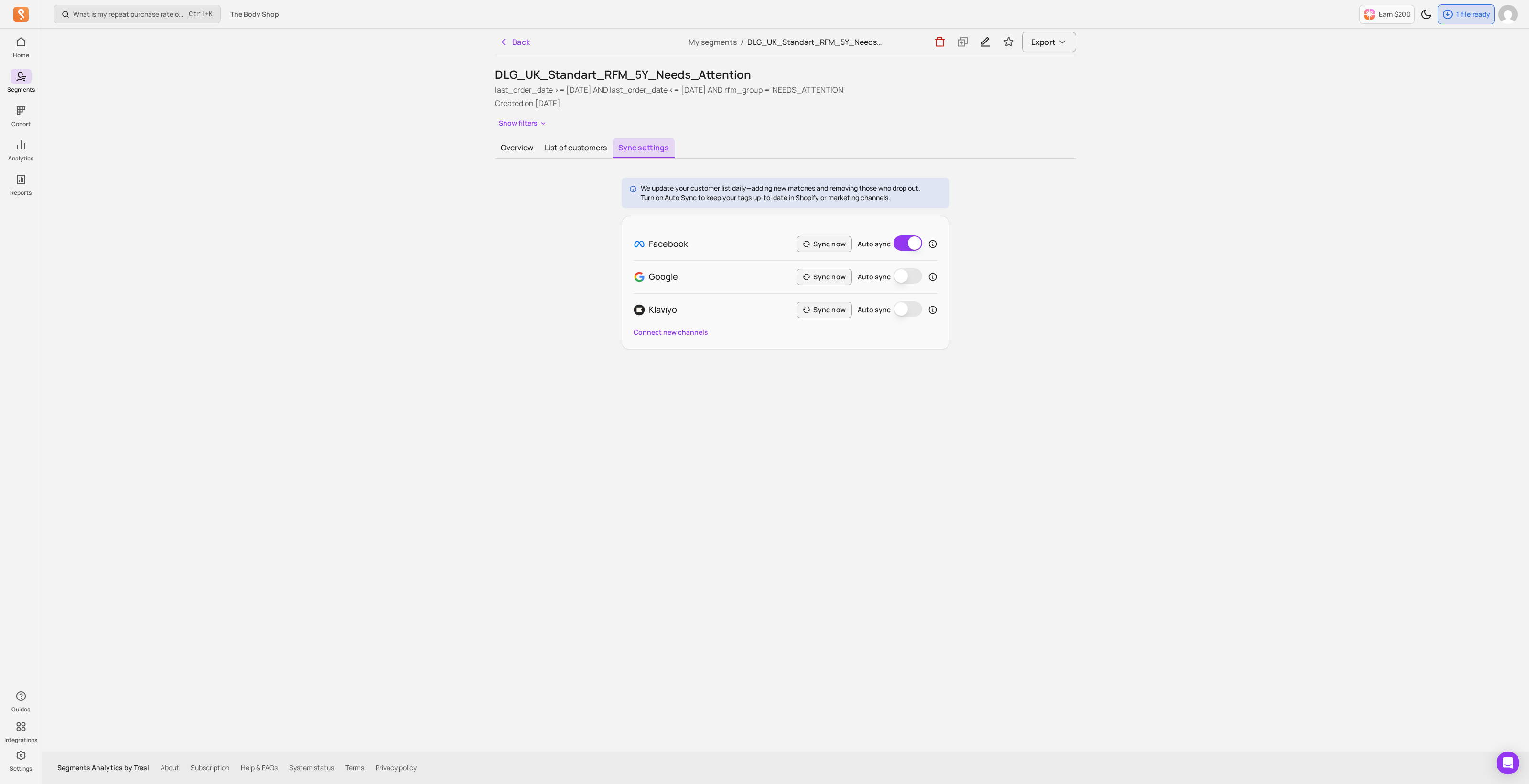
drag, startPoint x: 893, startPoint y: 245, endPoint x: 862, endPoint y: 226, distance: 36.4
click at [863, 226] on div "Facebook Sync now Auto sync Google Sync now Auto sync Klaviyo Sync now Auto syn…" at bounding box center [785, 282] width 327 height 133
click at [831, 244] on button "Sync now" at bounding box center [824, 243] width 56 height 16
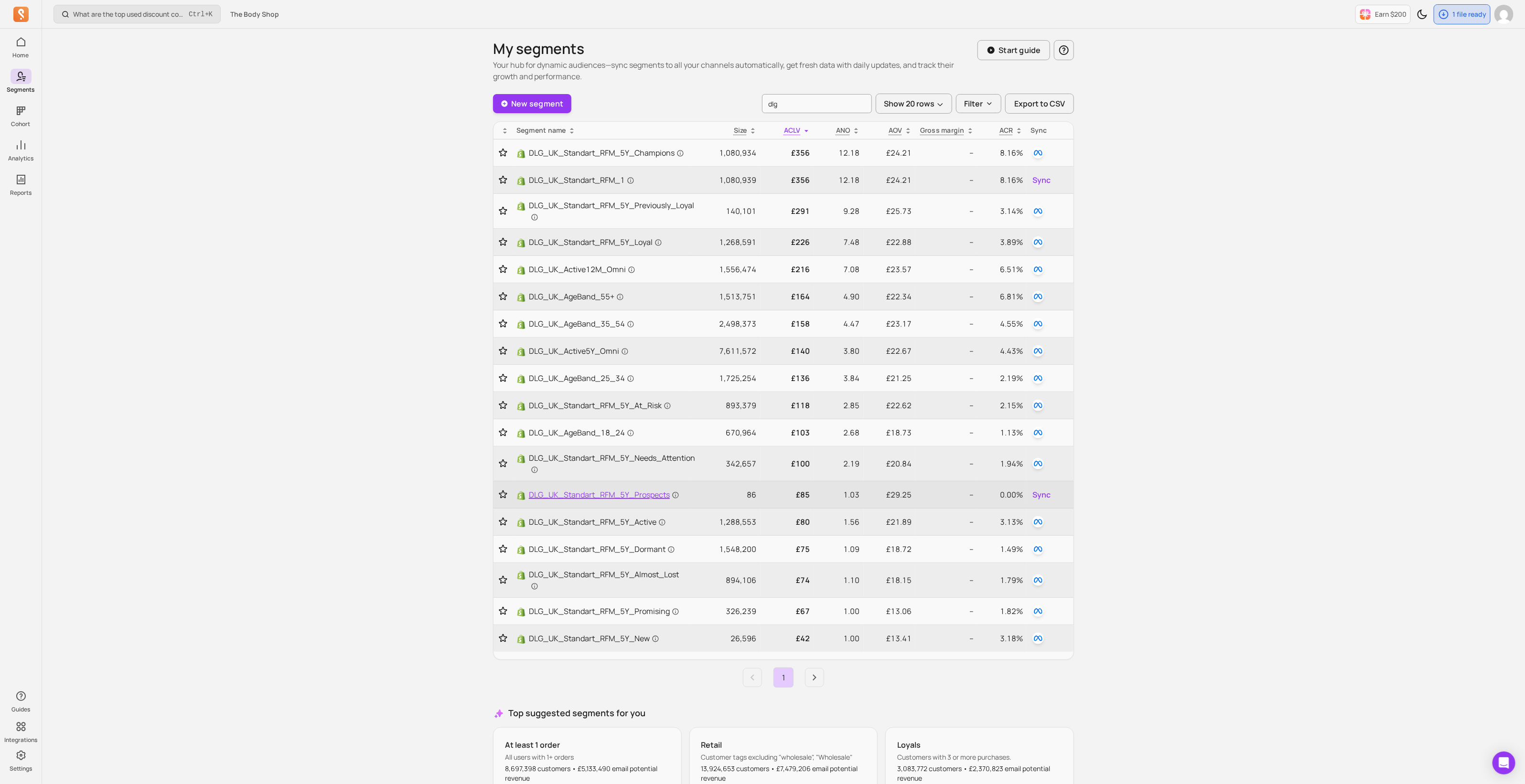
click at [651, 496] on span "DLG_UK_Standart_RFM_5Y_Prospects" at bounding box center [604, 495] width 150 height 11
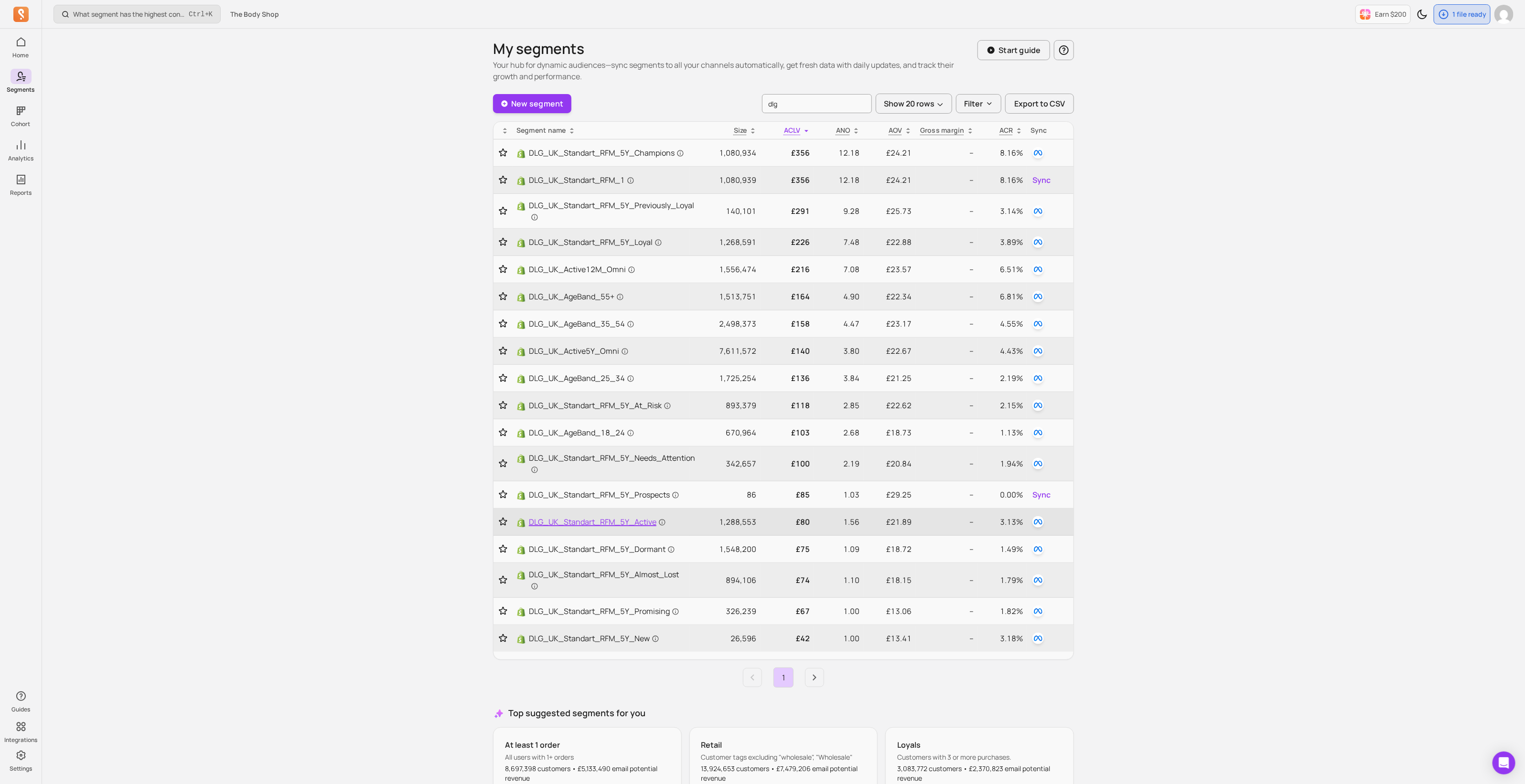
click at [634, 521] on span "DLG_UK_Standart_RFM_5Y_Active" at bounding box center [597, 522] width 137 height 11
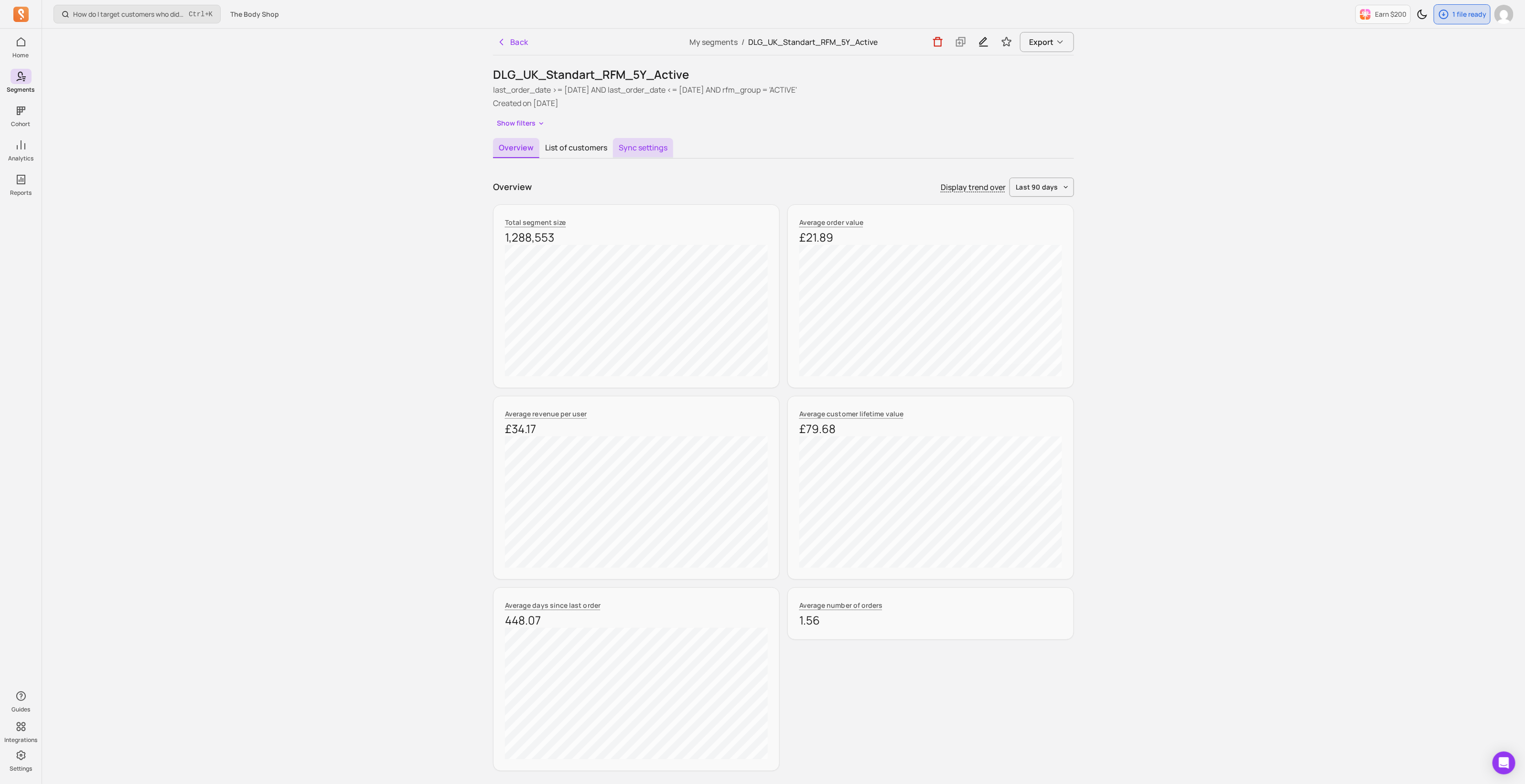
click at [642, 142] on button "Sync settings" at bounding box center [643, 148] width 61 height 20
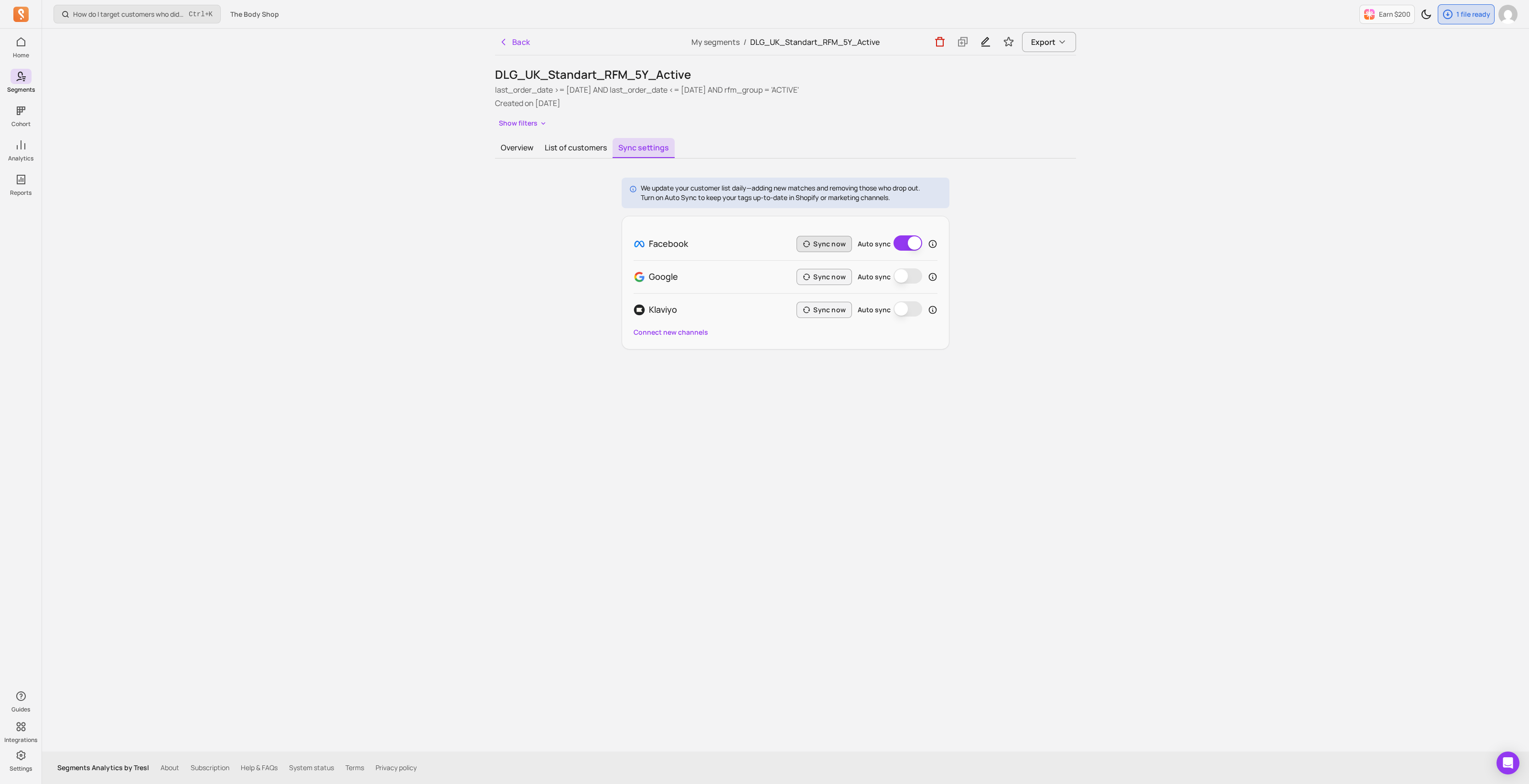
click at [827, 241] on button "Sync now" at bounding box center [824, 243] width 56 height 16
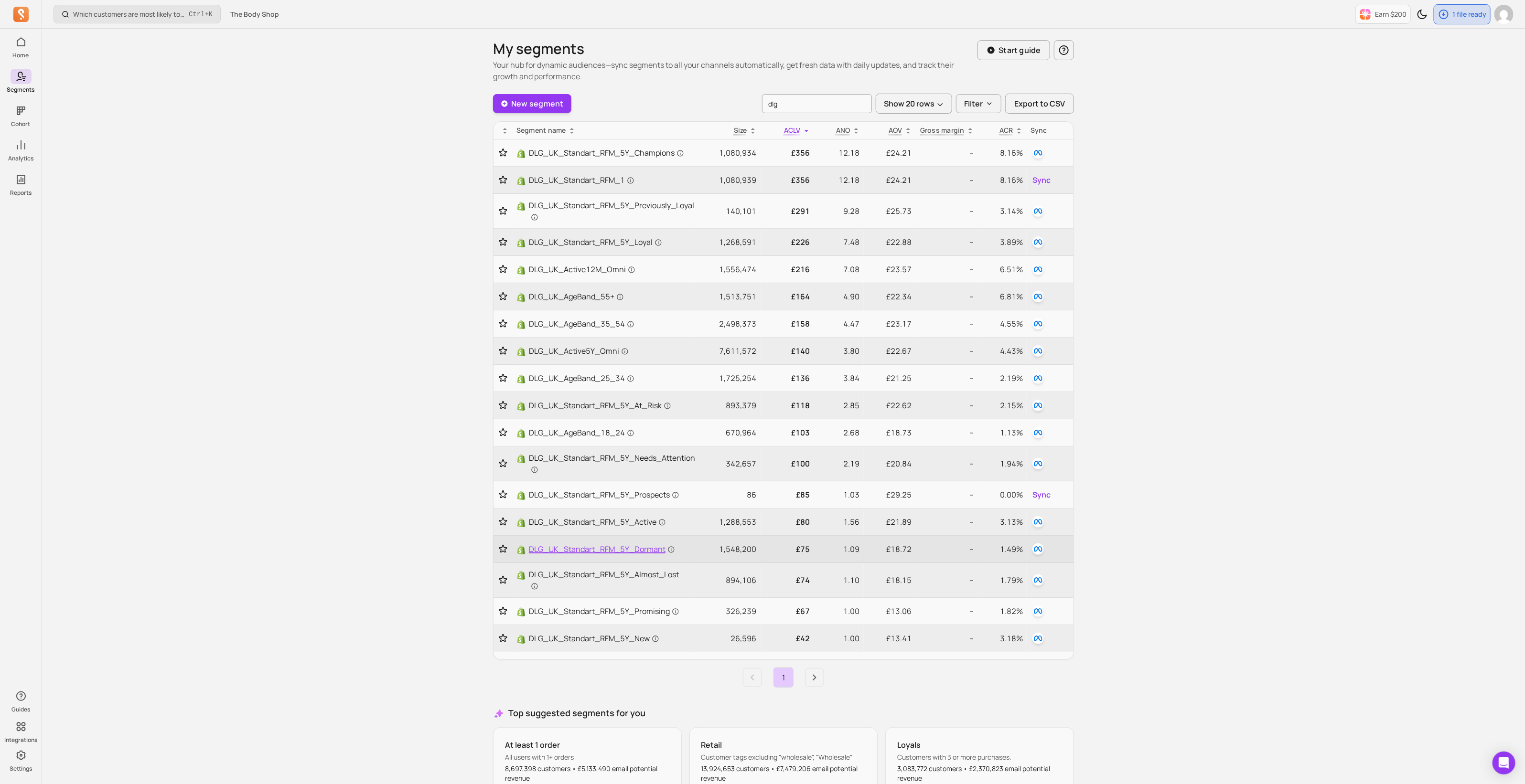
click at [644, 549] on span "DLG_UK_Standart_RFM_5Y_Dormant" at bounding box center [602, 549] width 147 height 11
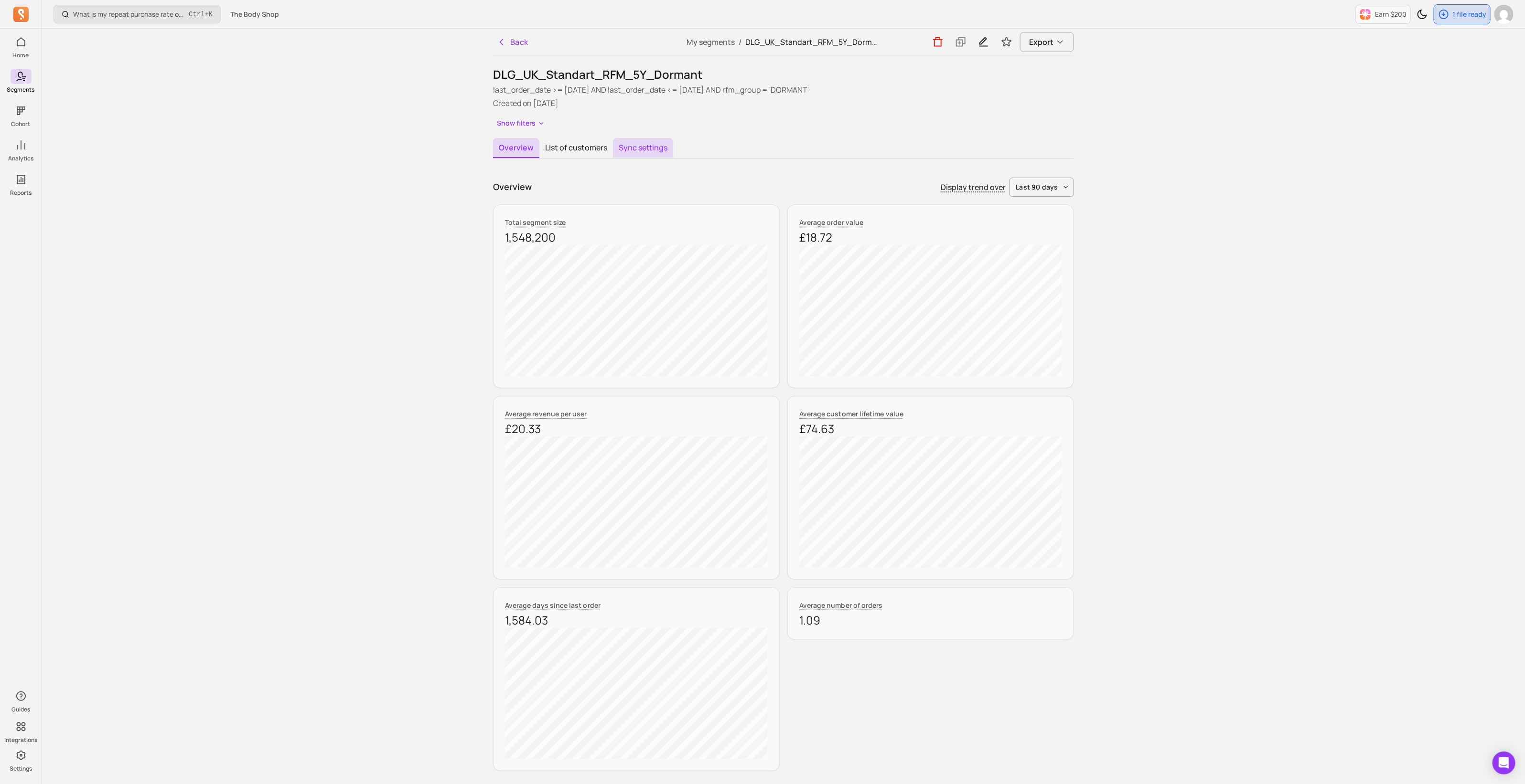
click at [632, 145] on button "Sync settings" at bounding box center [643, 148] width 61 height 20
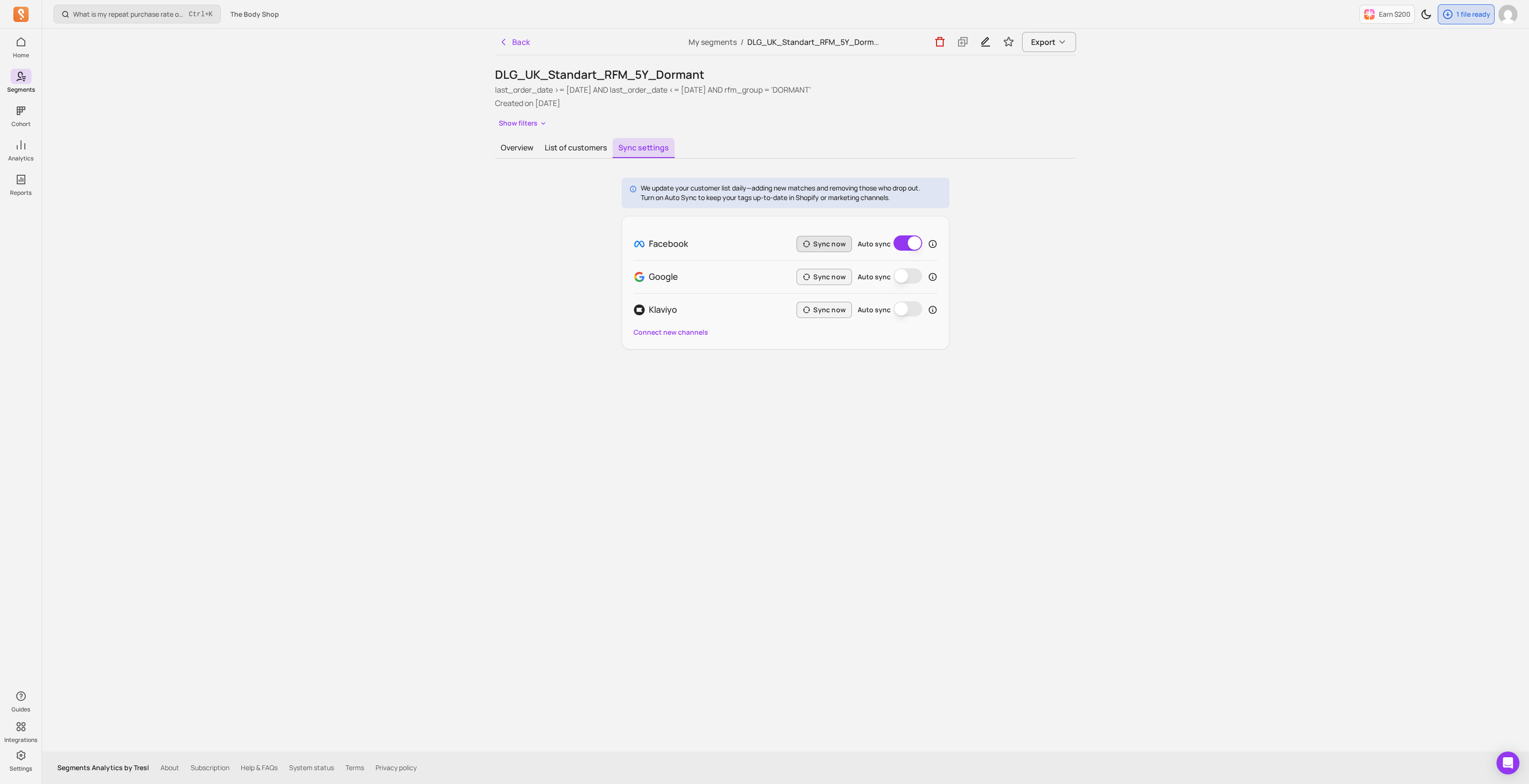
click at [834, 245] on button "Sync now" at bounding box center [824, 243] width 56 height 16
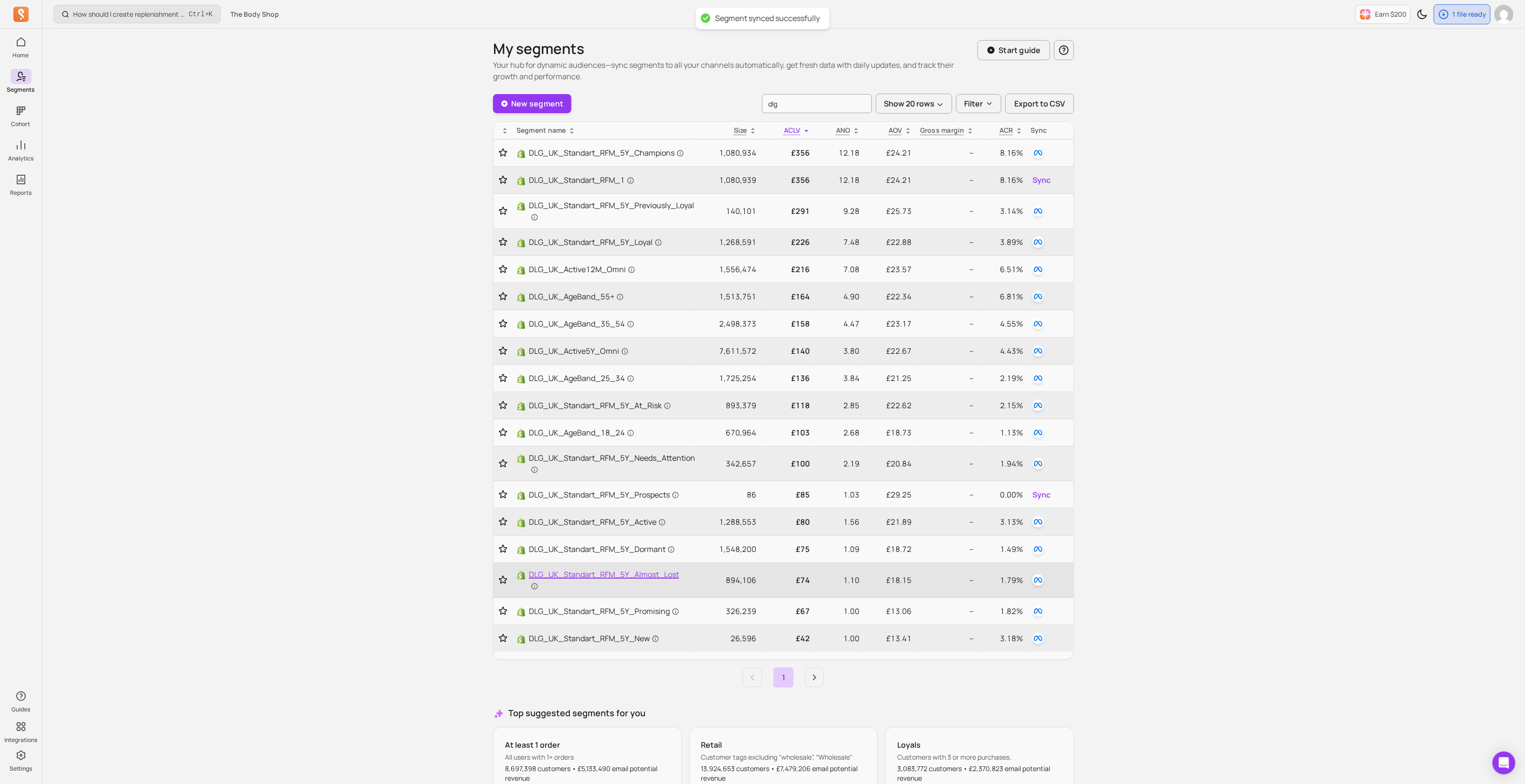
click at [649, 573] on span "DLG_UK_Standart_RFM_5Y_Almost_Lost" at bounding box center [607, 580] width 157 height 23
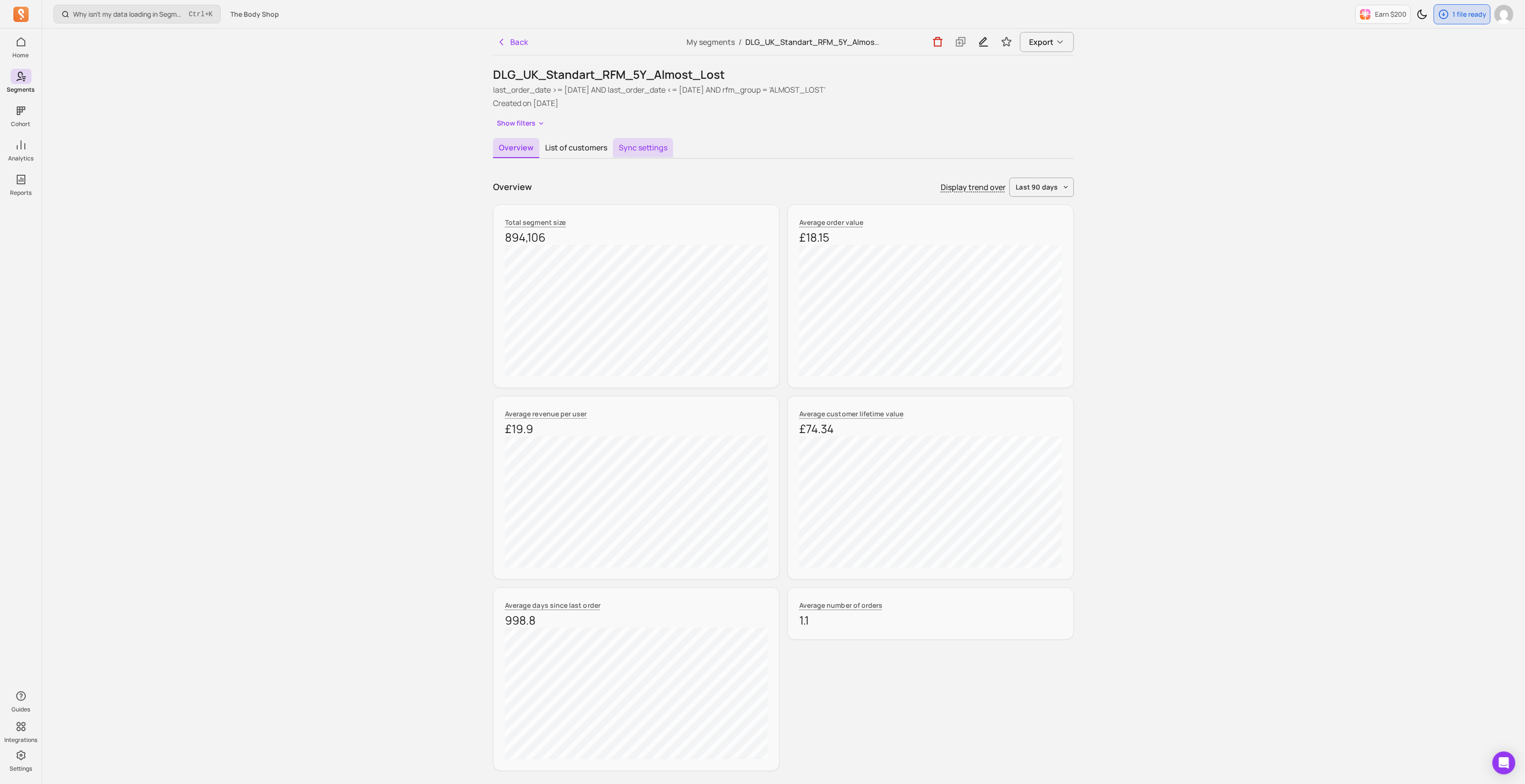
click at [652, 151] on button "Sync settings" at bounding box center [643, 148] width 61 height 20
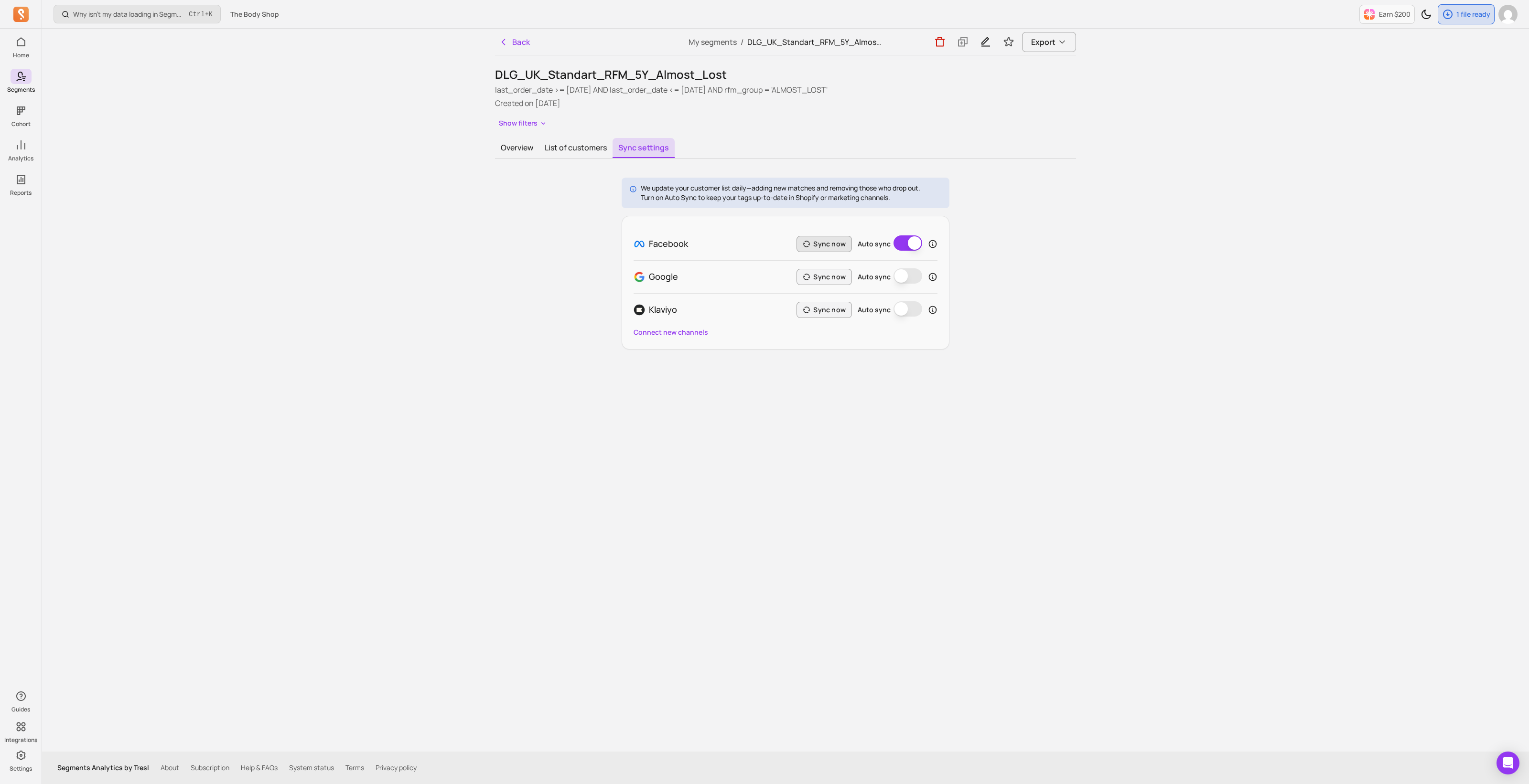
click at [827, 242] on button "Sync now" at bounding box center [824, 243] width 56 height 16
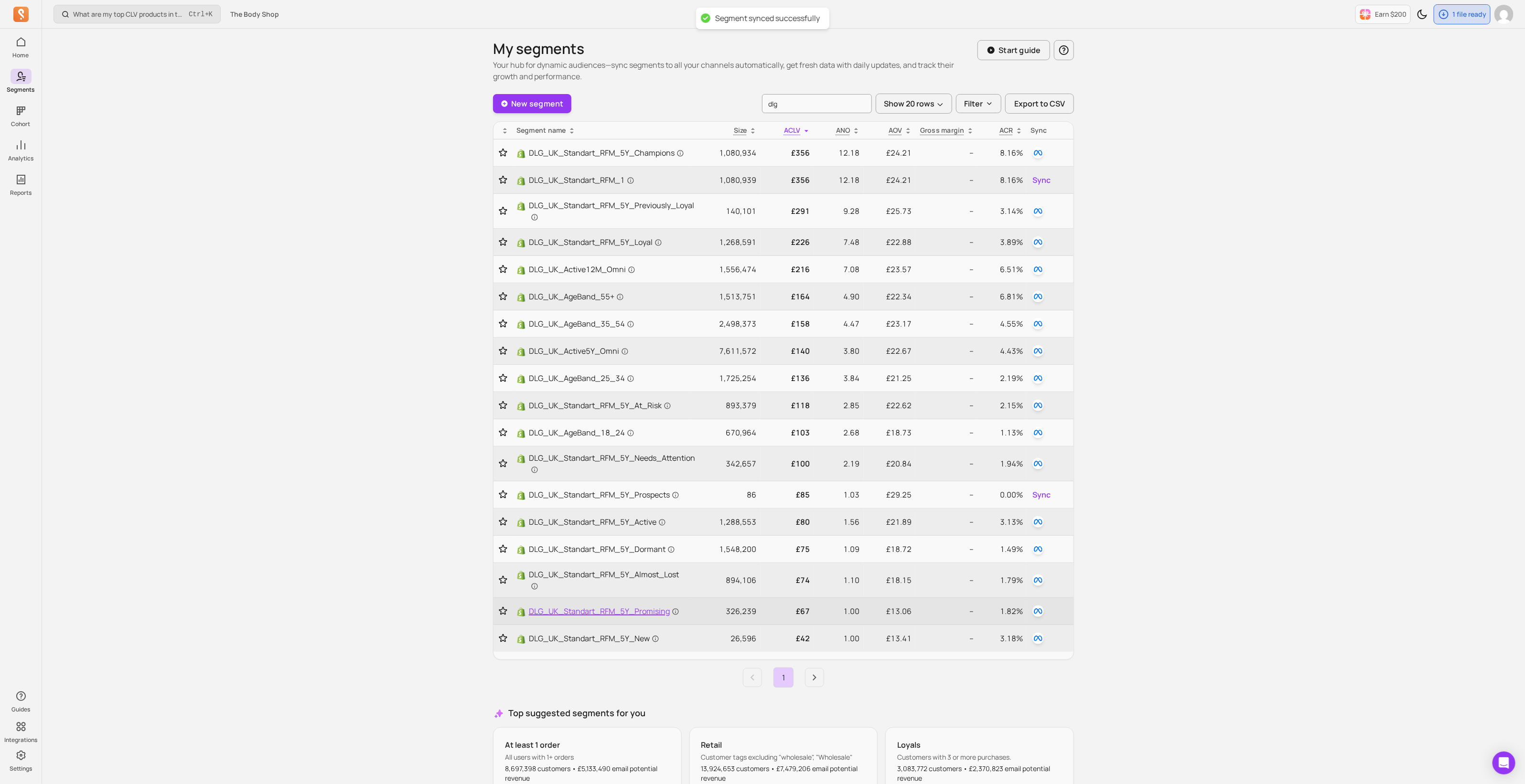
click at [614, 612] on span "DLG_UK_Standart_RFM_5Y_Promising" at bounding box center [604, 611] width 150 height 11
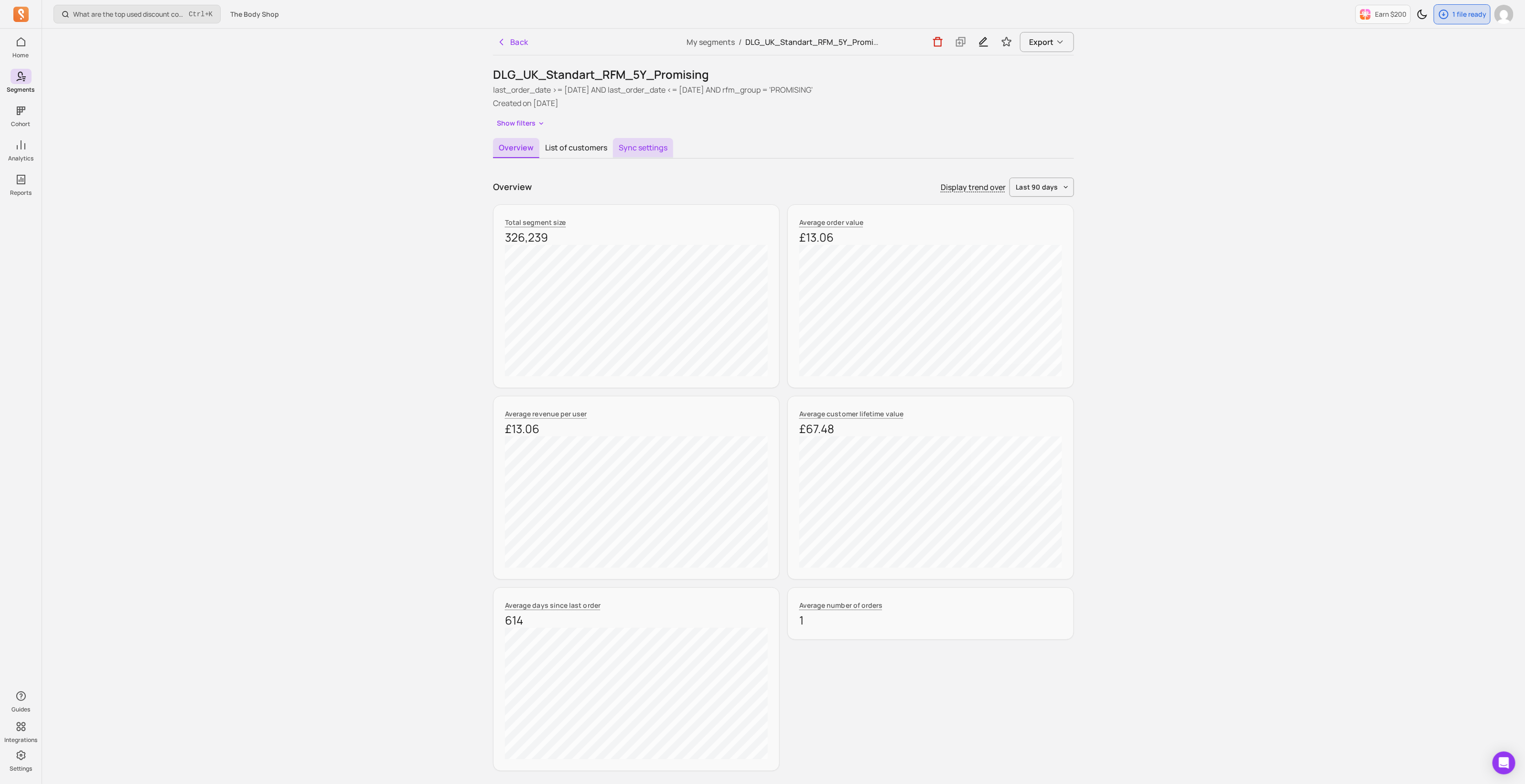
click at [639, 154] on button "Sync settings" at bounding box center [643, 148] width 61 height 20
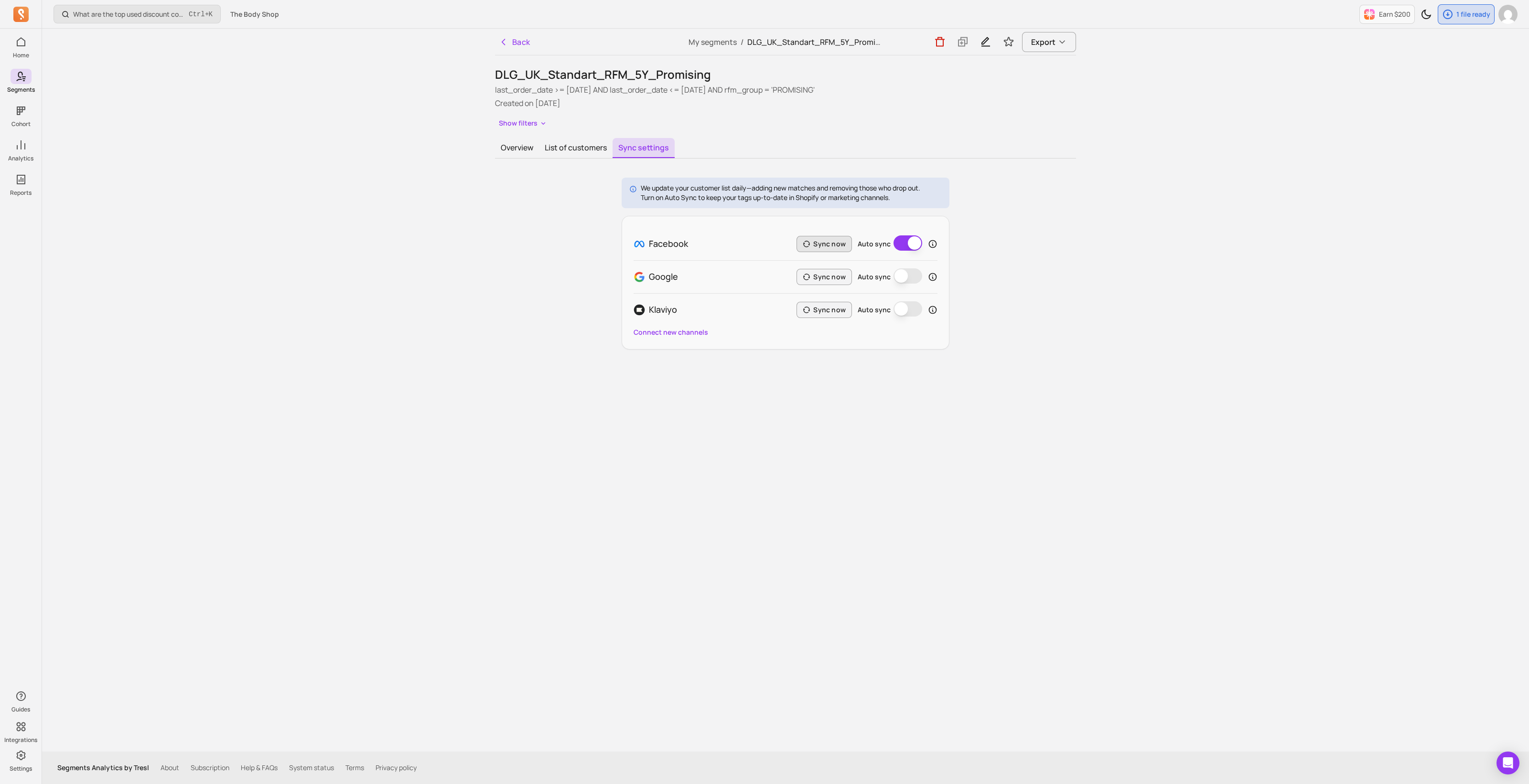
click at [831, 242] on button "Sync now" at bounding box center [824, 243] width 56 height 16
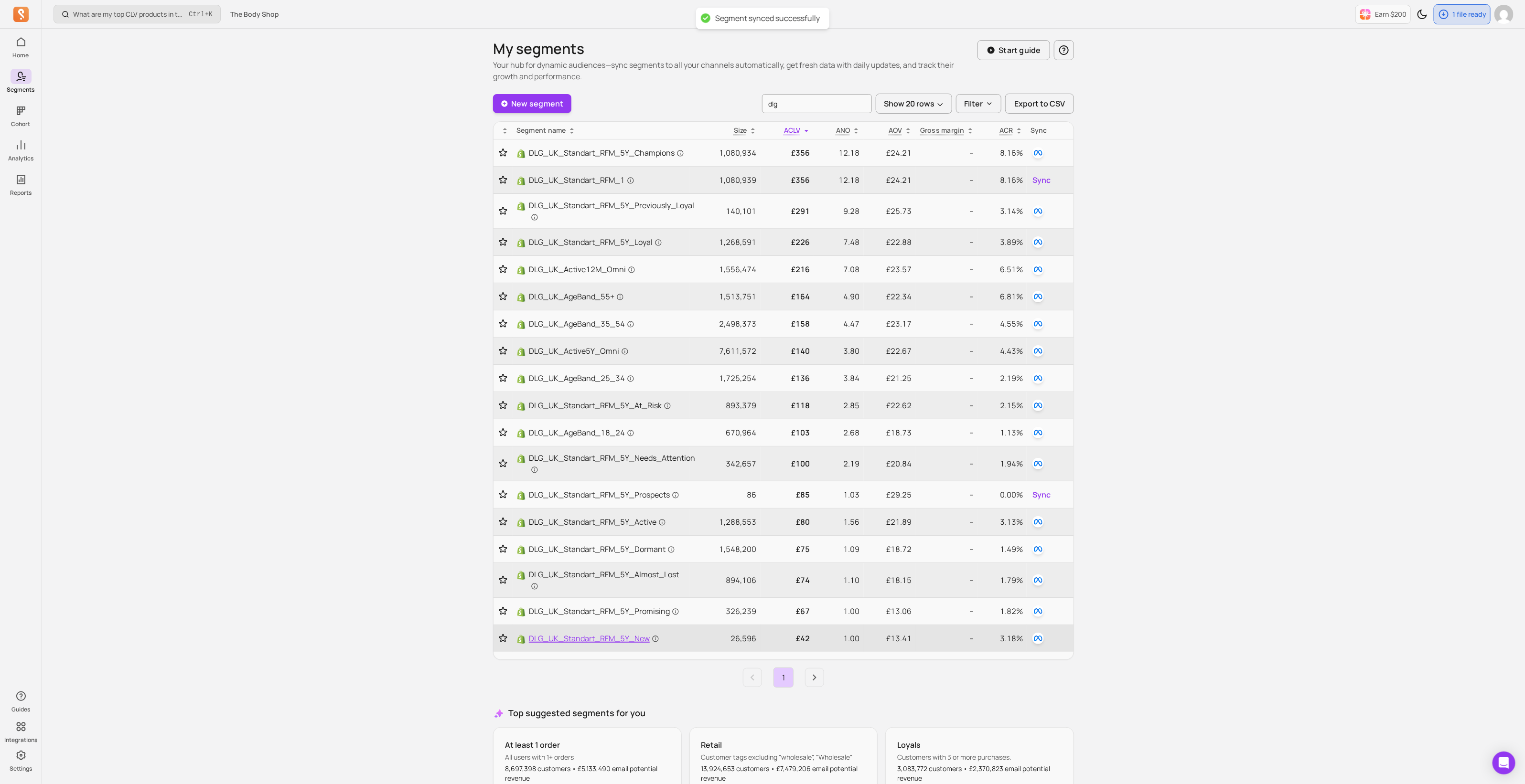
click at [634, 634] on span "DLG_UK_Standart_RFM_5Y_New" at bounding box center [594, 638] width 131 height 11
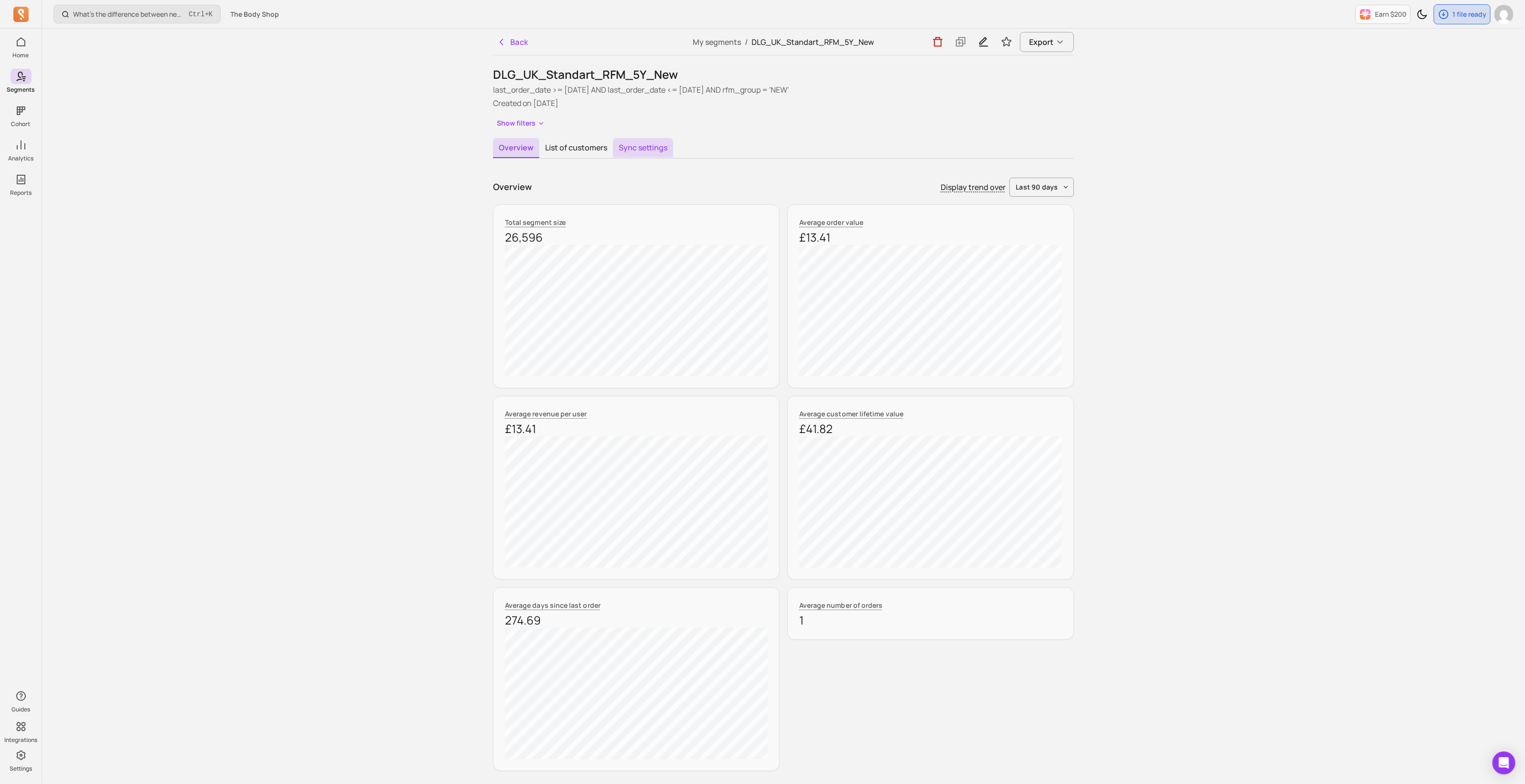
click at [652, 146] on button "Sync settings" at bounding box center [643, 148] width 61 height 20
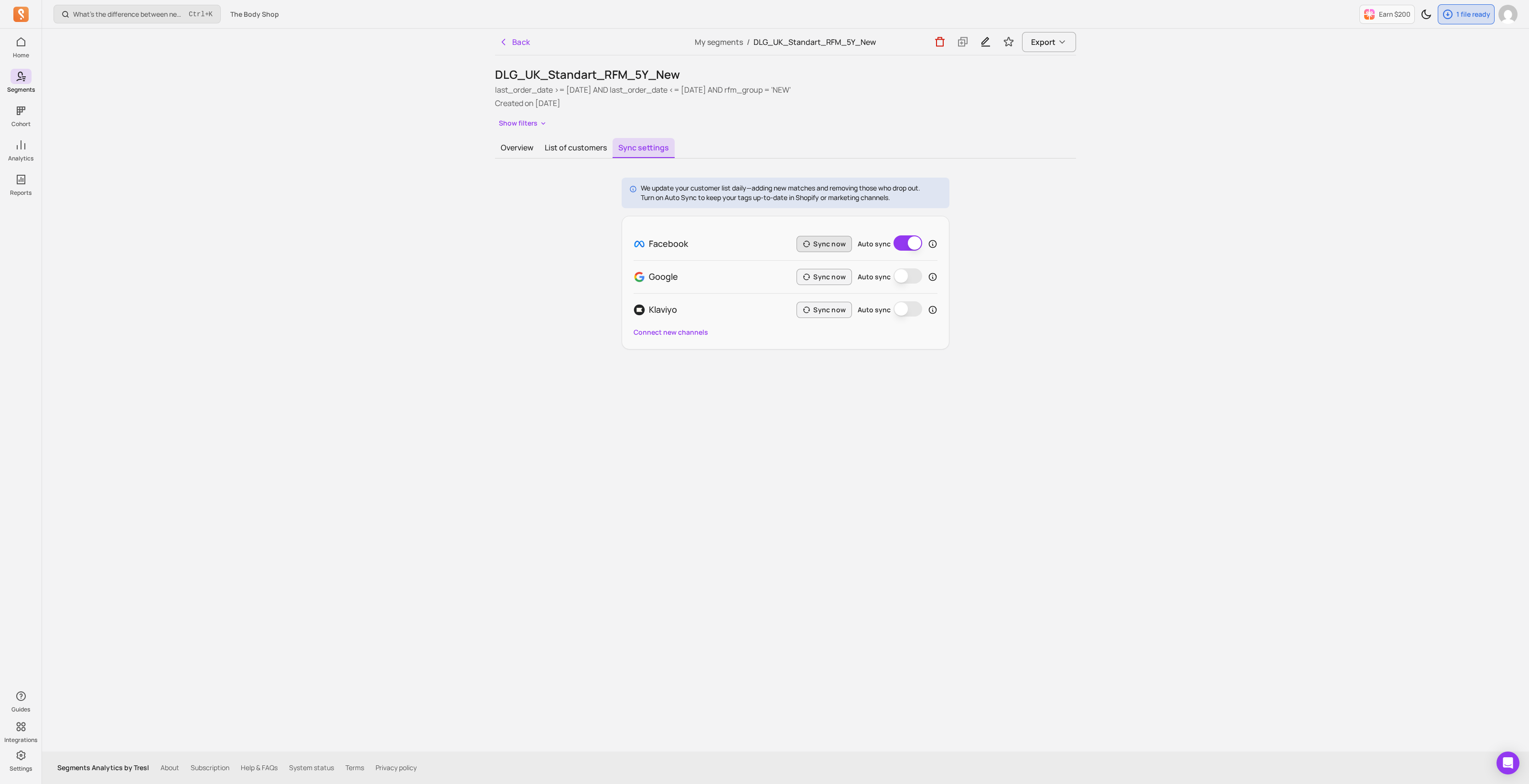
click at [822, 248] on button "Sync now" at bounding box center [824, 243] width 56 height 16
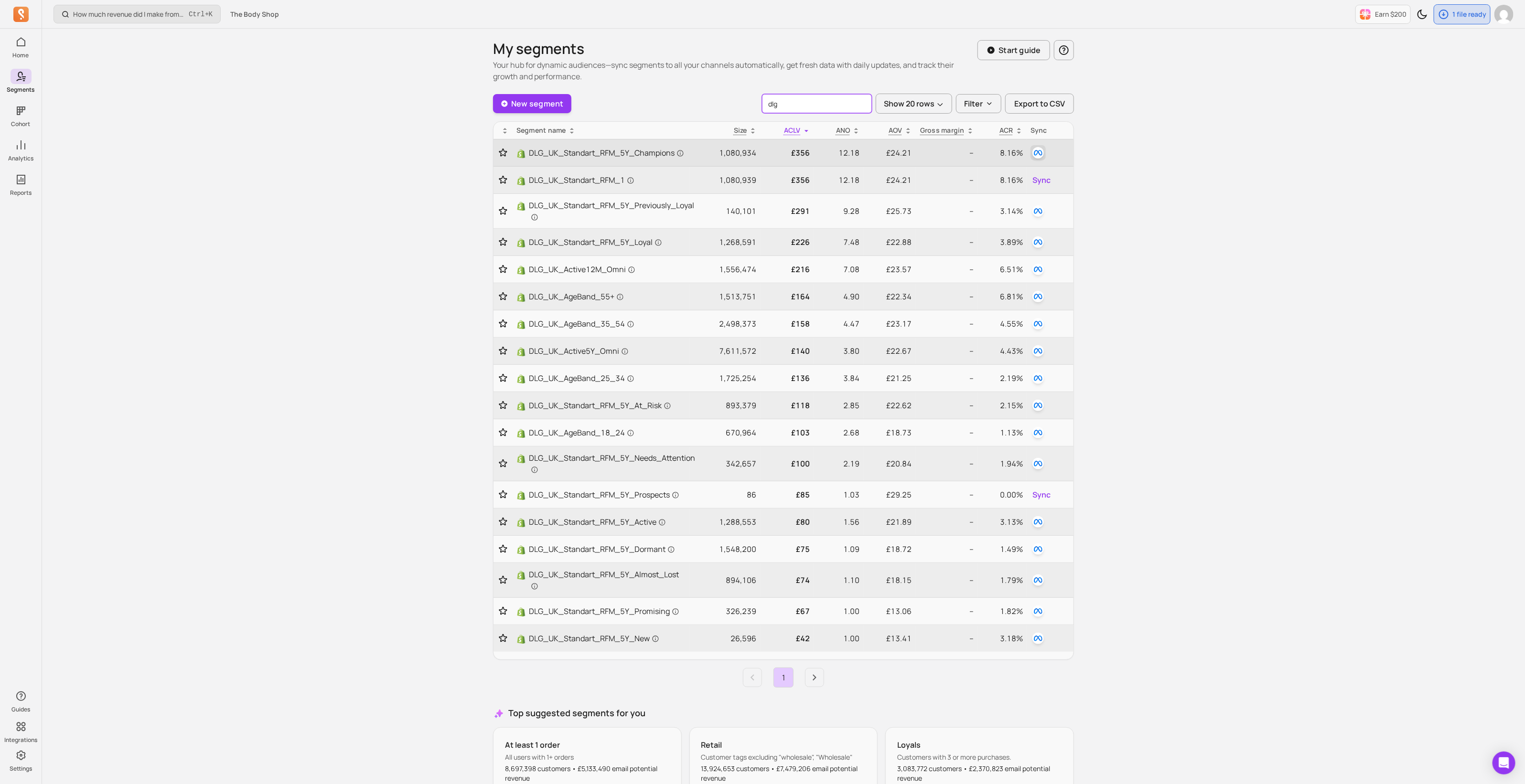
click at [1037, 150] on img "button" at bounding box center [1038, 153] width 11 height 11
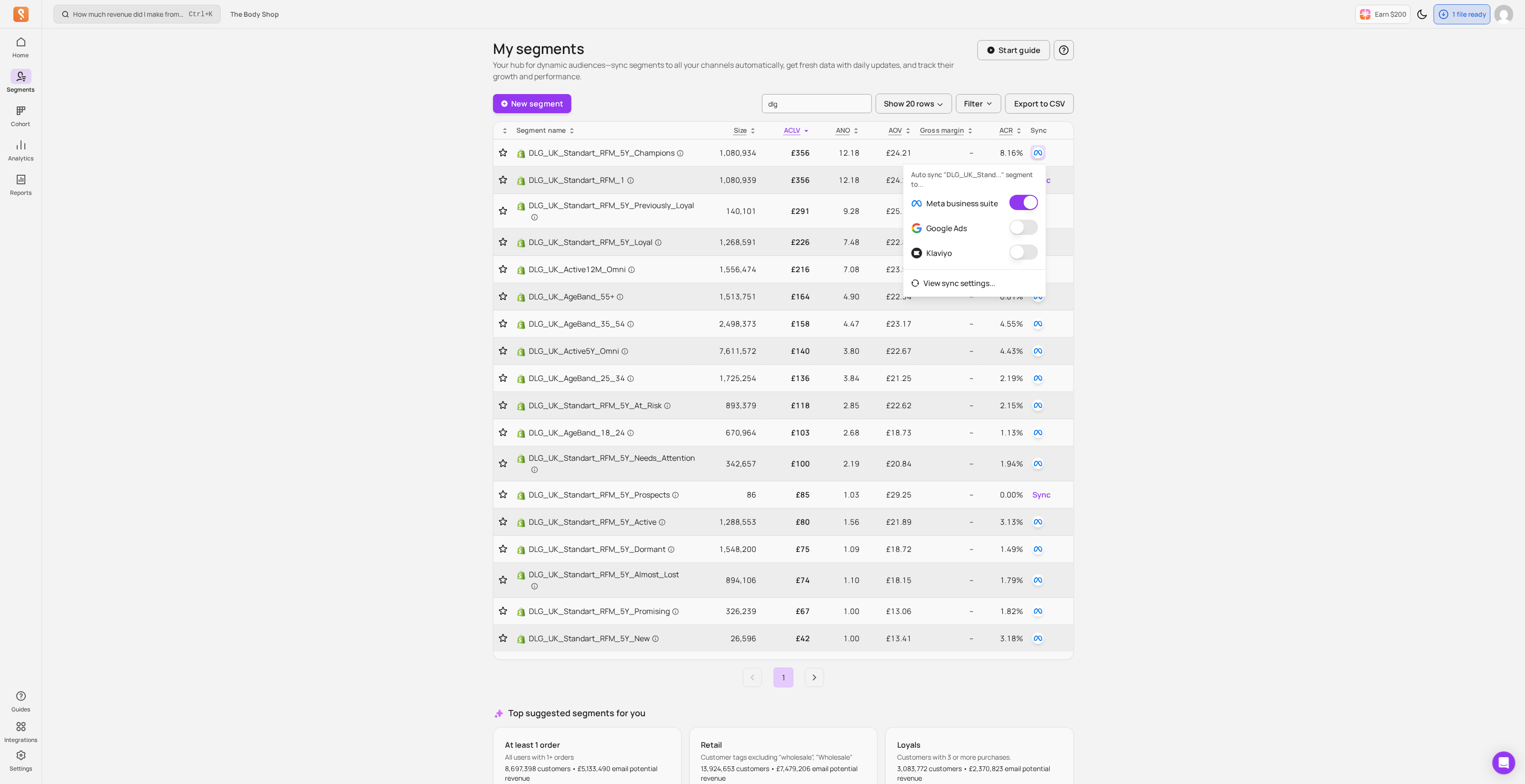
click at [1014, 201] on button "button" at bounding box center [1024, 202] width 28 height 15
click at [315, 321] on div "Which first-purchase products lead to the highest revenue per customer over tim…" at bounding box center [783, 441] width 1483 height 882
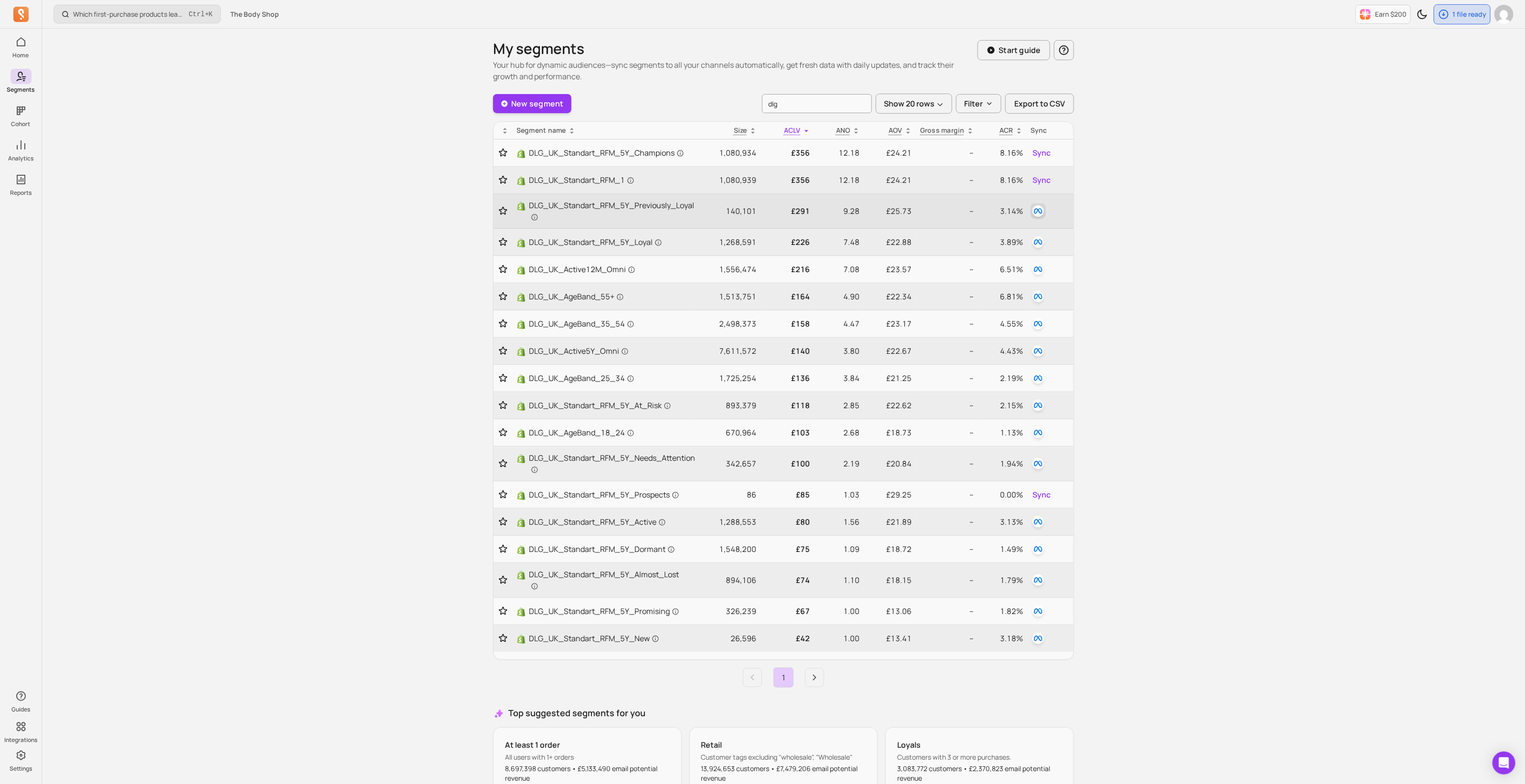
click at [1037, 211] on img "button" at bounding box center [1038, 211] width 11 height 11
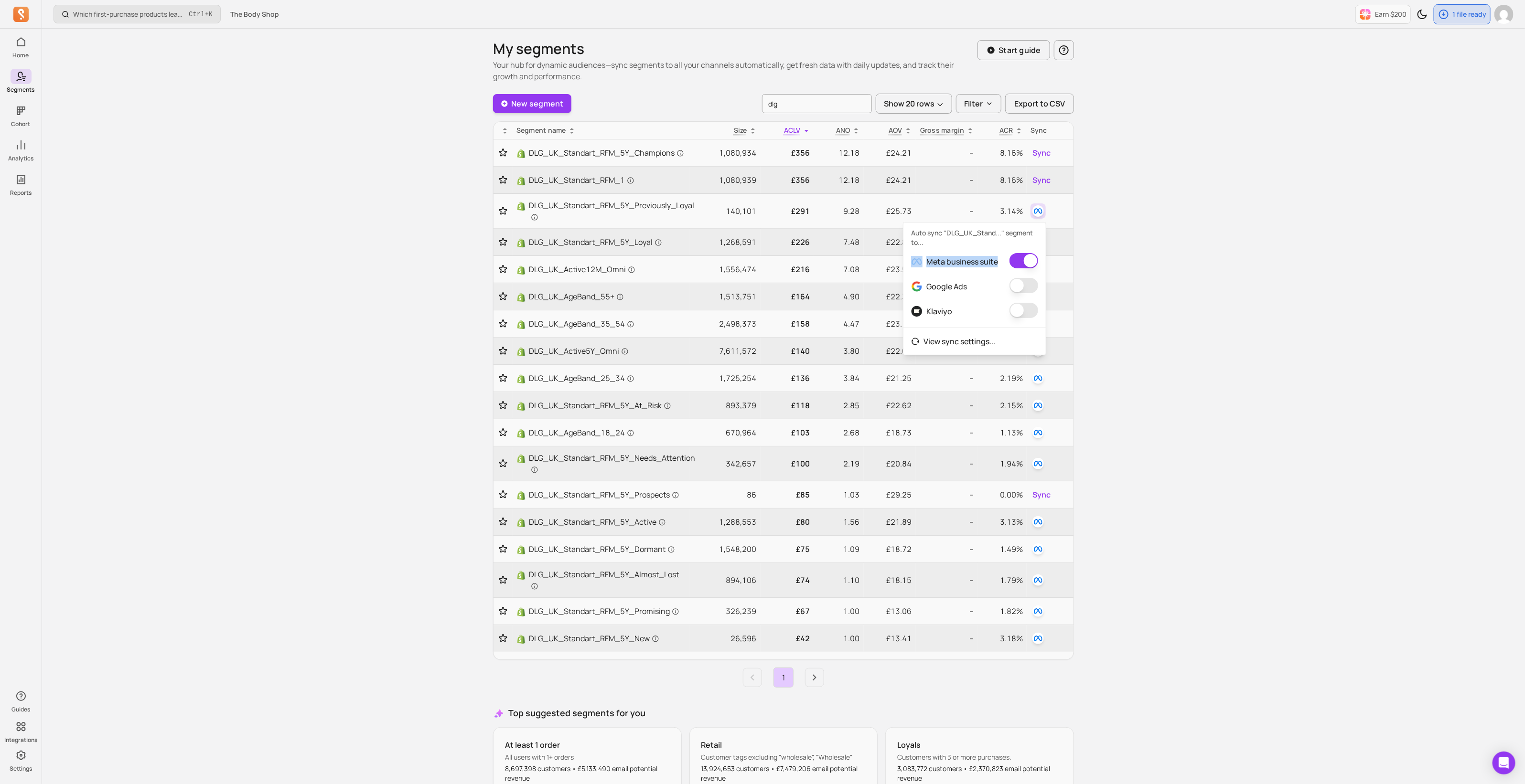
drag, startPoint x: 923, startPoint y: 264, endPoint x: 996, endPoint y: 261, distance: 73.1
click at [996, 261] on div "Meta business suite" at bounding box center [955, 262] width 87 height 11
click at [159, 341] on div "Which first-purchase products lead to the highest revenue per customer over tim…" at bounding box center [783, 441] width 1483 height 882
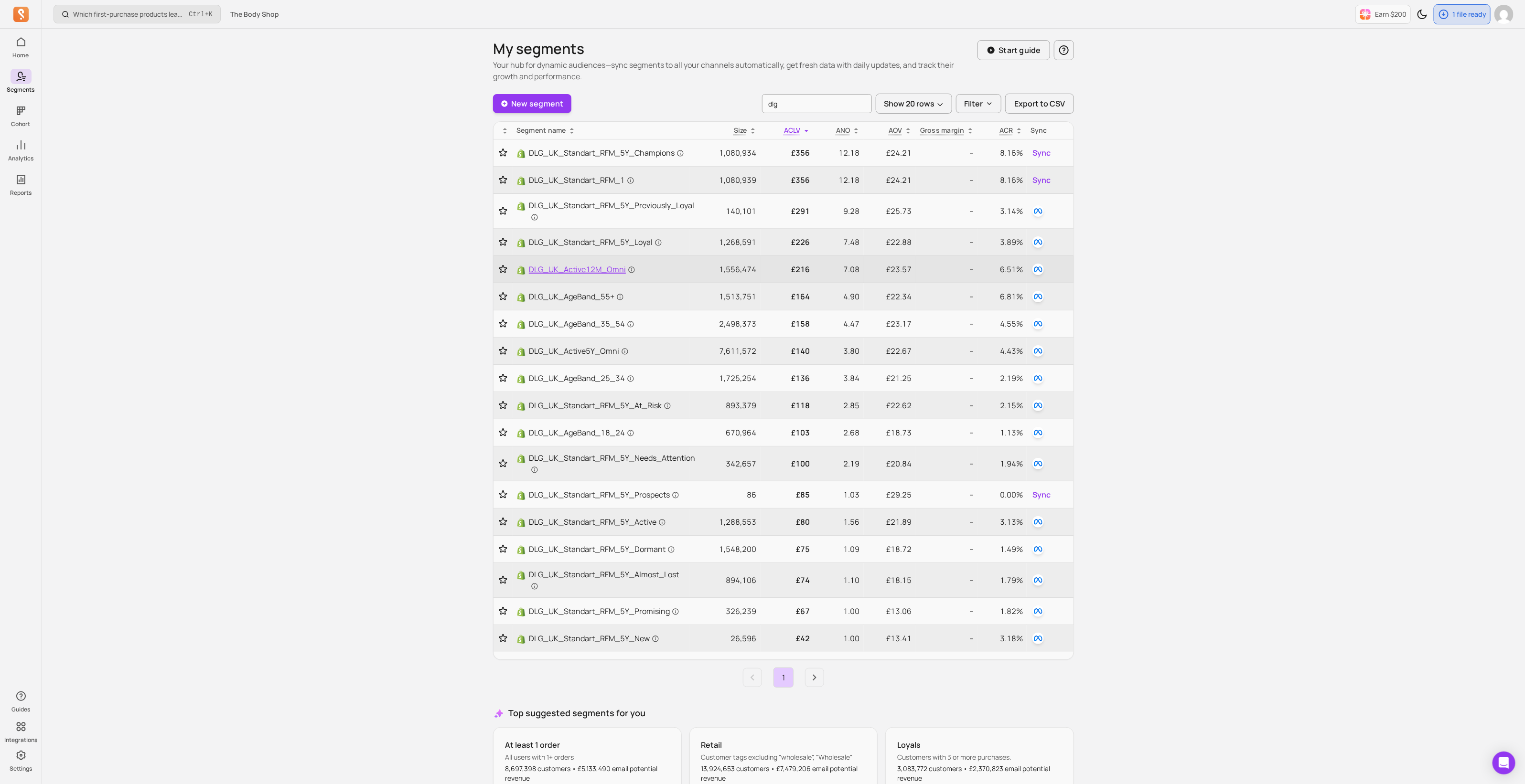
click at [616, 269] on span "DLG_UK_Active12M_Omni" at bounding box center [582, 270] width 107 height 11
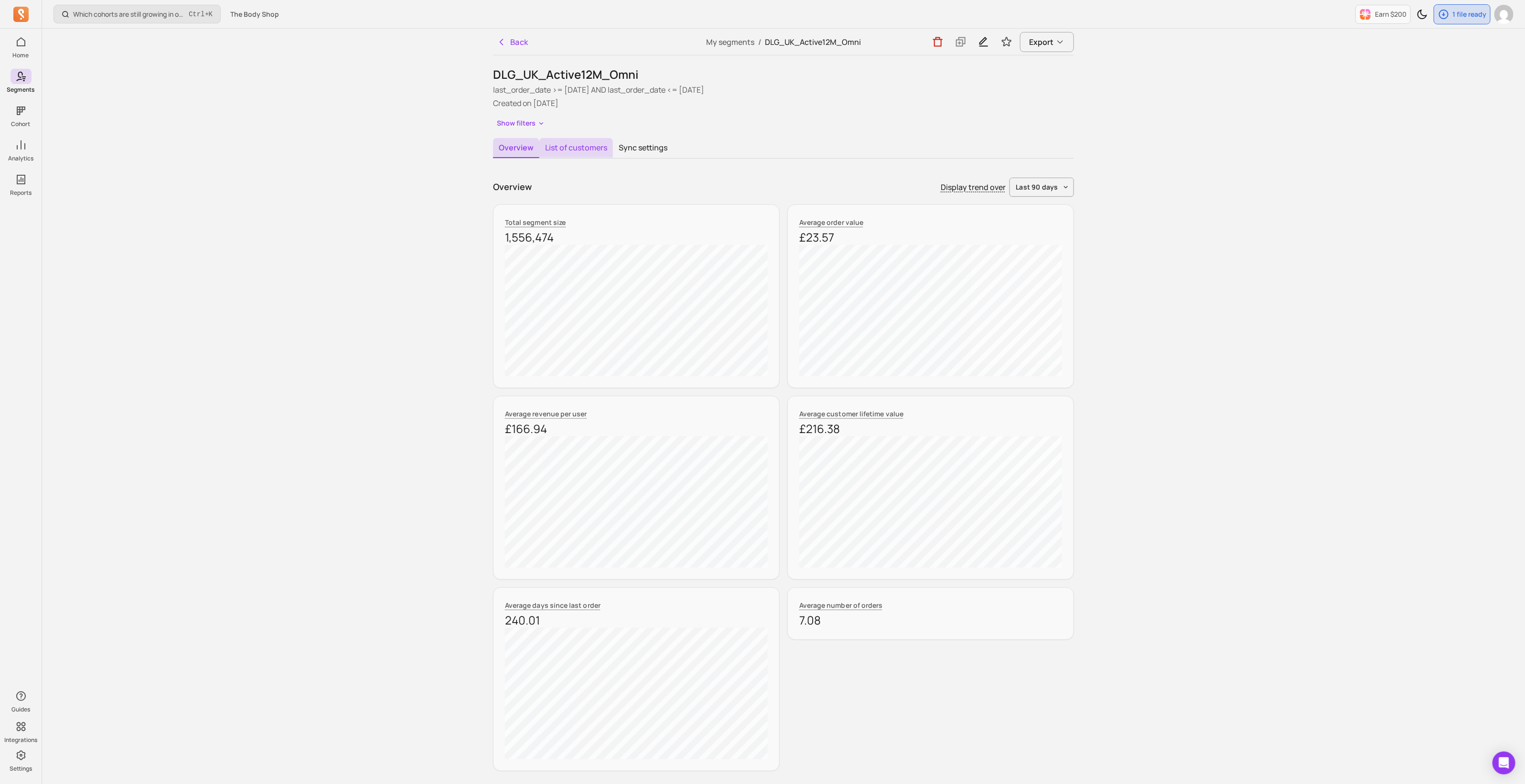
click at [582, 148] on button "List of customers" at bounding box center [576, 148] width 74 height 20
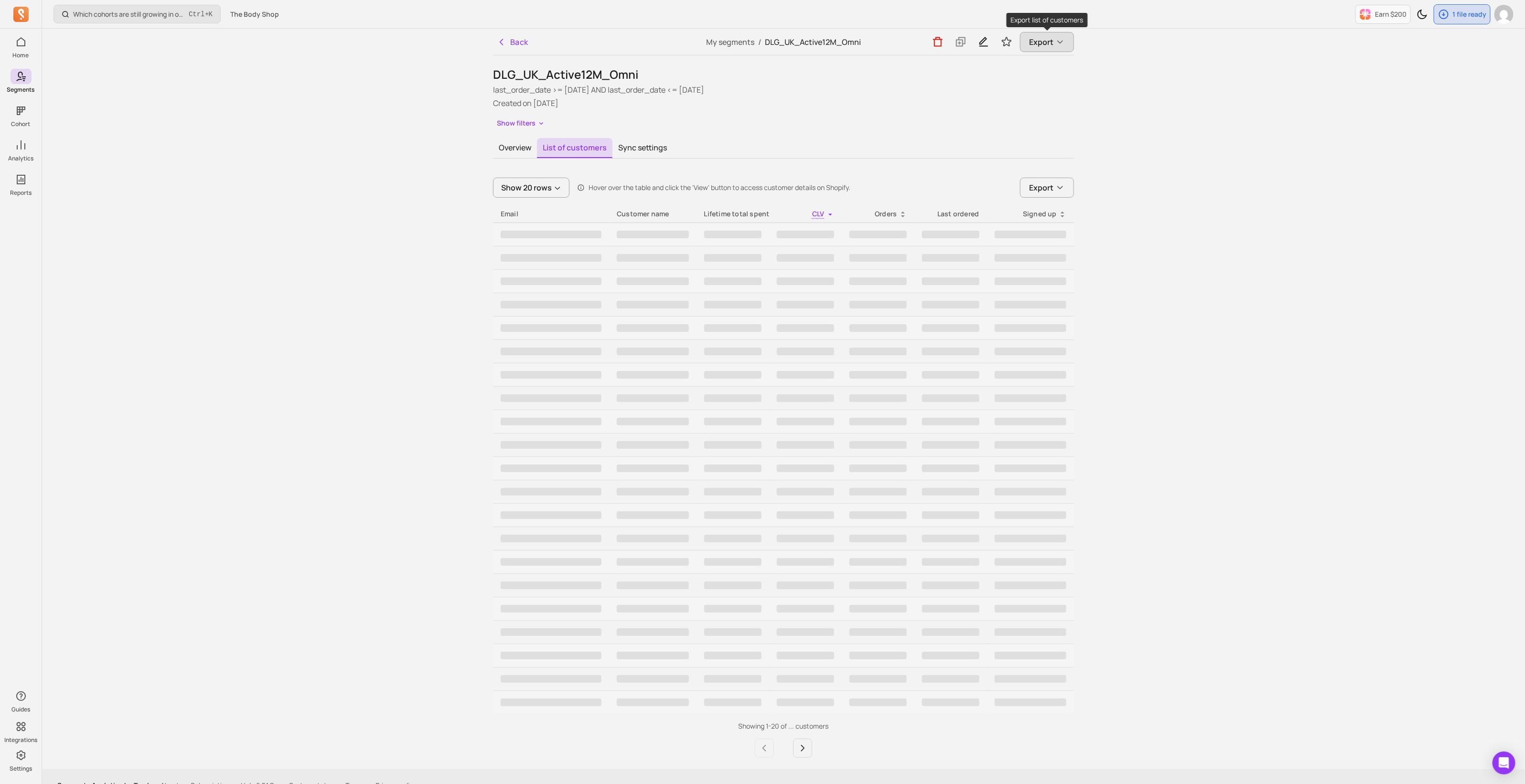
click at [1062, 45] on icon "button" at bounding box center [1060, 42] width 9 height 9
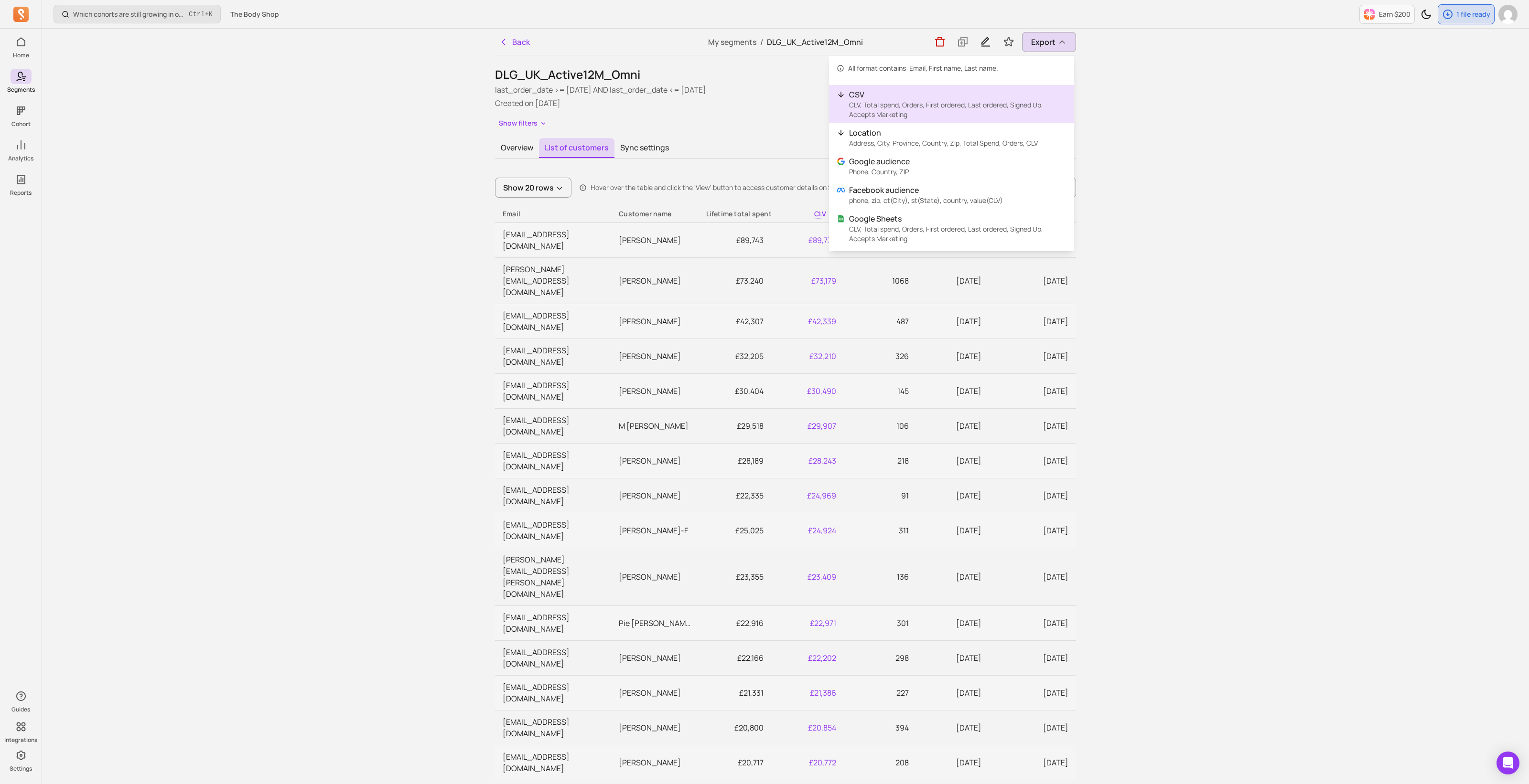
click at [1007, 91] on p "CSV" at bounding box center [958, 95] width 218 height 11
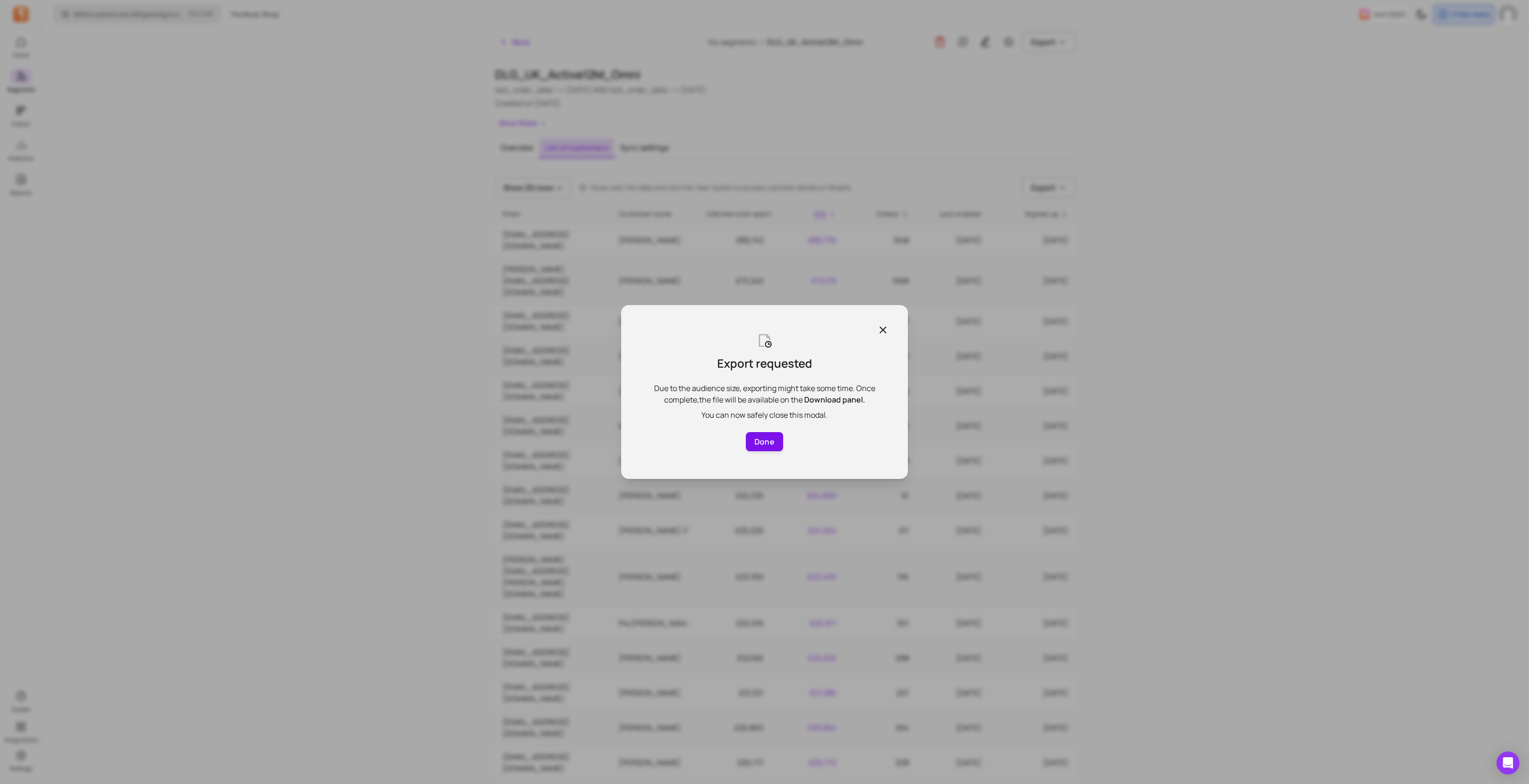
click at [764, 441] on button "Done" at bounding box center [764, 442] width 37 height 19
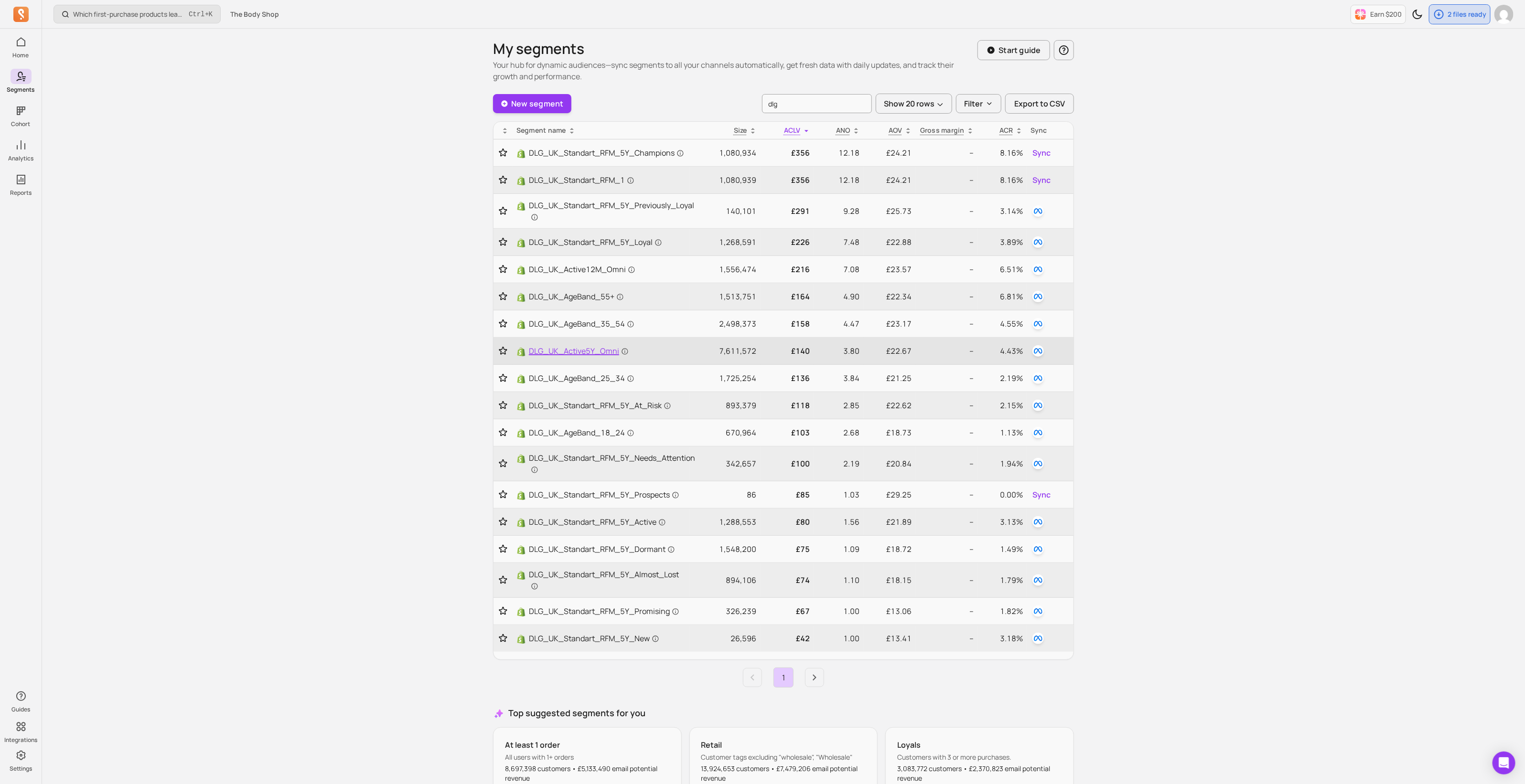
click at [585, 350] on span "DLG_UK_Active5Y_Omni" at bounding box center [579, 351] width 100 height 11
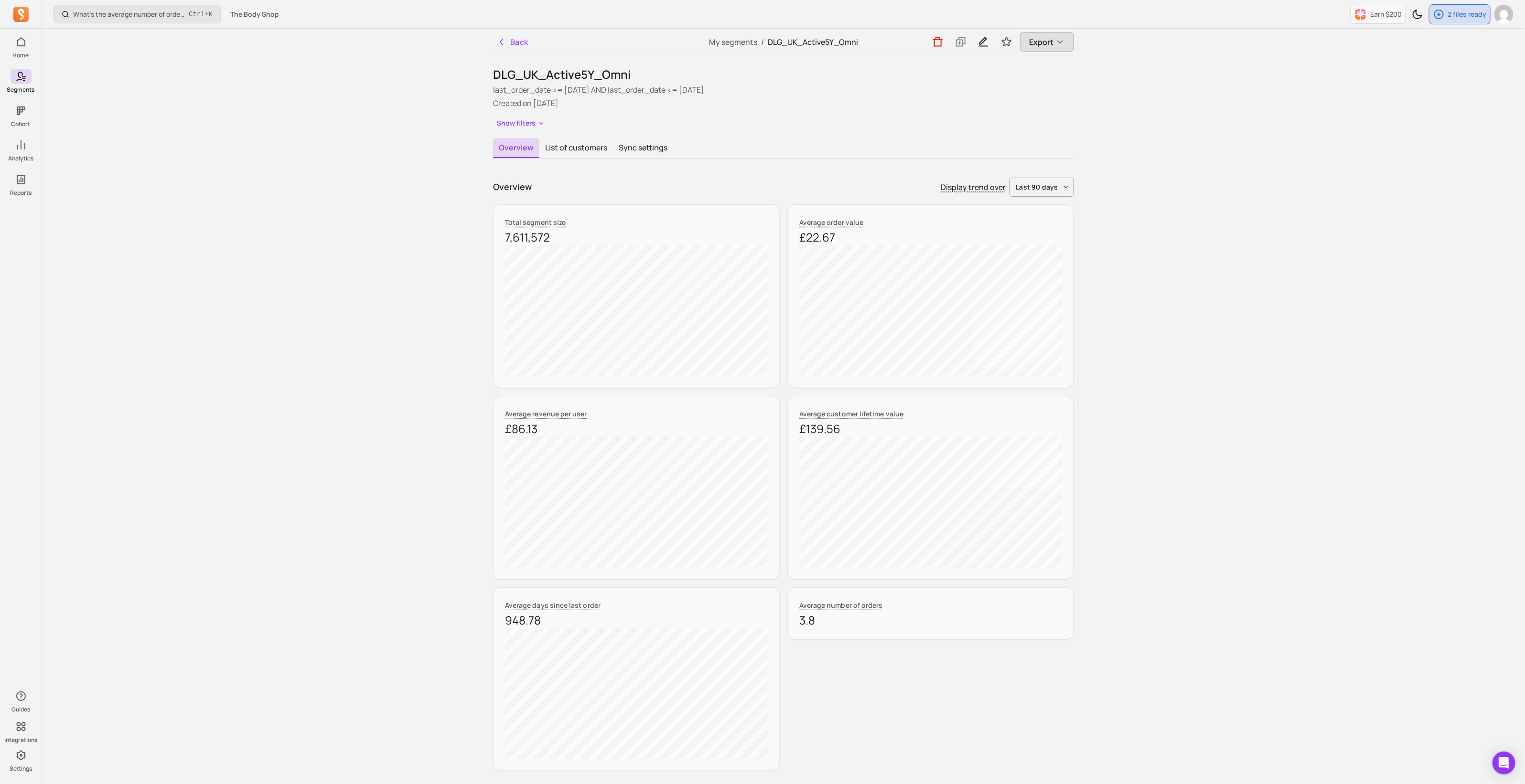
click at [1064, 49] on button "Export" at bounding box center [1046, 42] width 54 height 20
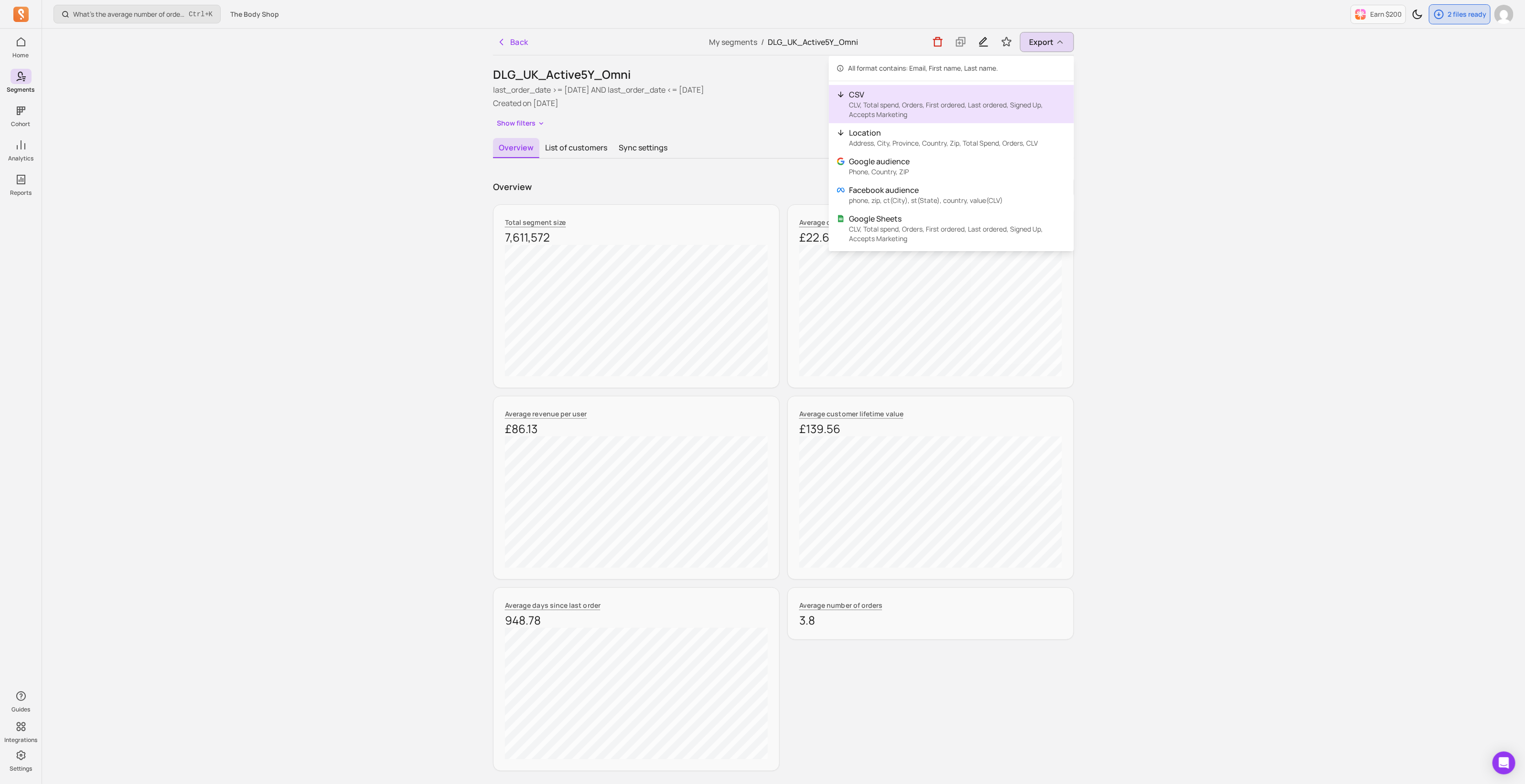
click at [958, 95] on p "CSV" at bounding box center [957, 95] width 218 height 11
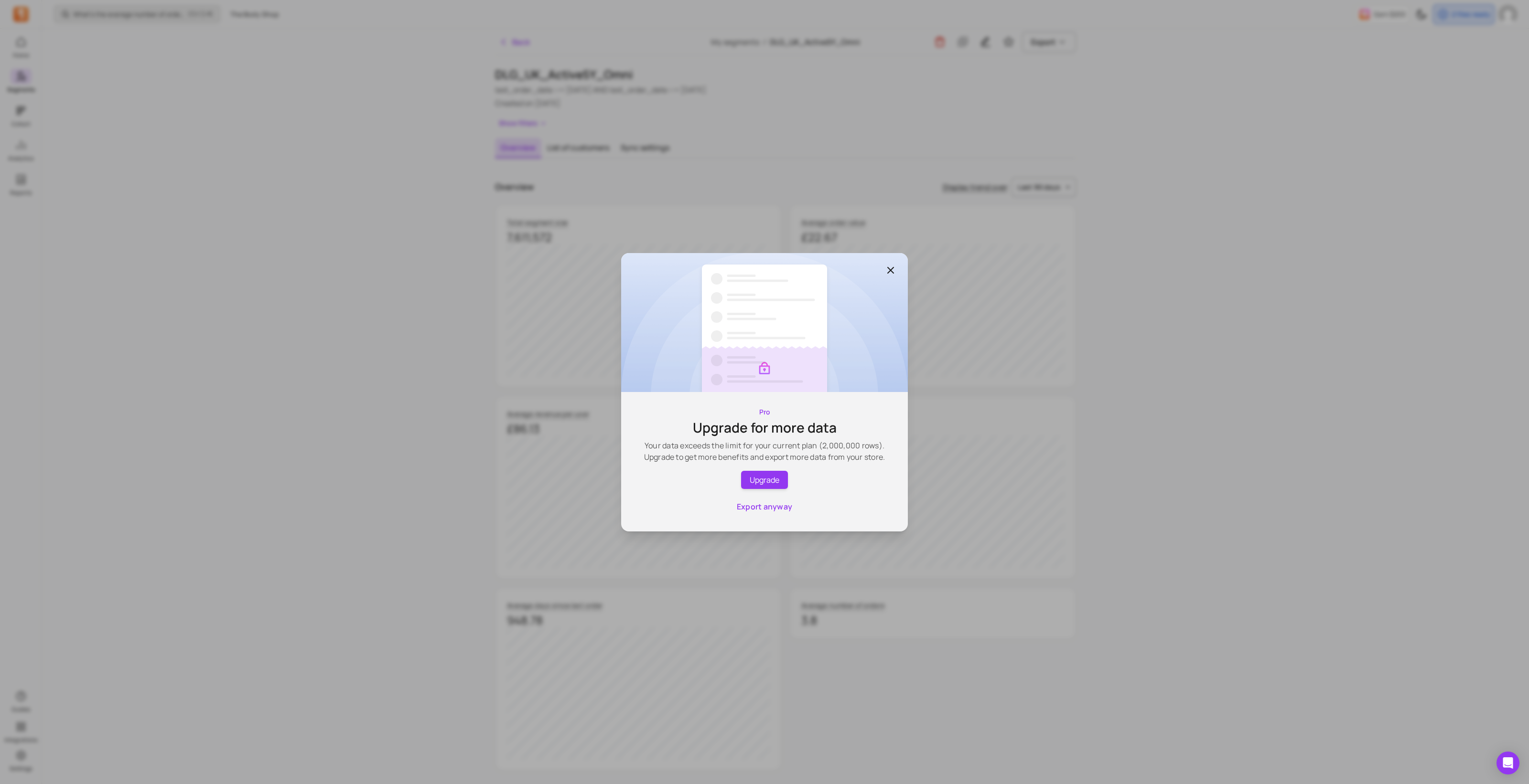
click at [892, 270] on icon "button" at bounding box center [890, 270] width 11 height 11
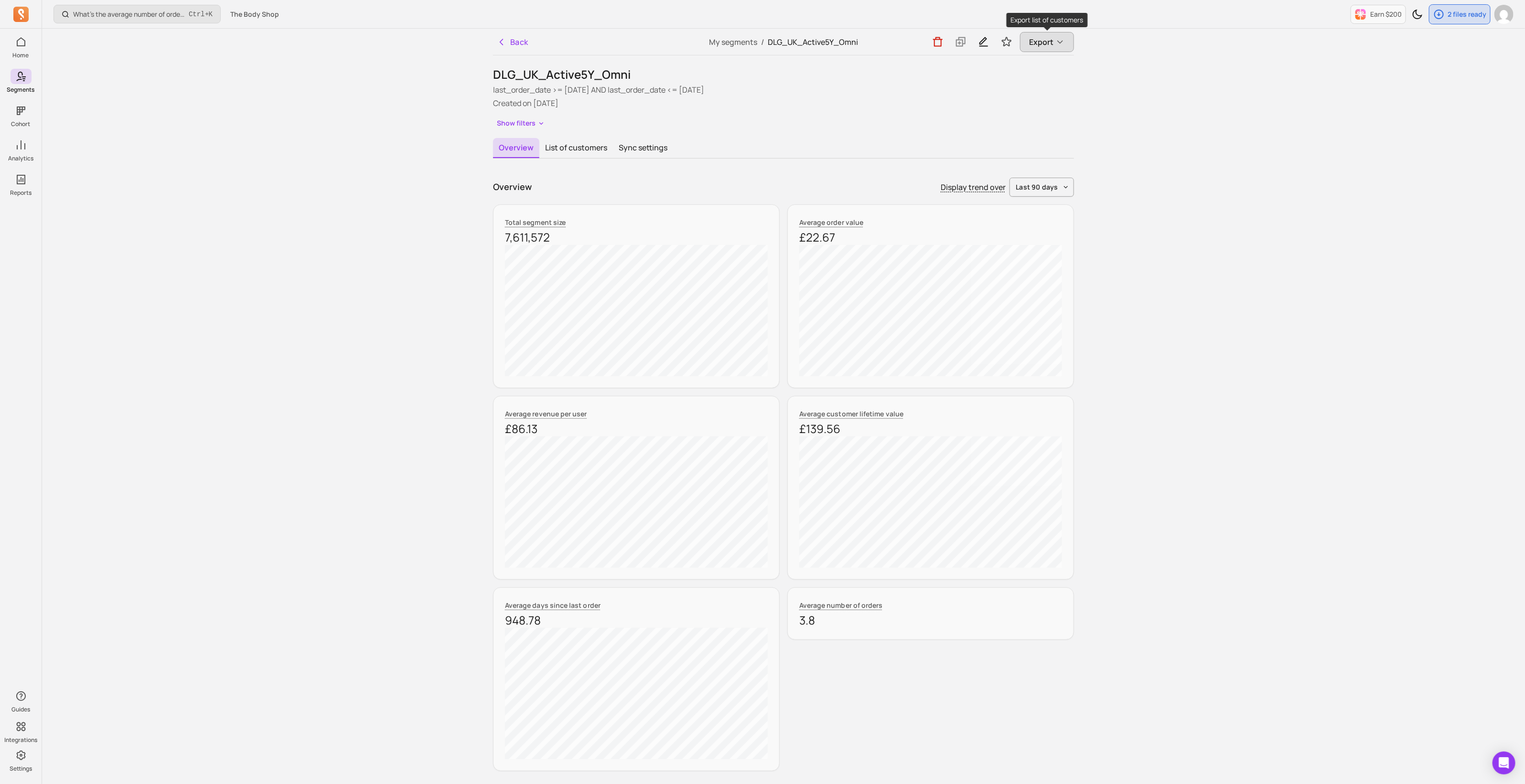
click at [1060, 42] on icon "button" at bounding box center [1060, 42] width 9 height 9
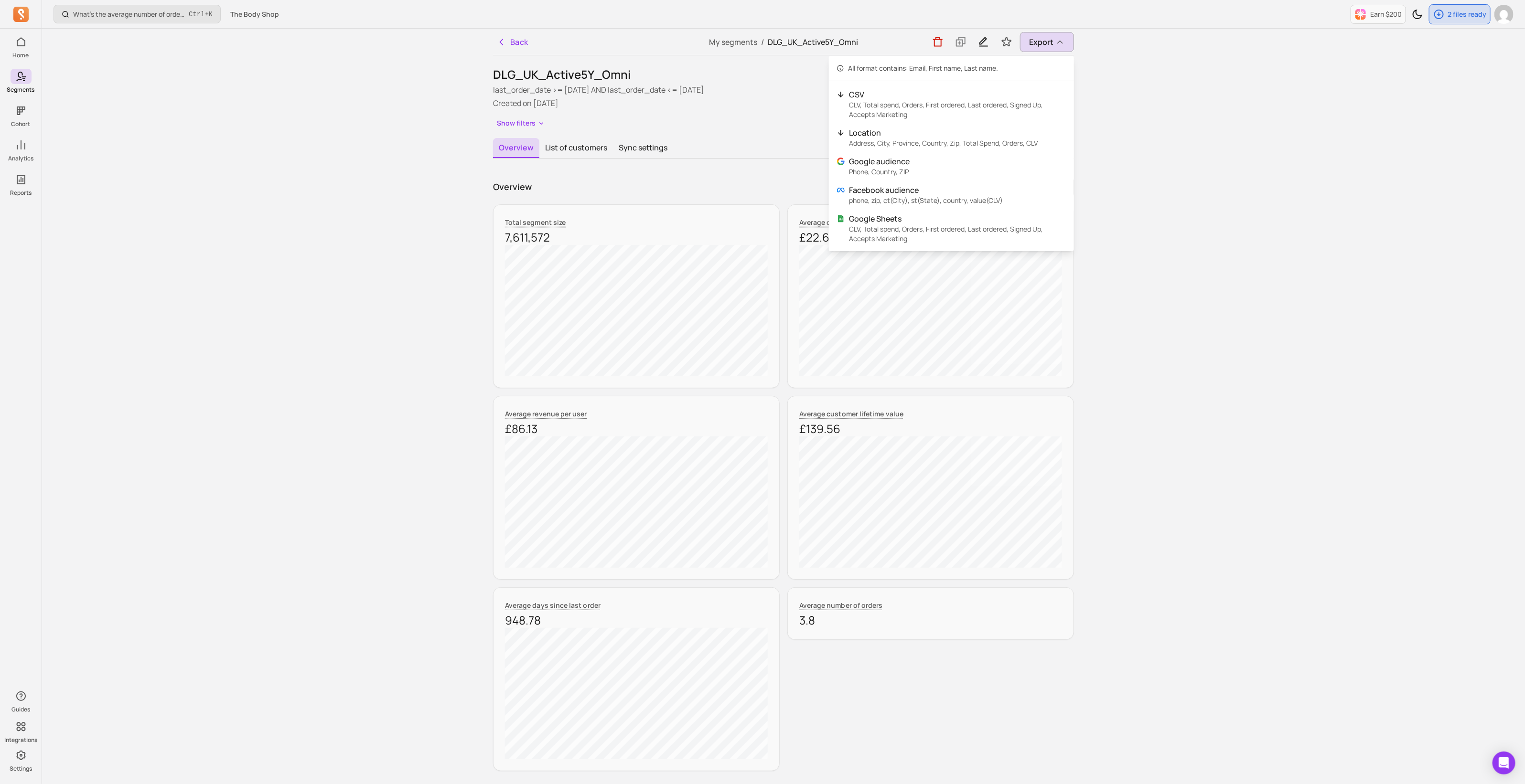
click at [328, 260] on div "What’s the average number of orders per customer? Ctrl + K The Body Shop Earn $…" at bounding box center [783, 649] width 1483 height 1298
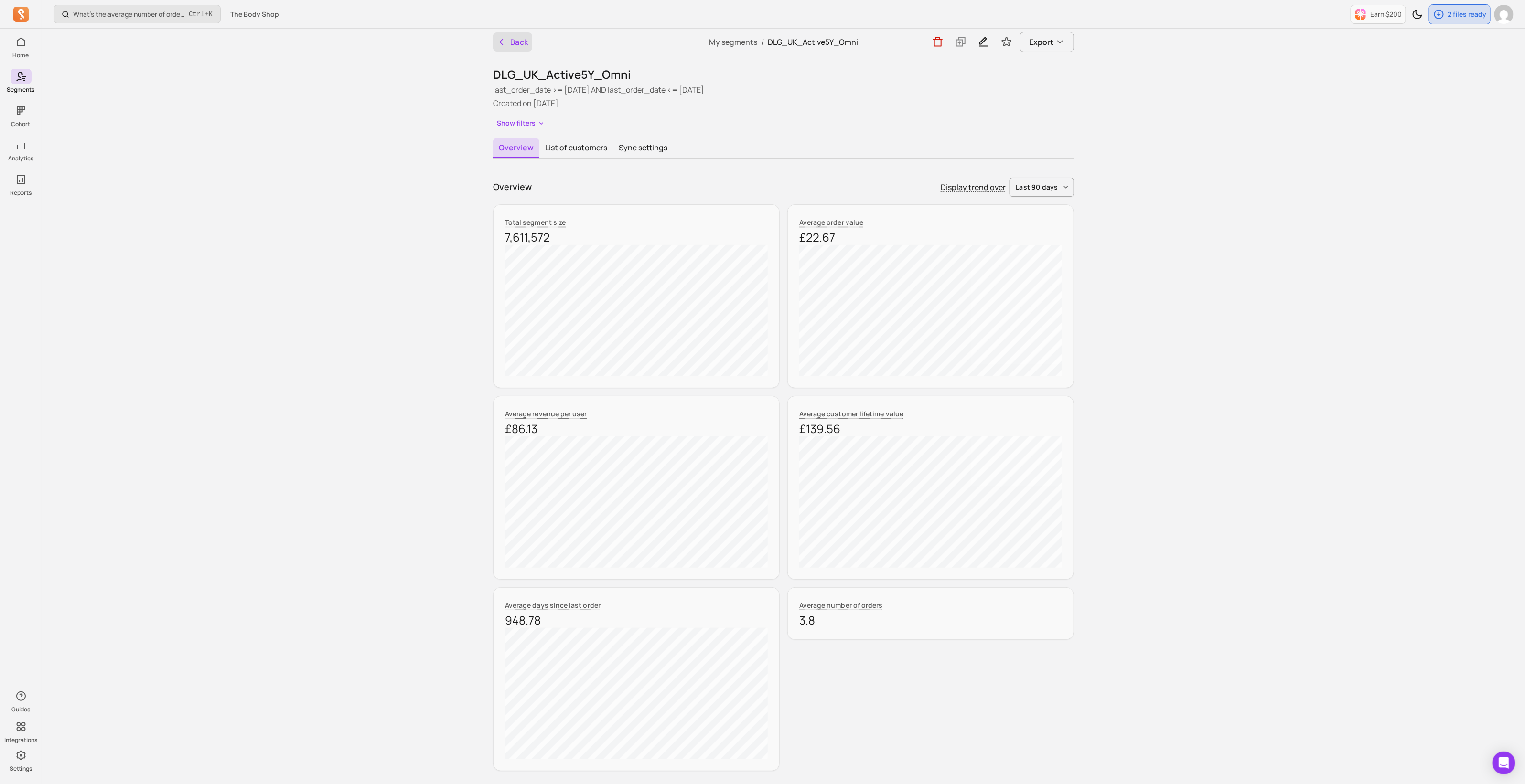
click at [500, 42] on icon "button" at bounding box center [501, 42] width 3 height 6
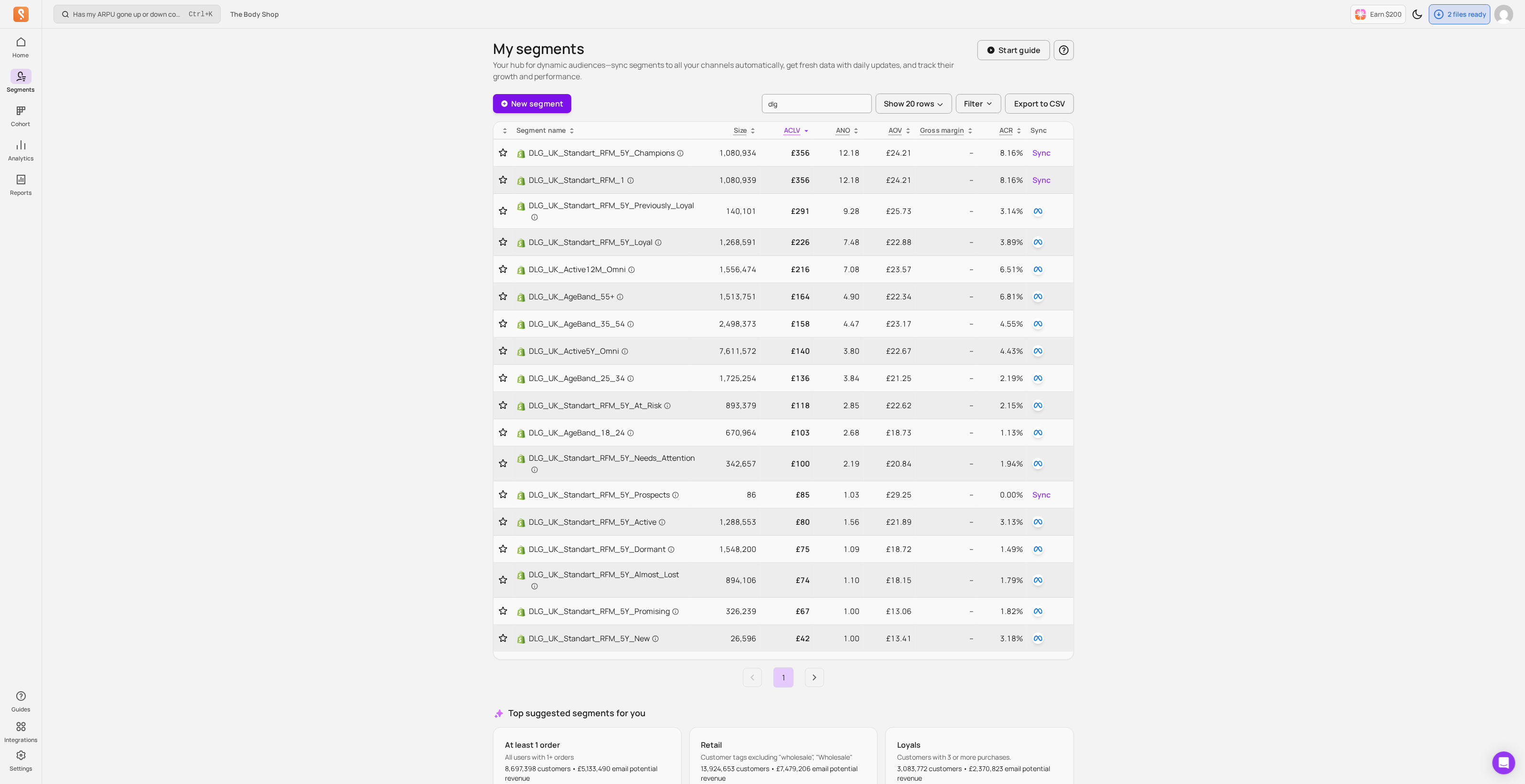
click at [534, 99] on link "New segment" at bounding box center [532, 103] width 79 height 19
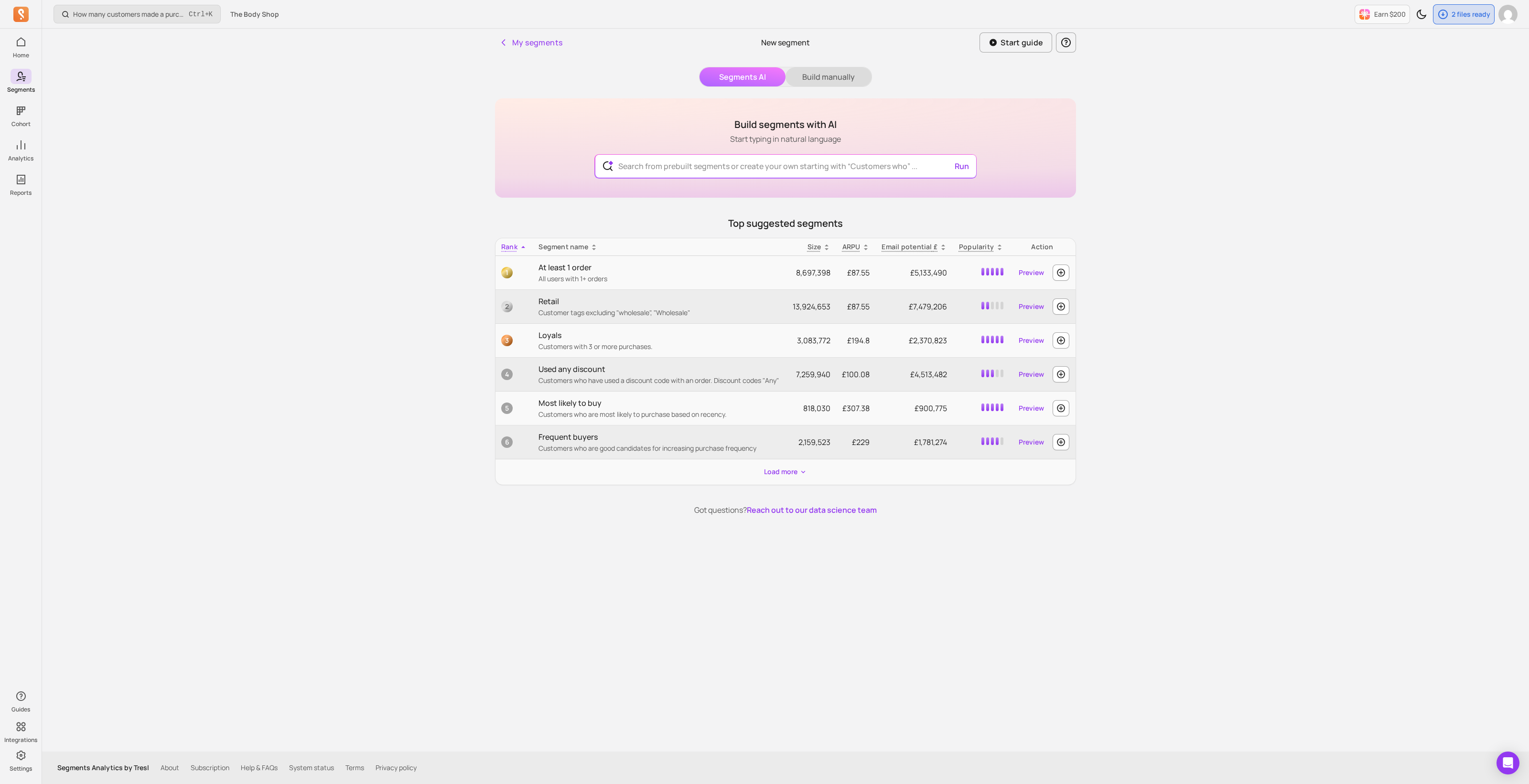
click at [816, 78] on button "Build manually" at bounding box center [828, 77] width 86 height 19
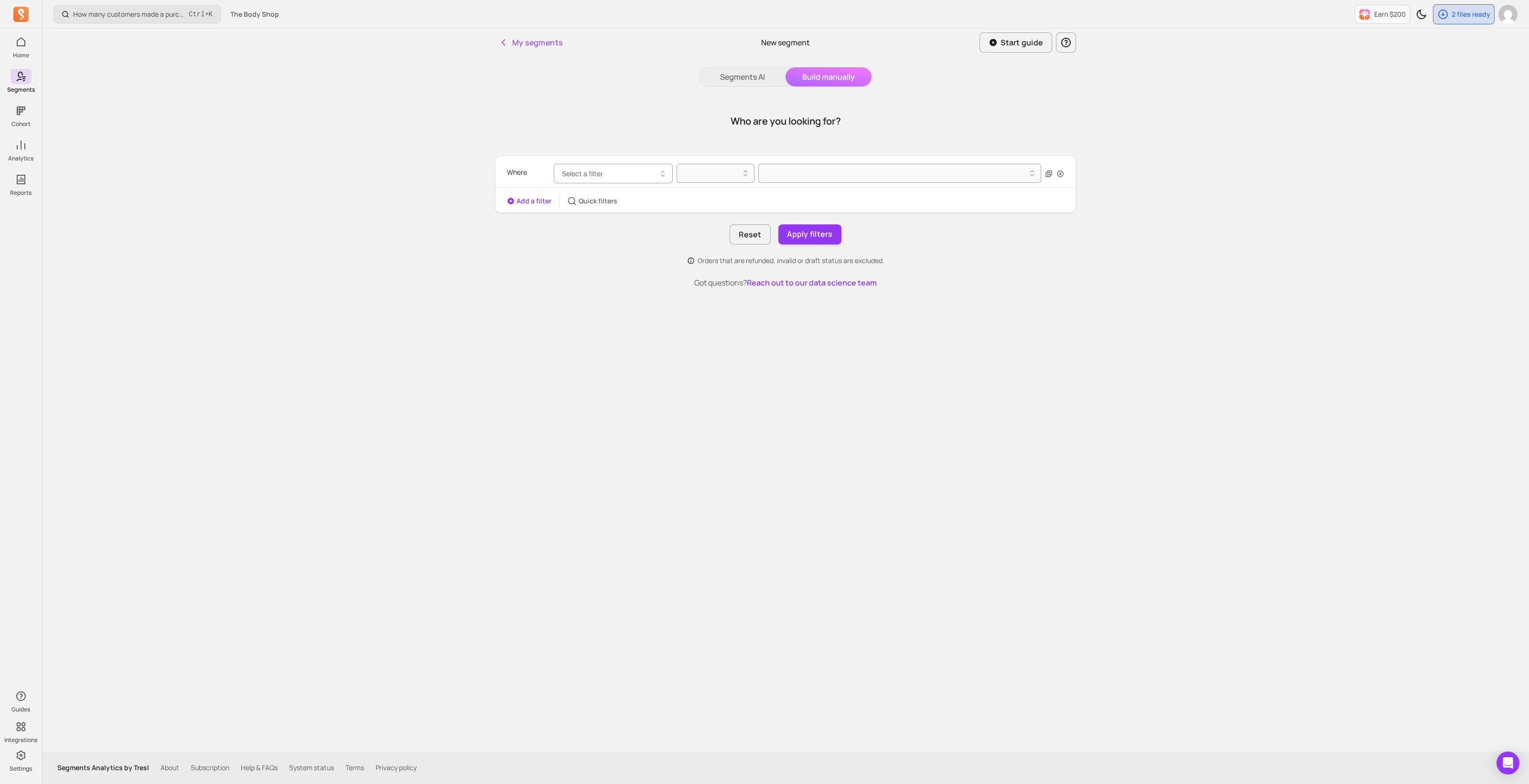
click at [611, 171] on button "Select a filter" at bounding box center [613, 173] width 119 height 20
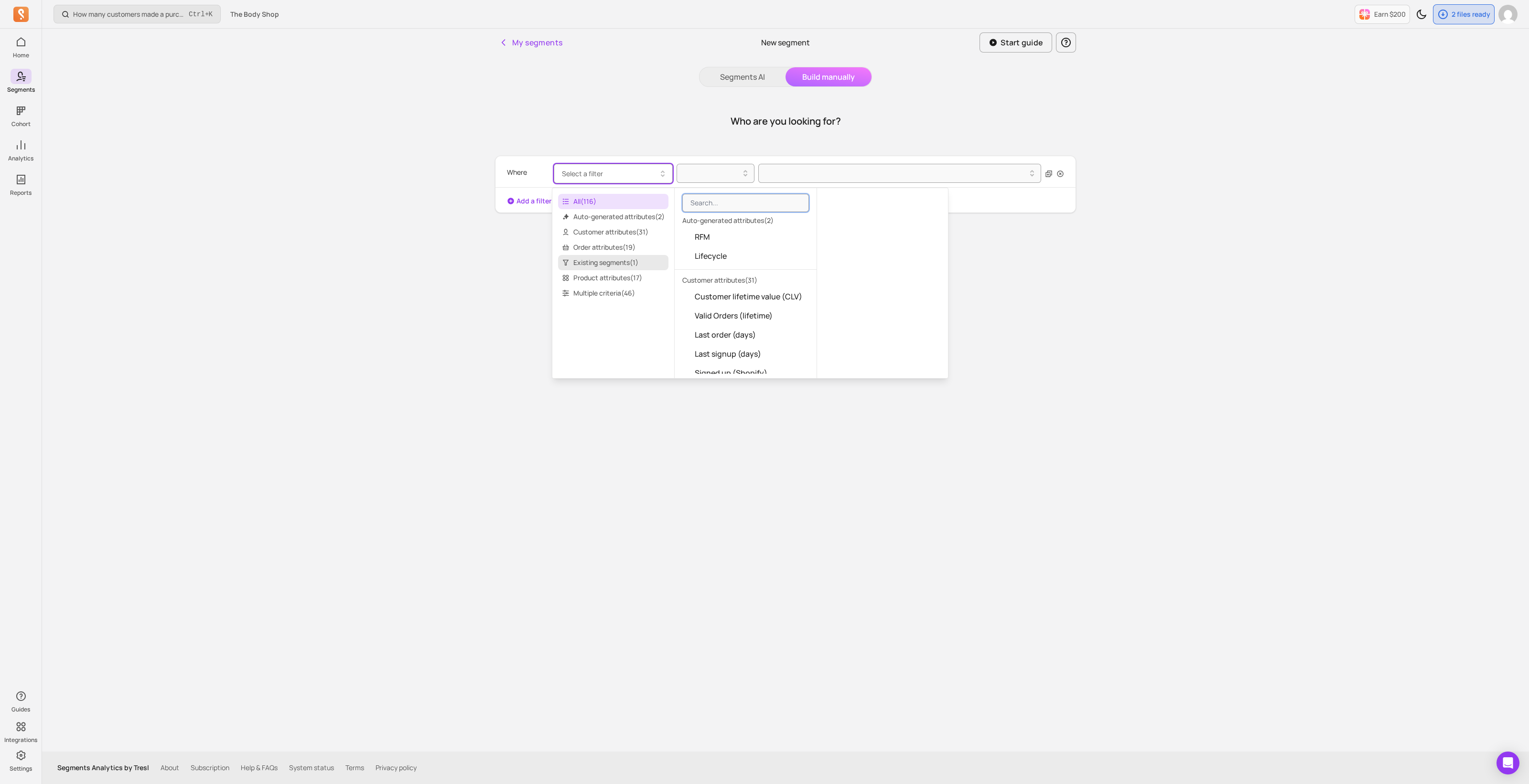
click at [599, 268] on span "Existing segments ( 1 )" at bounding box center [613, 263] width 111 height 15
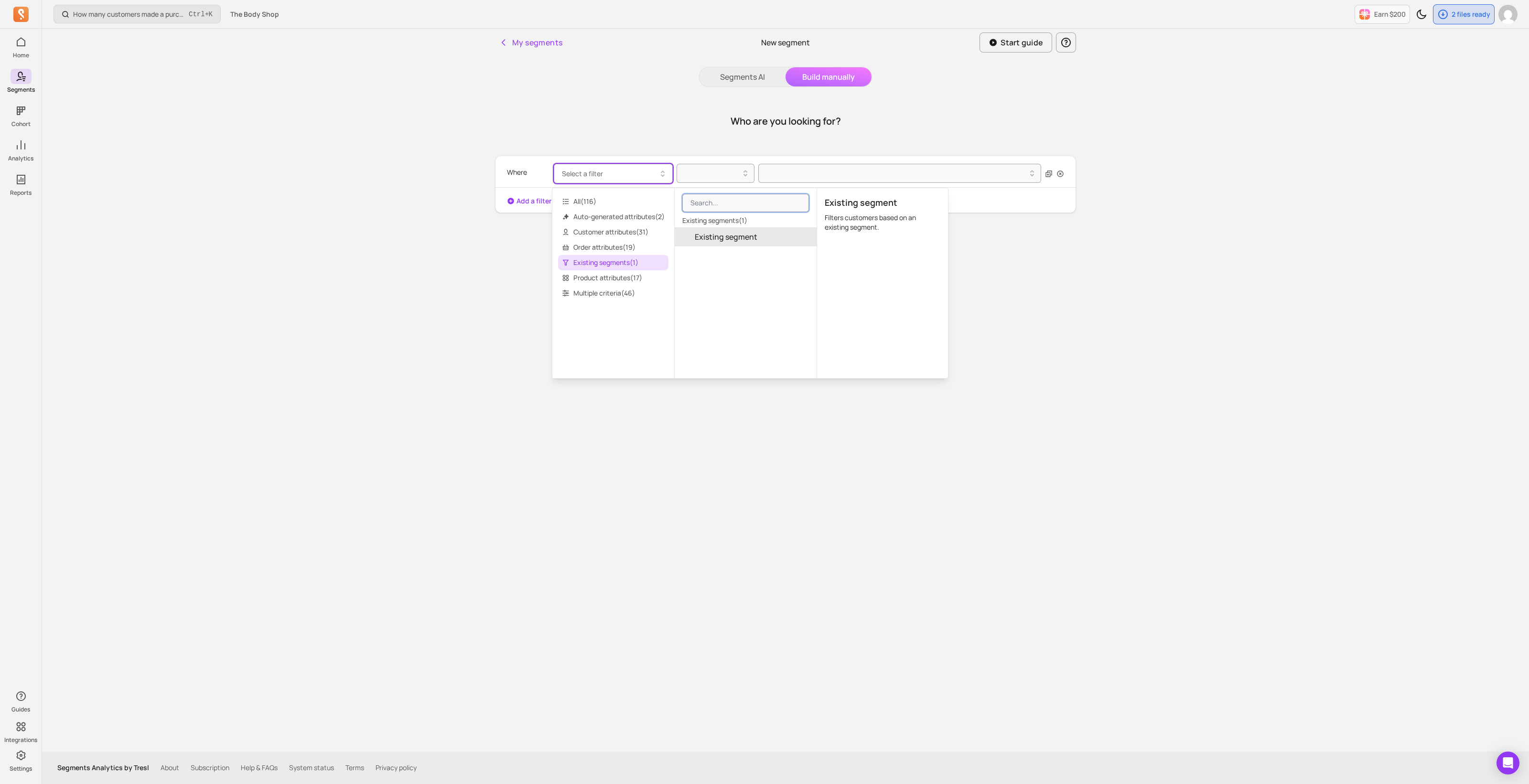
click at [735, 235] on span "Existing segment" at bounding box center [726, 236] width 62 height 11
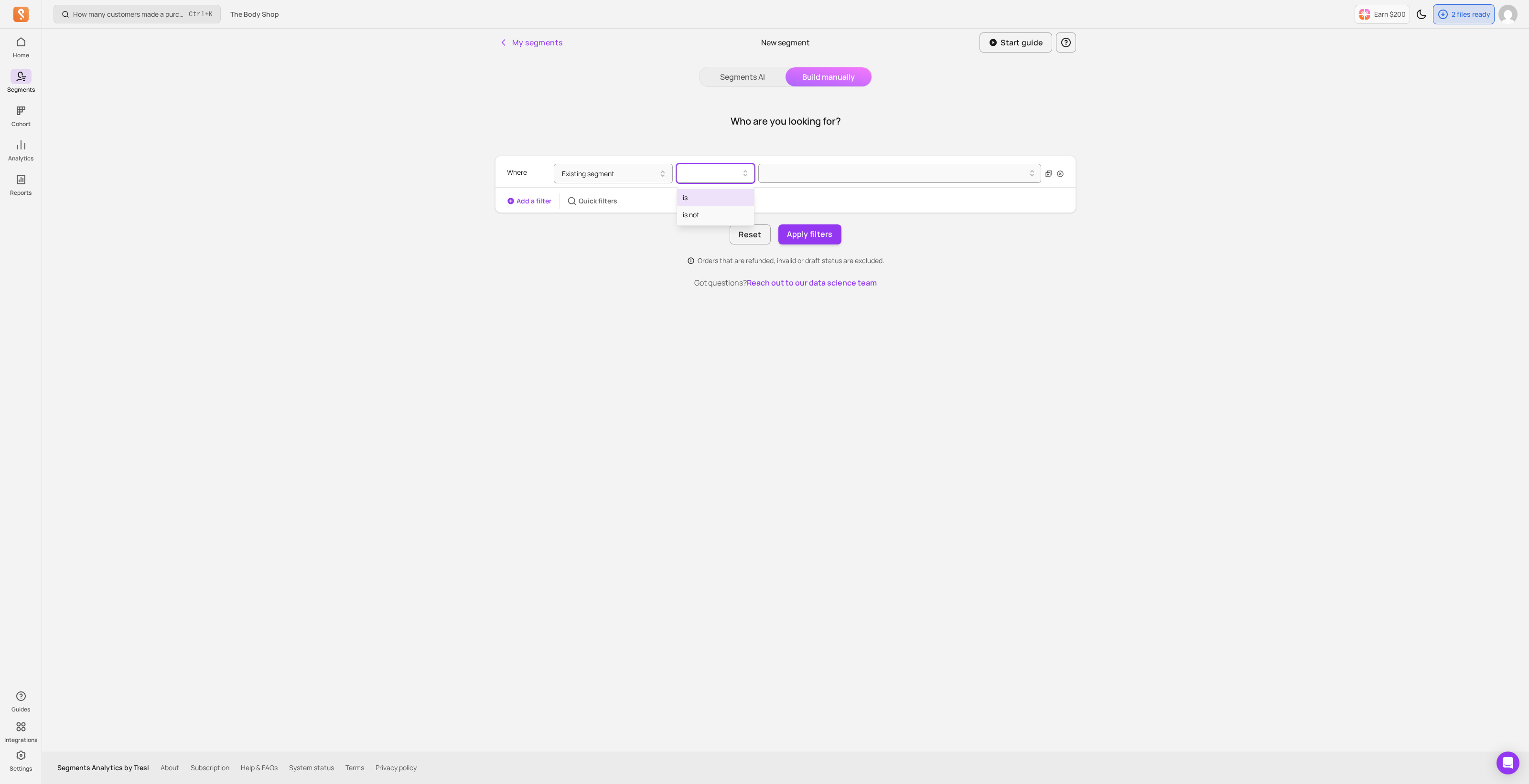
click at [720, 169] on div at bounding box center [712, 173] width 58 height 11
click at [712, 197] on div "is" at bounding box center [715, 198] width 77 height 17
click at [809, 178] on div at bounding box center [896, 173] width 263 height 11
click at [892, 272] on div "DLG_UK_Active12M_Omni" at bounding box center [900, 270] width 282 height 17
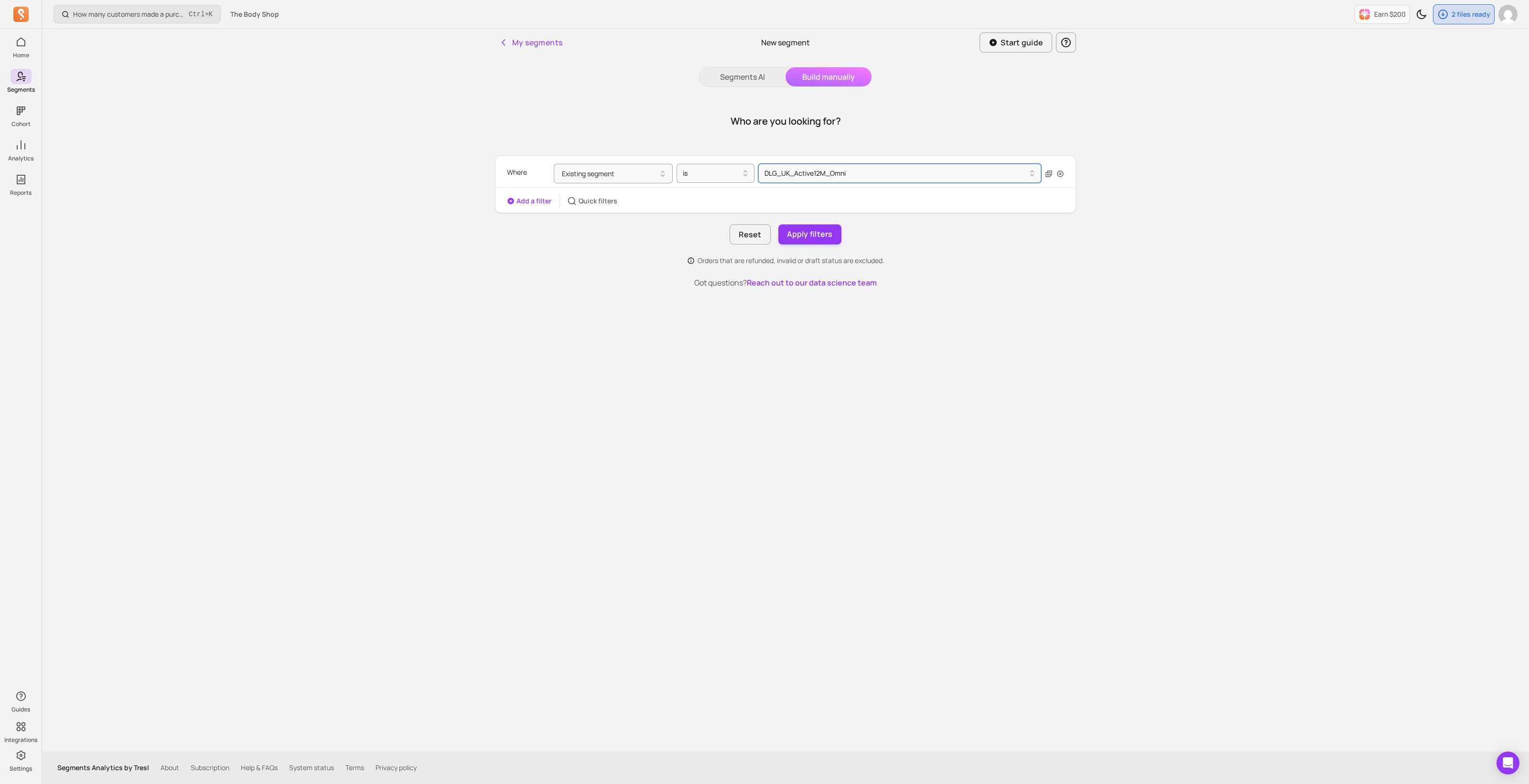
click at [534, 204] on button "Add a filter" at bounding box center [529, 201] width 44 height 9
click at [587, 203] on span "Select a filter" at bounding box center [582, 201] width 41 height 9
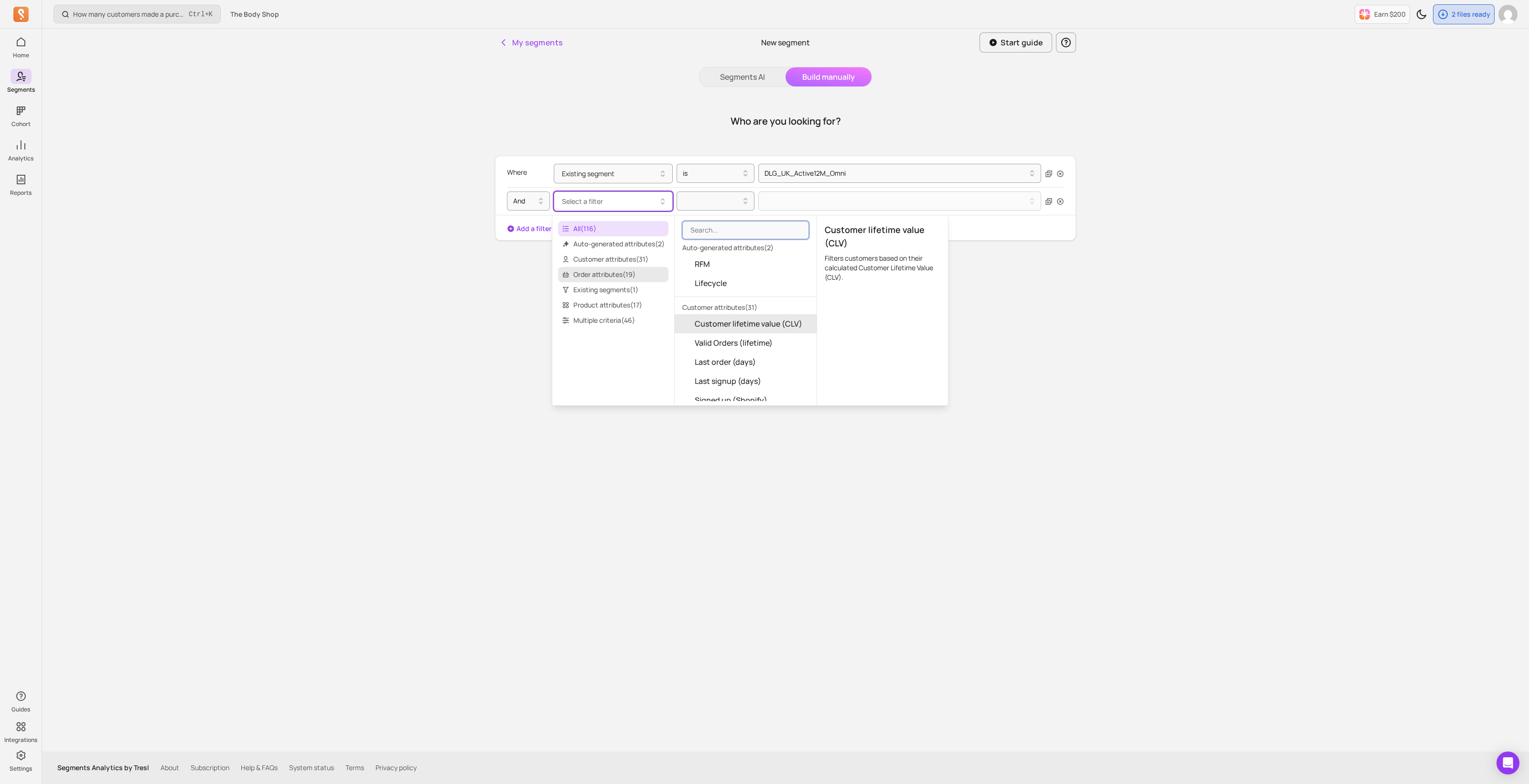
click at [633, 270] on span "Order attributes ( 19 )" at bounding box center [613, 274] width 111 height 15
click at [634, 305] on span "Product attributes ( 17 )" at bounding box center [613, 305] width 111 height 15
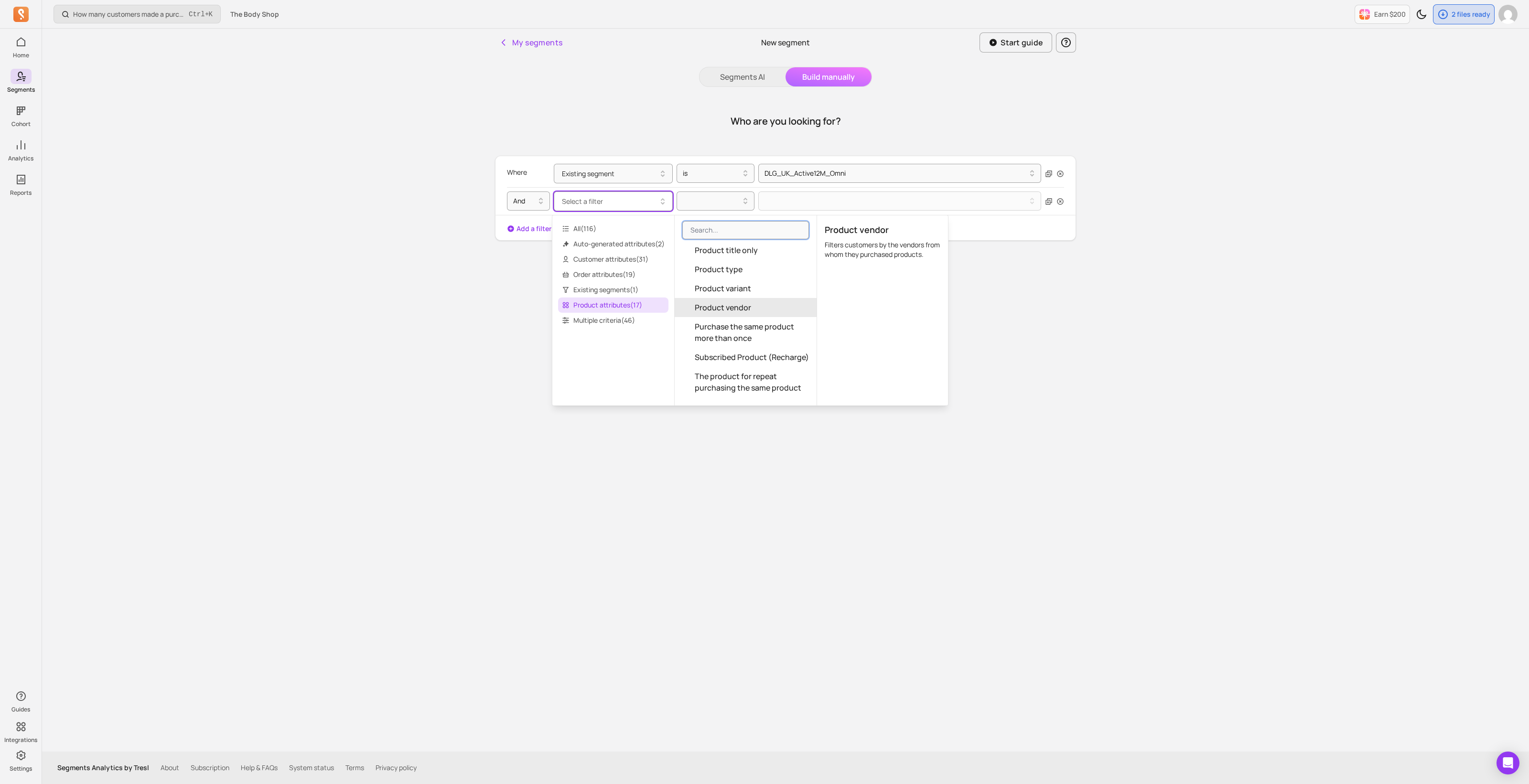
scroll to position [239, 0]
click at [630, 325] on span "Multiple criteria ( 46 )" at bounding box center [613, 321] width 111 height 15
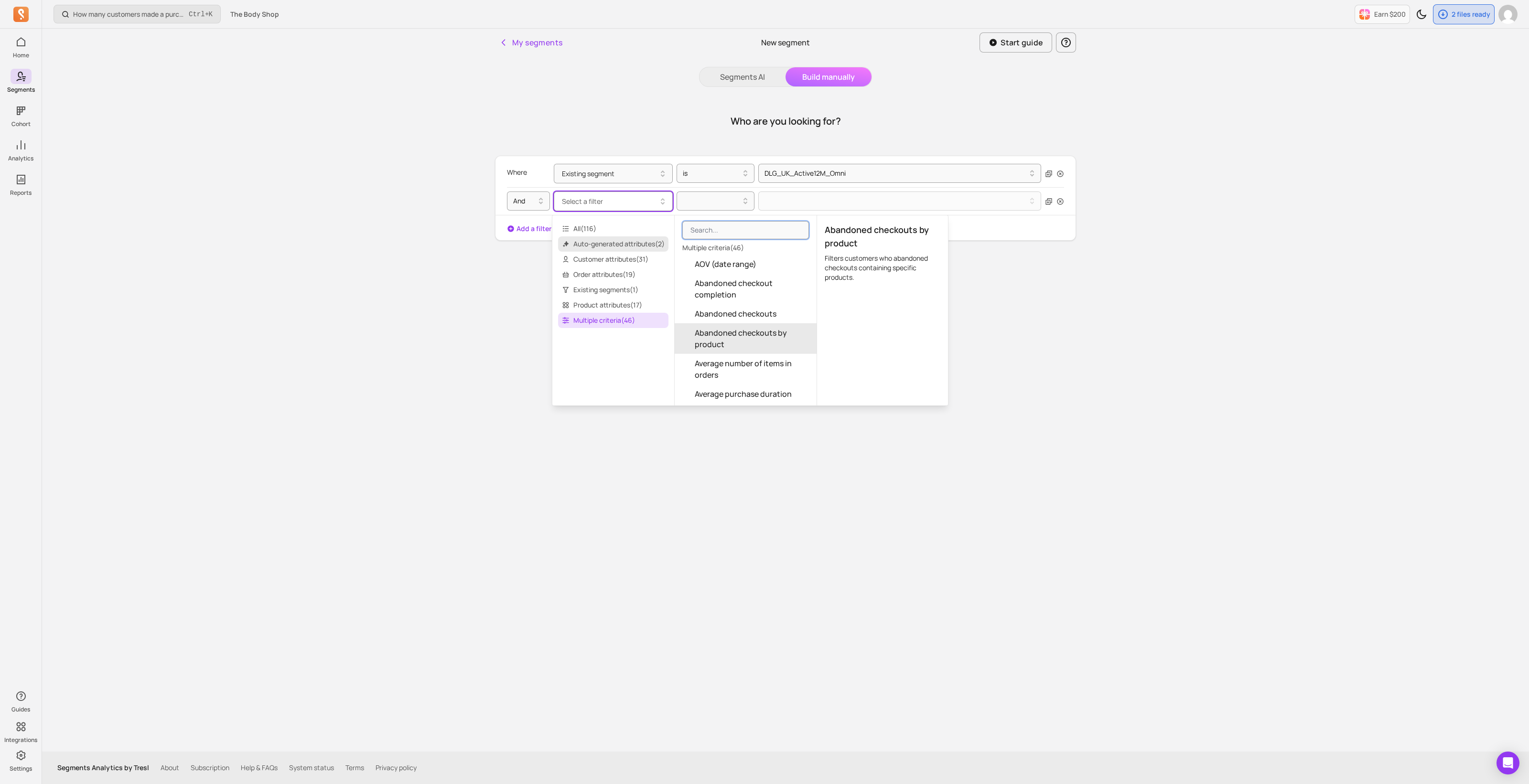
click at [603, 250] on span "Auto-generated attributes ( 2 )" at bounding box center [613, 244] width 111 height 15
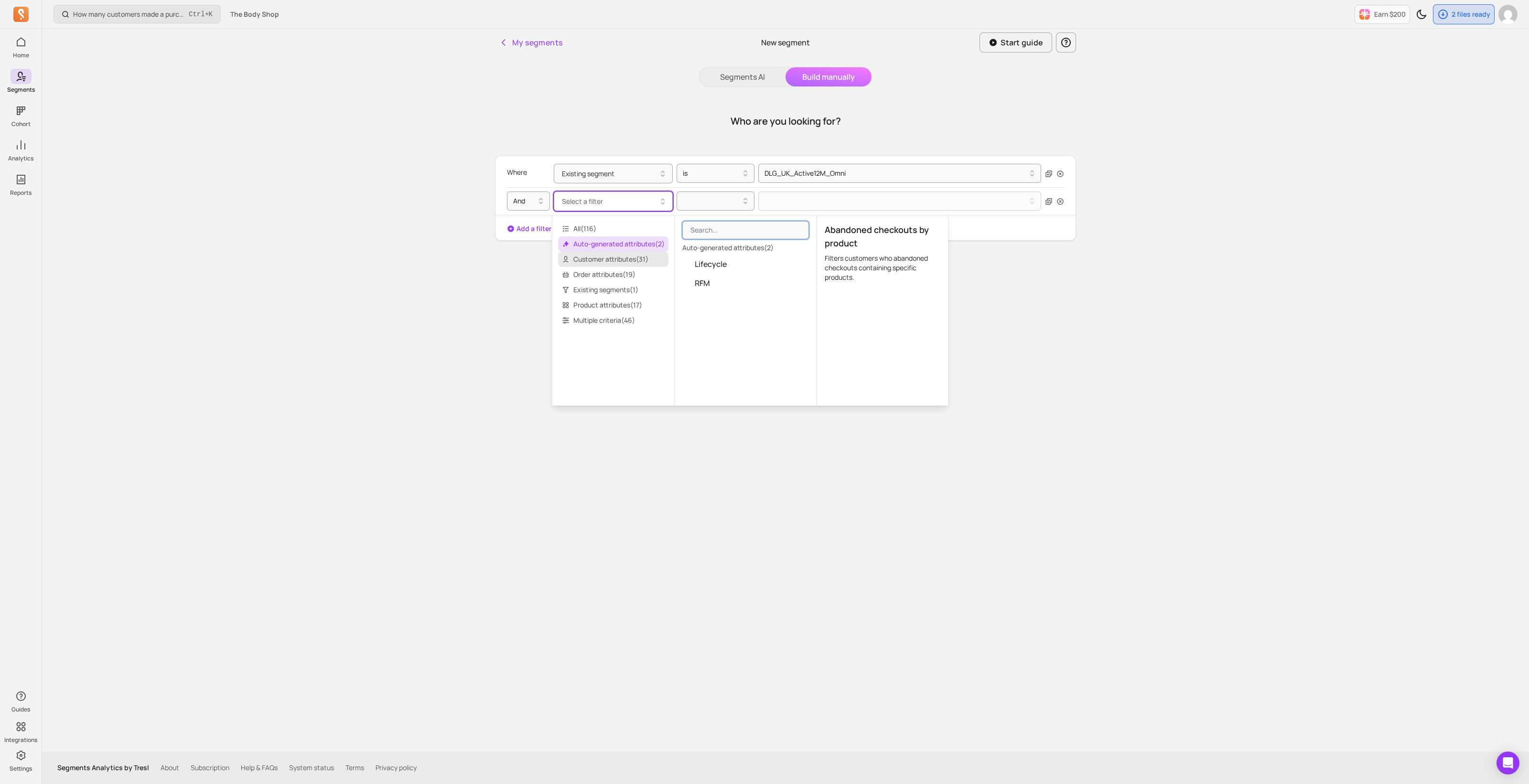
click at [608, 262] on span "Customer attributes ( 31 )" at bounding box center [613, 259] width 111 height 15
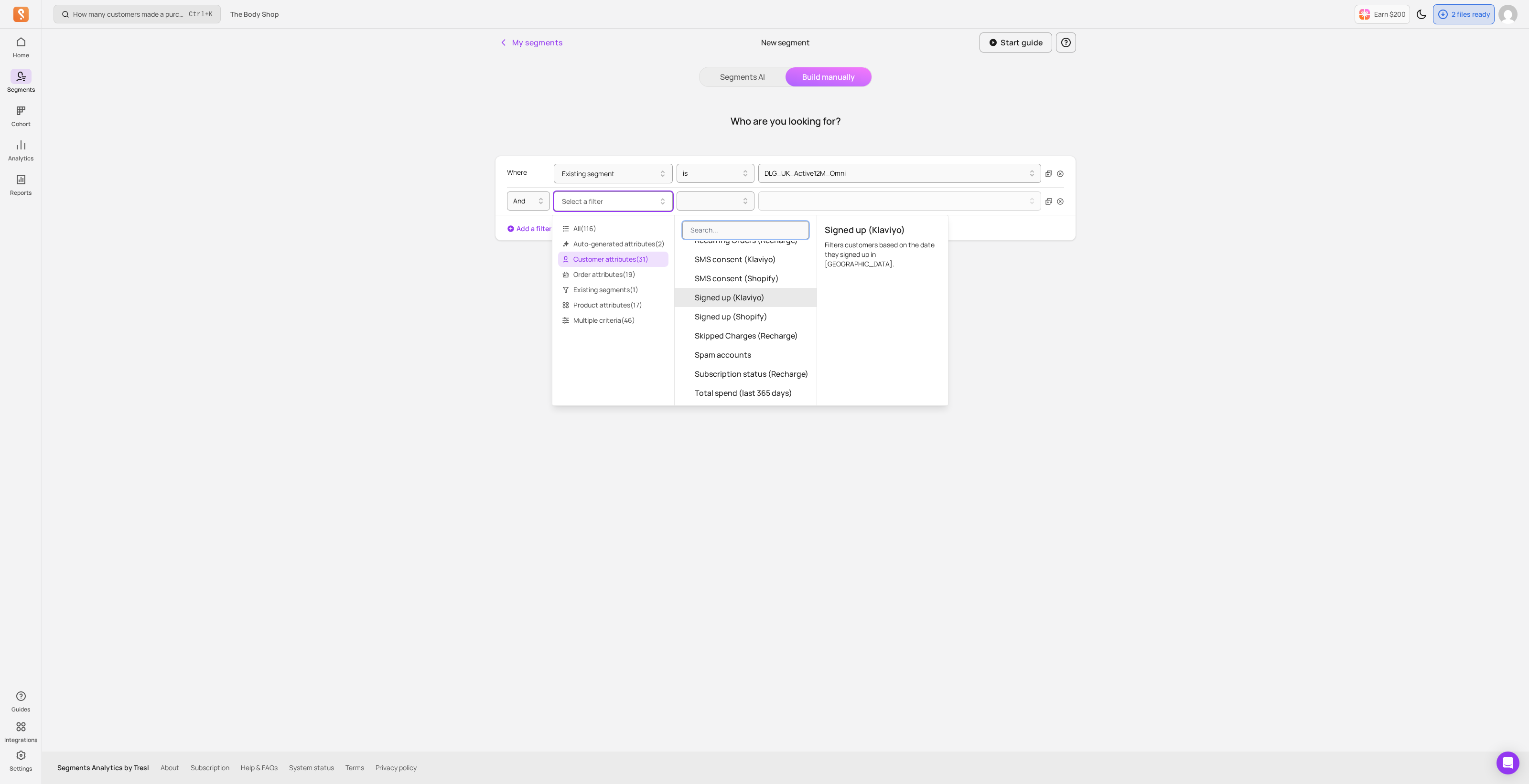
scroll to position [472, 0]
click at [624, 277] on span "Order attributes ( 19 )" at bounding box center [613, 274] width 111 height 15
click at [759, 340] on span "Order source name" at bounding box center [729, 345] width 68 height 11
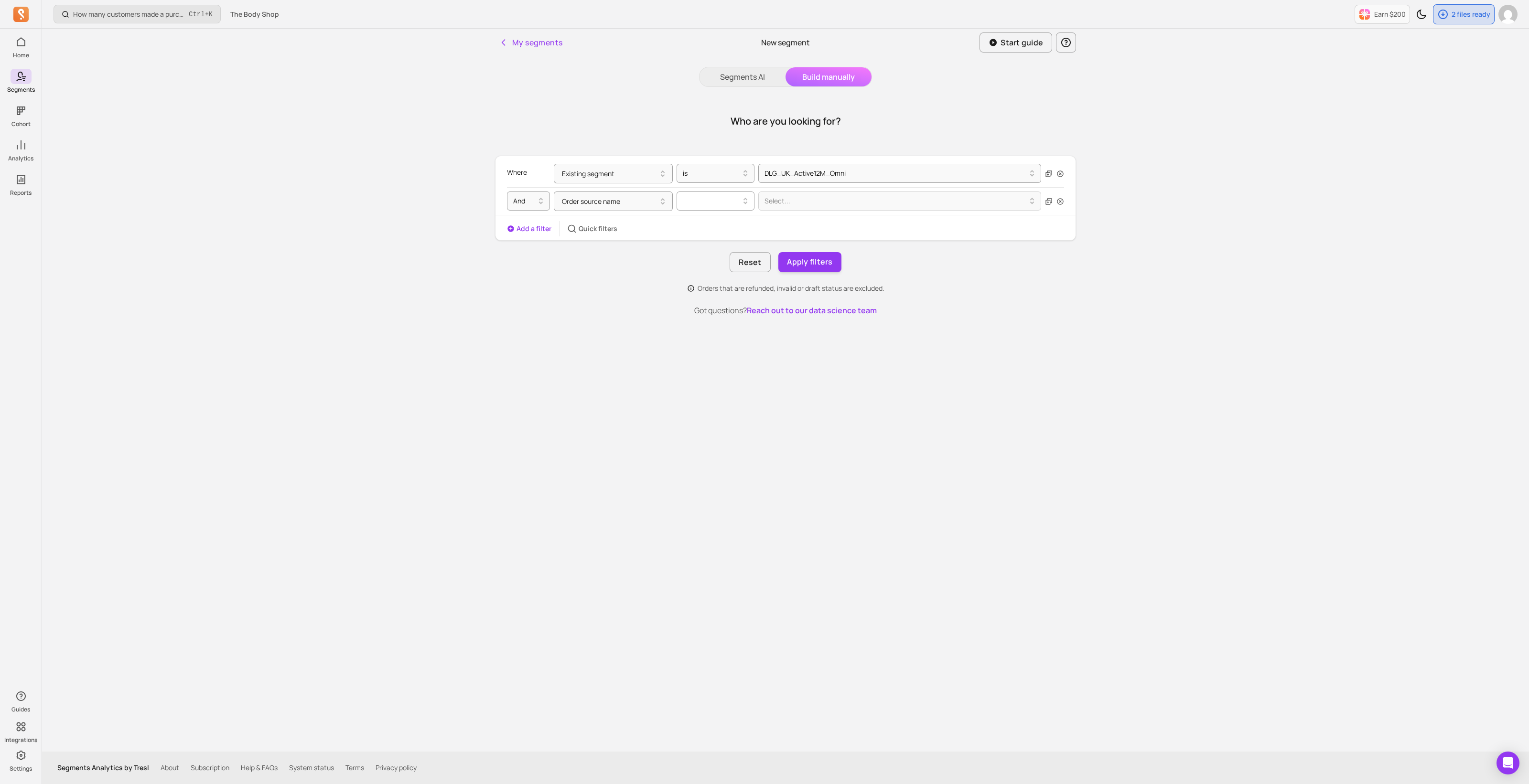
click at [724, 202] on div at bounding box center [712, 201] width 58 height 11
click at [727, 221] on div "contains" at bounding box center [715, 225] width 77 height 17
click at [796, 201] on div at bounding box center [896, 201] width 263 height 11
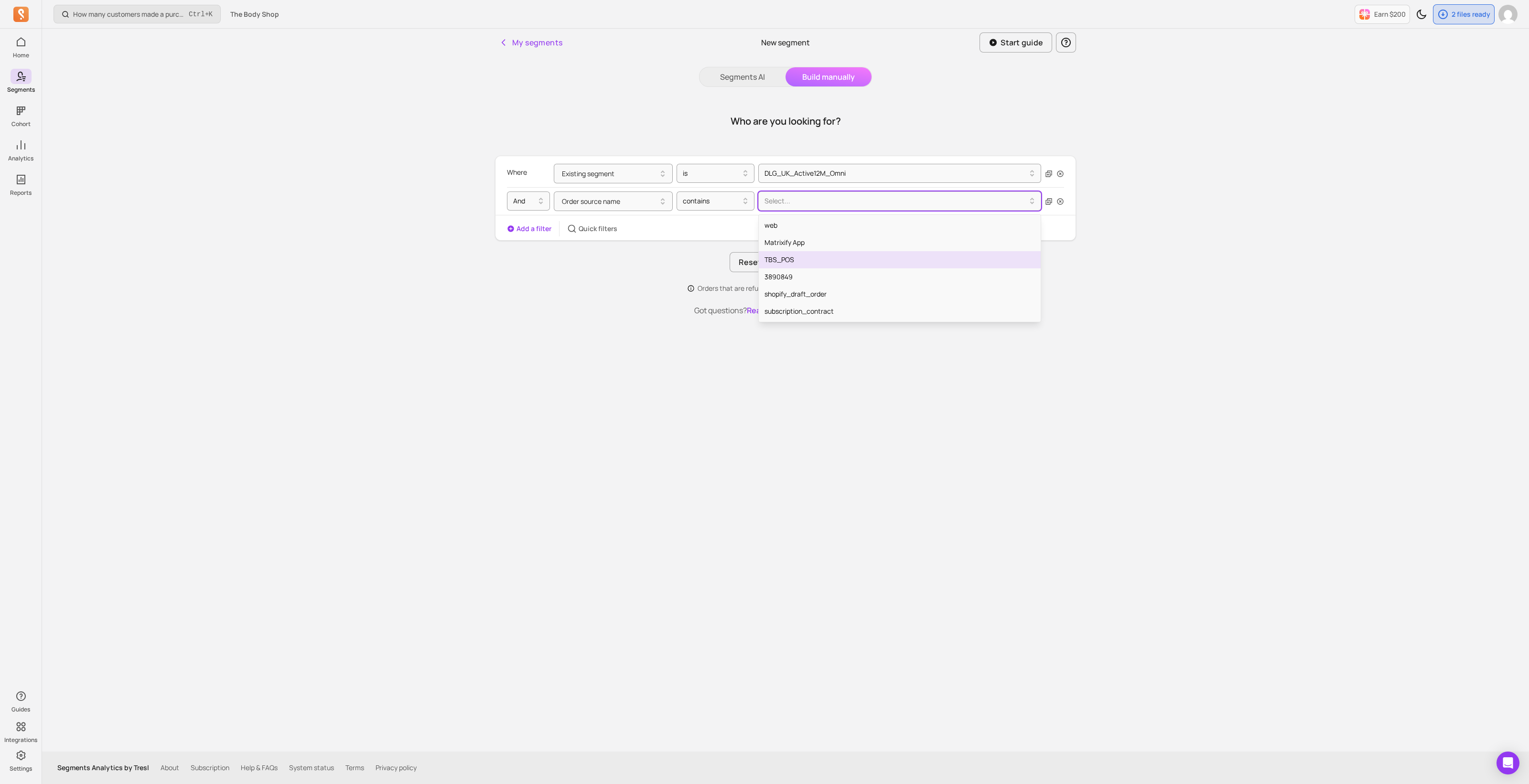
click at [809, 261] on div "TBS_POS" at bounding box center [900, 260] width 282 height 17
click at [827, 268] on button "Apply filters" at bounding box center [810, 262] width 63 height 20
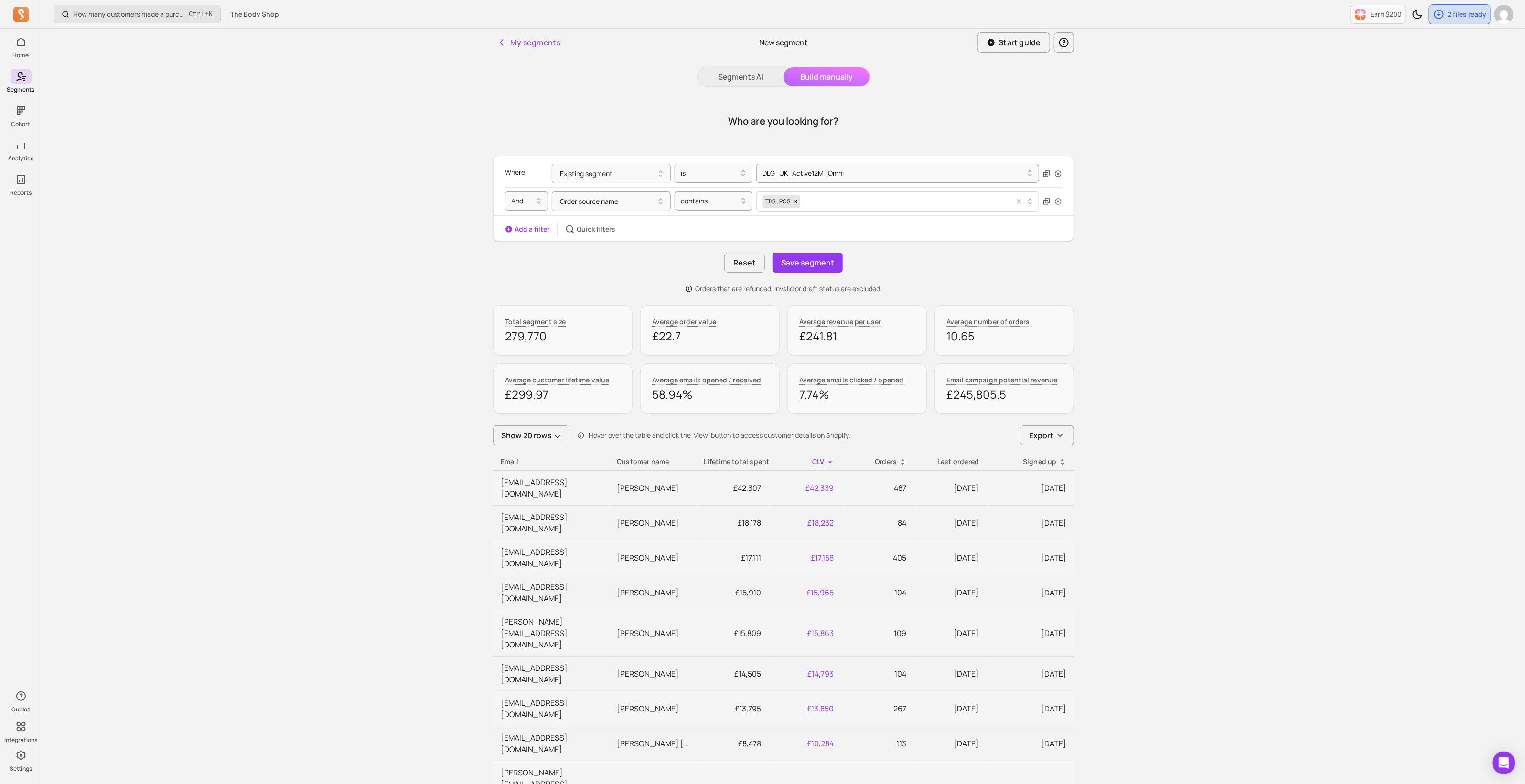
click at [830, 200] on div at bounding box center [903, 201] width 203 height 11
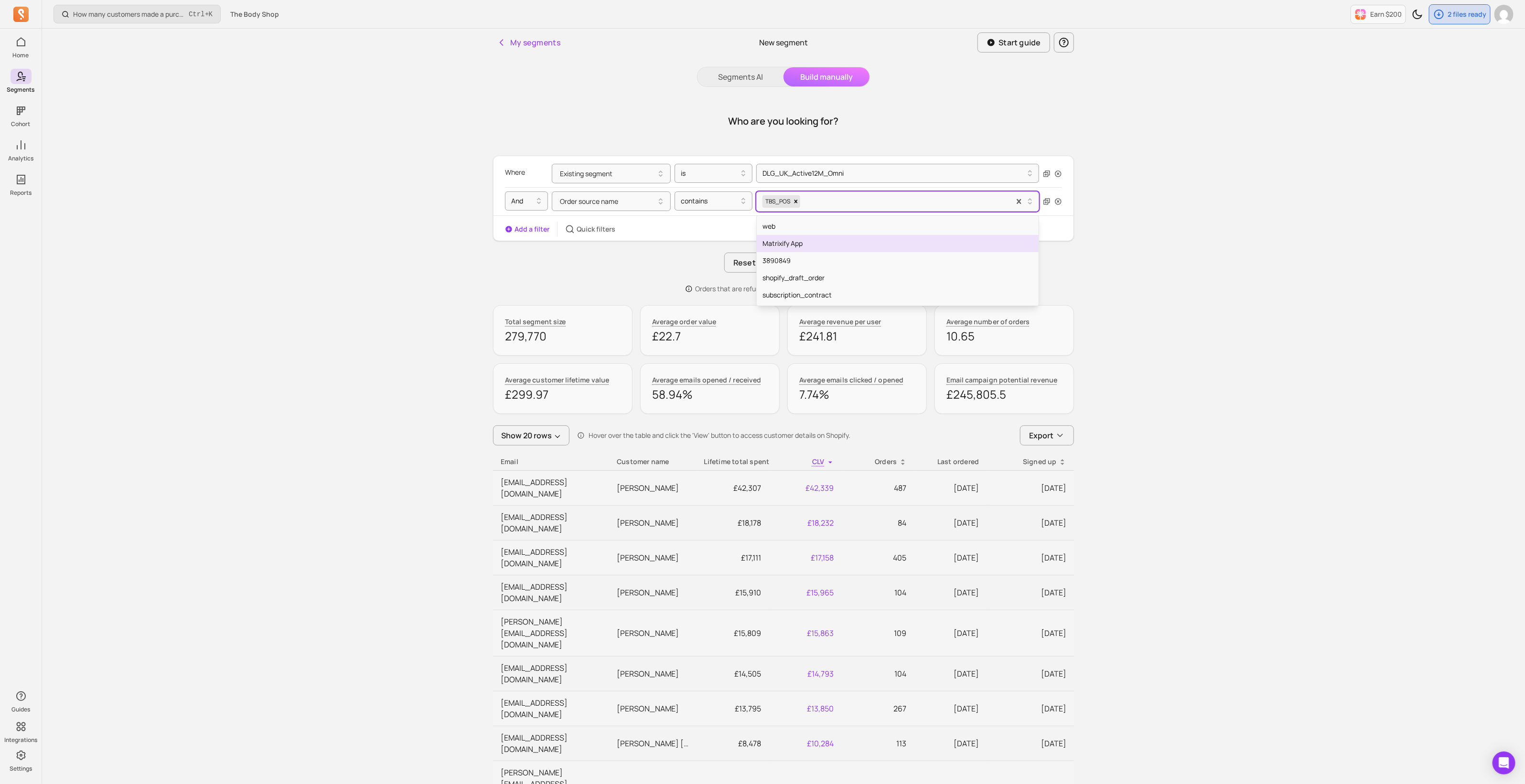
click at [836, 247] on div "Matrixify App" at bounding box center [898, 243] width 282 height 17
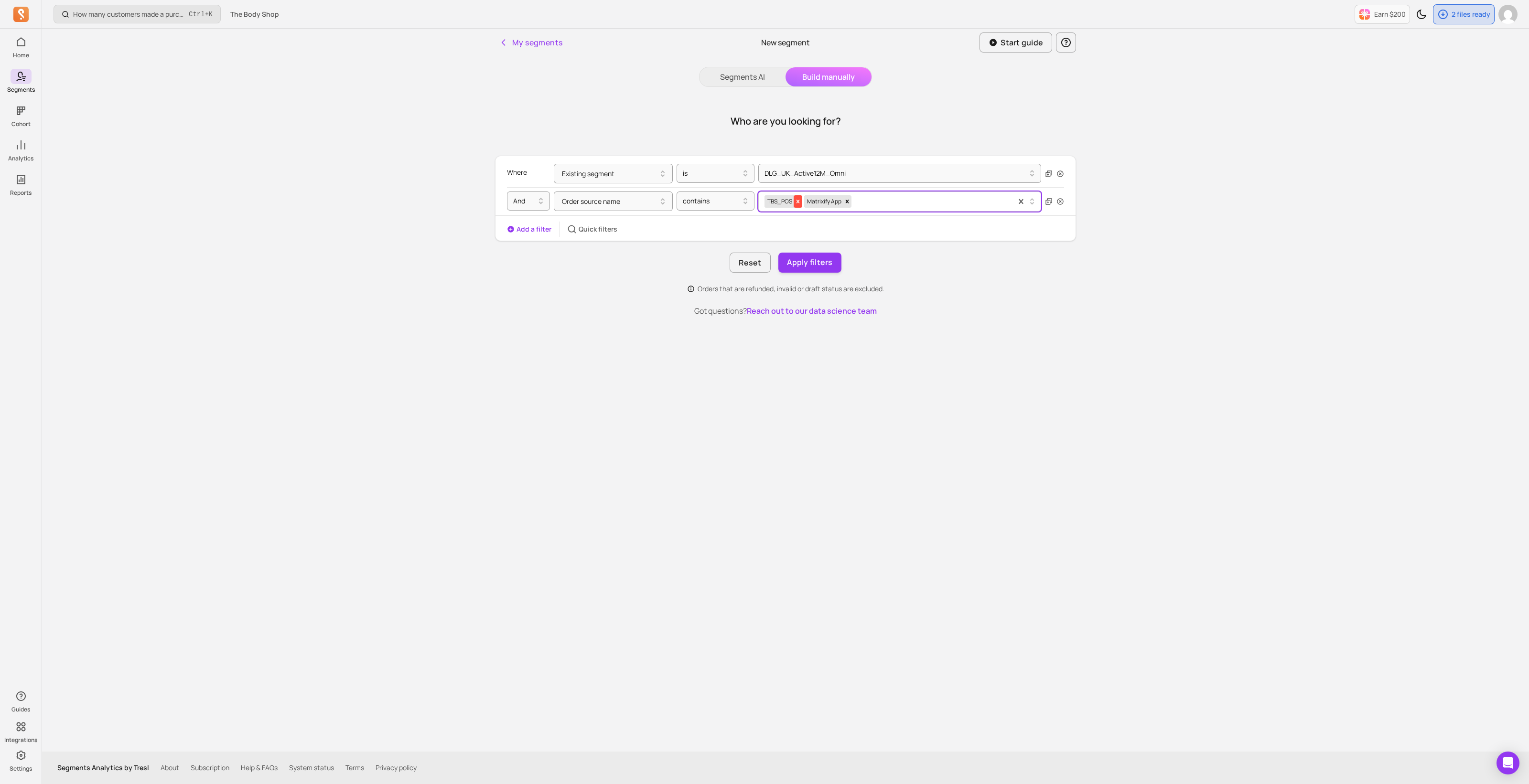
click at [798, 202] on icon "Remove TBS_POS" at bounding box center [799, 202] width 4 height 4
click at [819, 265] on button "Apply filters" at bounding box center [810, 262] width 63 height 20
